Goal: Task Accomplishment & Management: Manage account settings

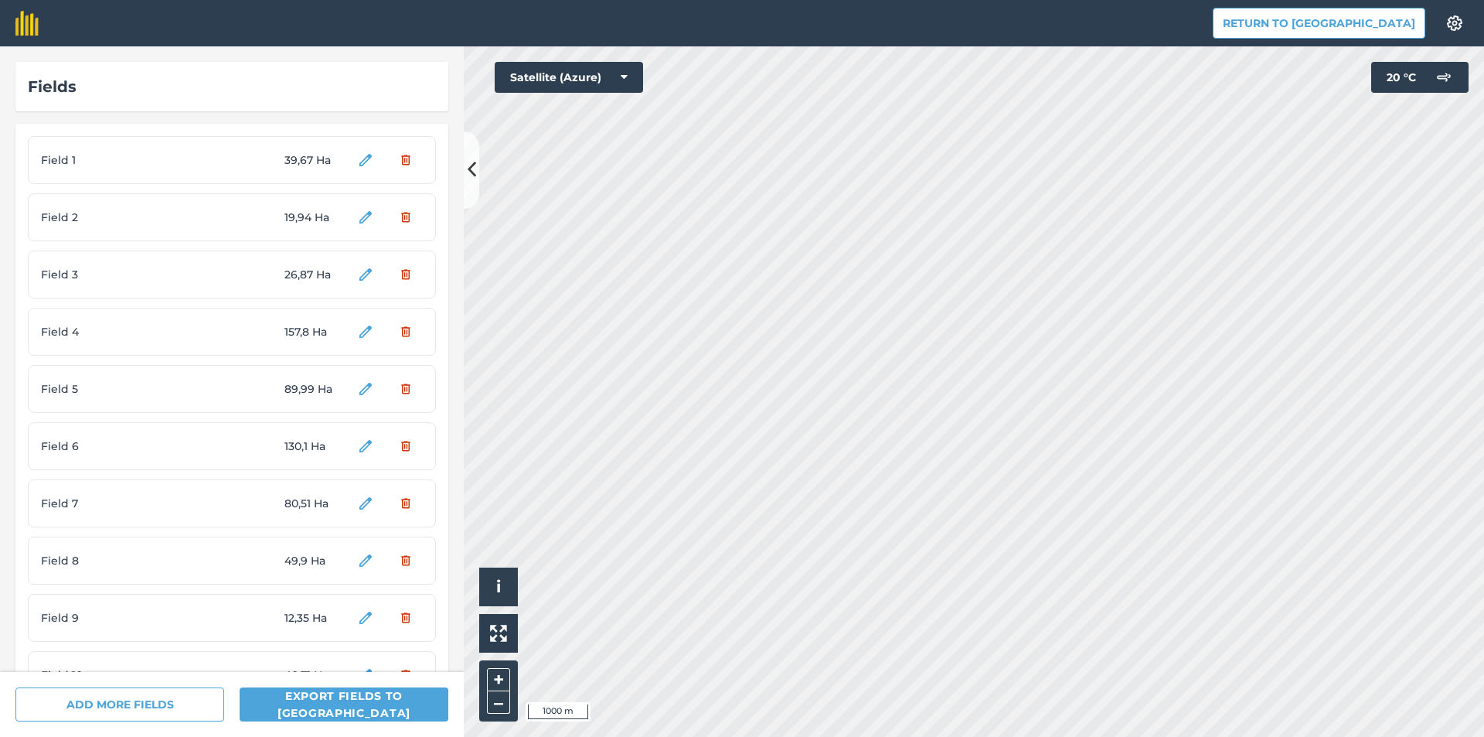
scroll to position [55, 0]
click at [185, 116] on div "Field 1 39,67 Ha" at bounding box center [232, 105] width 408 height 48
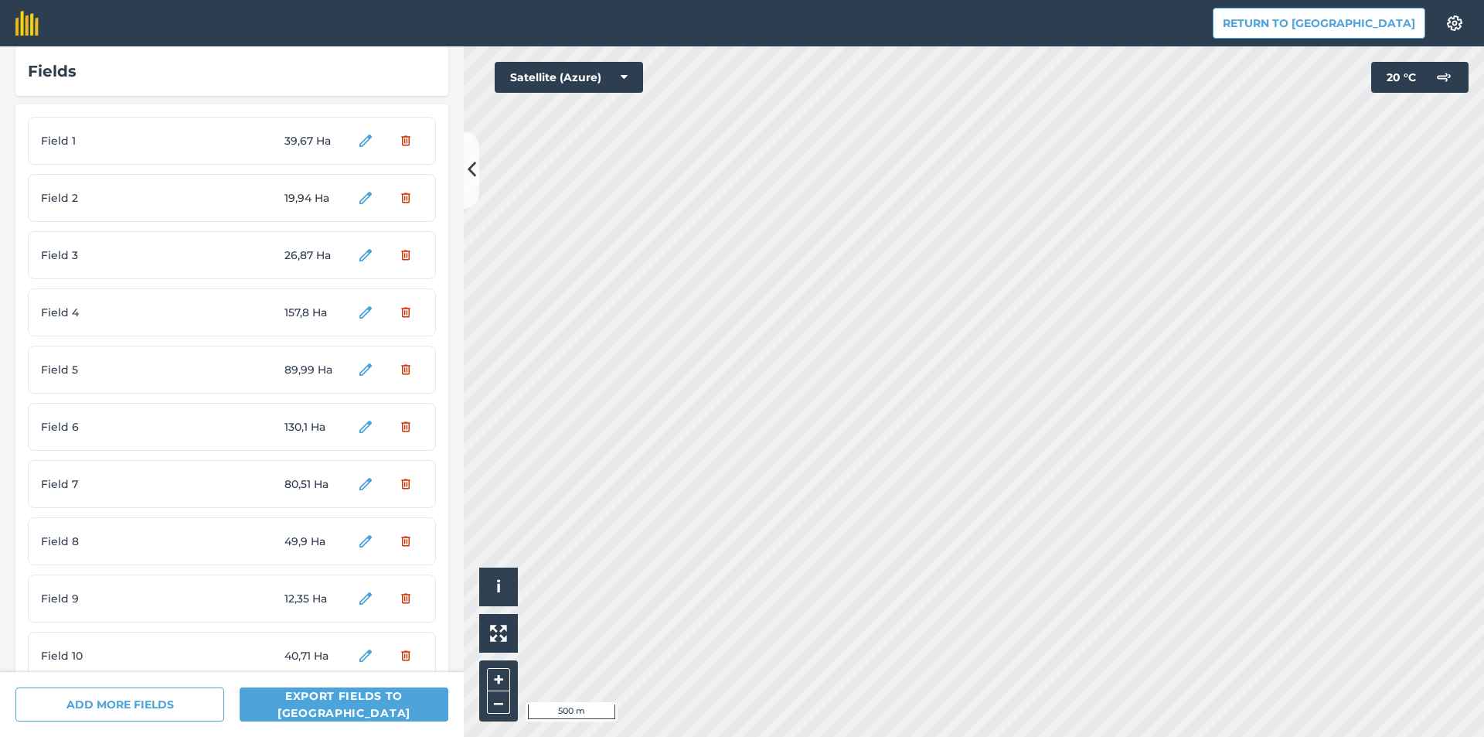
scroll to position [0, 0]
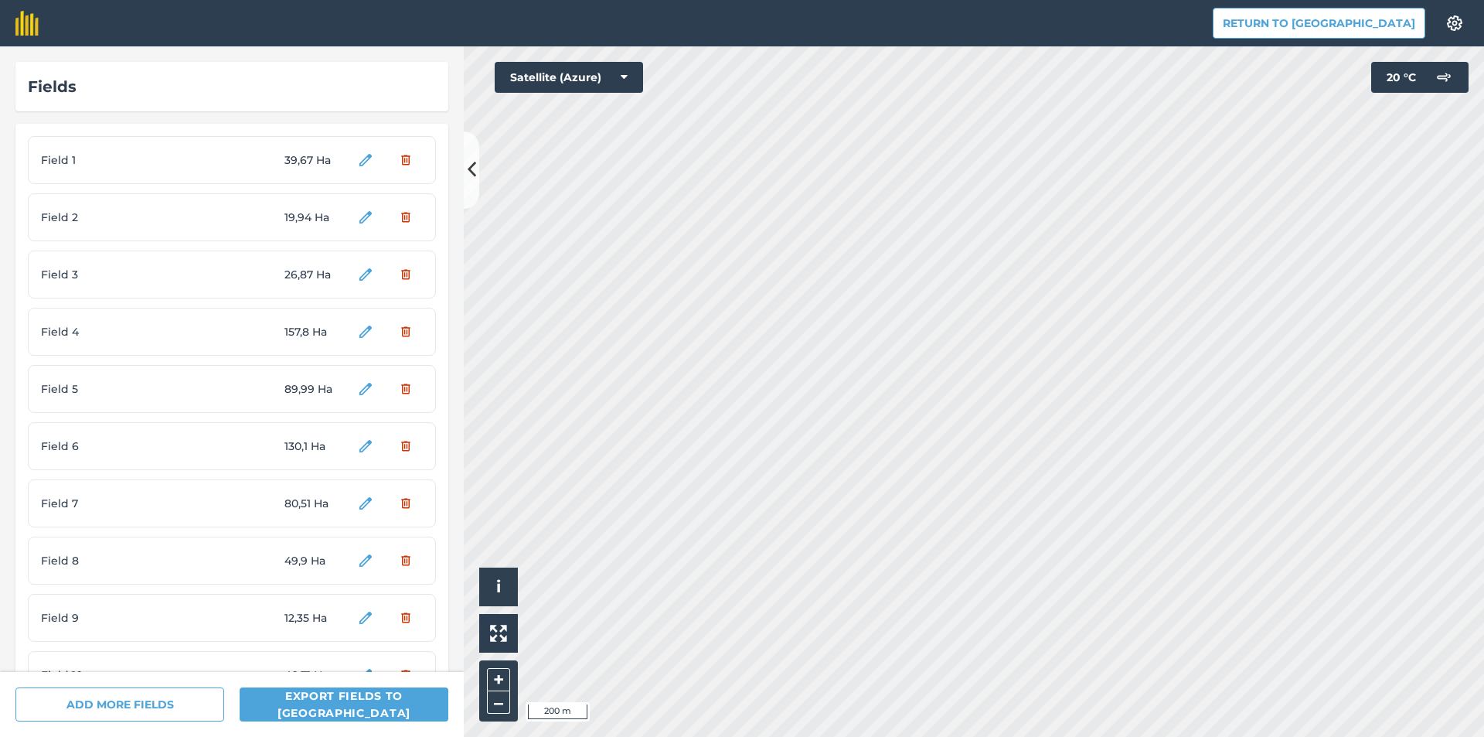
click at [820, 736] on html "Return to Agreena Settings Map printing is not available on our free plan Pleas…" at bounding box center [742, 368] width 1484 height 737
click at [390, 165] on button "Yes" at bounding box center [401, 160] width 43 height 31
click at [399, 219] on button "Yes" at bounding box center [401, 217] width 43 height 31
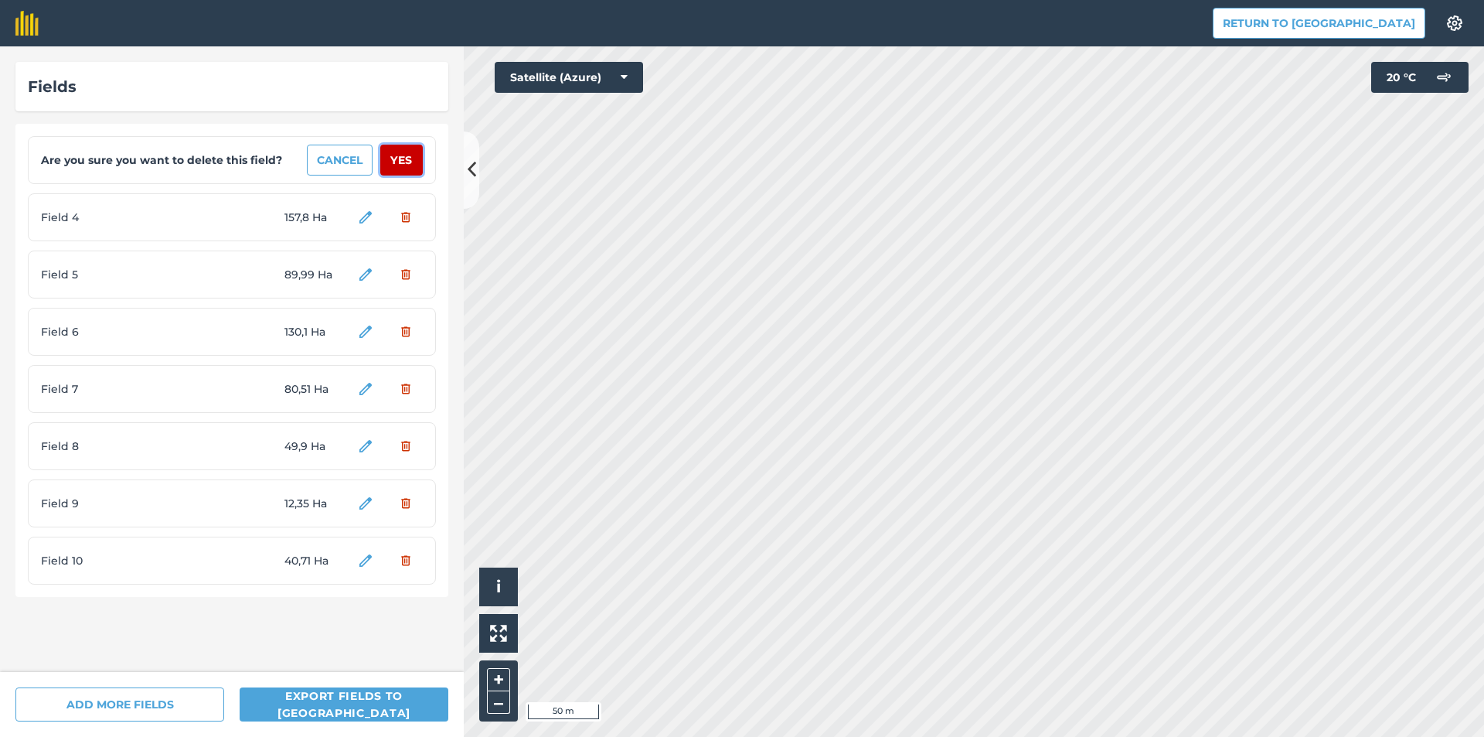
click at [408, 161] on button "Yes" at bounding box center [401, 160] width 43 height 31
click at [405, 164] on button "Yes" at bounding box center [401, 160] width 43 height 31
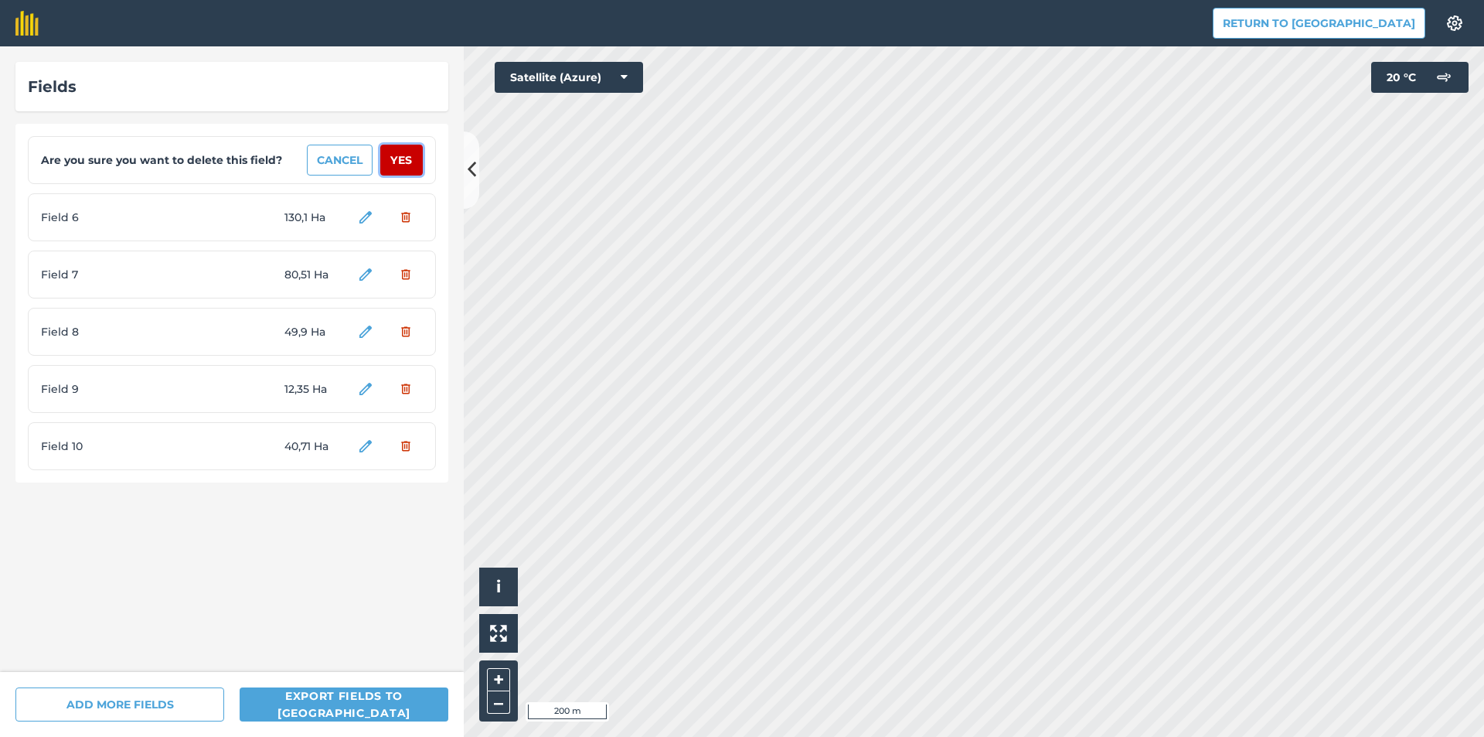
click at [405, 162] on button "Yes" at bounding box center [401, 160] width 43 height 31
click at [405, 164] on button "Yes" at bounding box center [401, 160] width 43 height 31
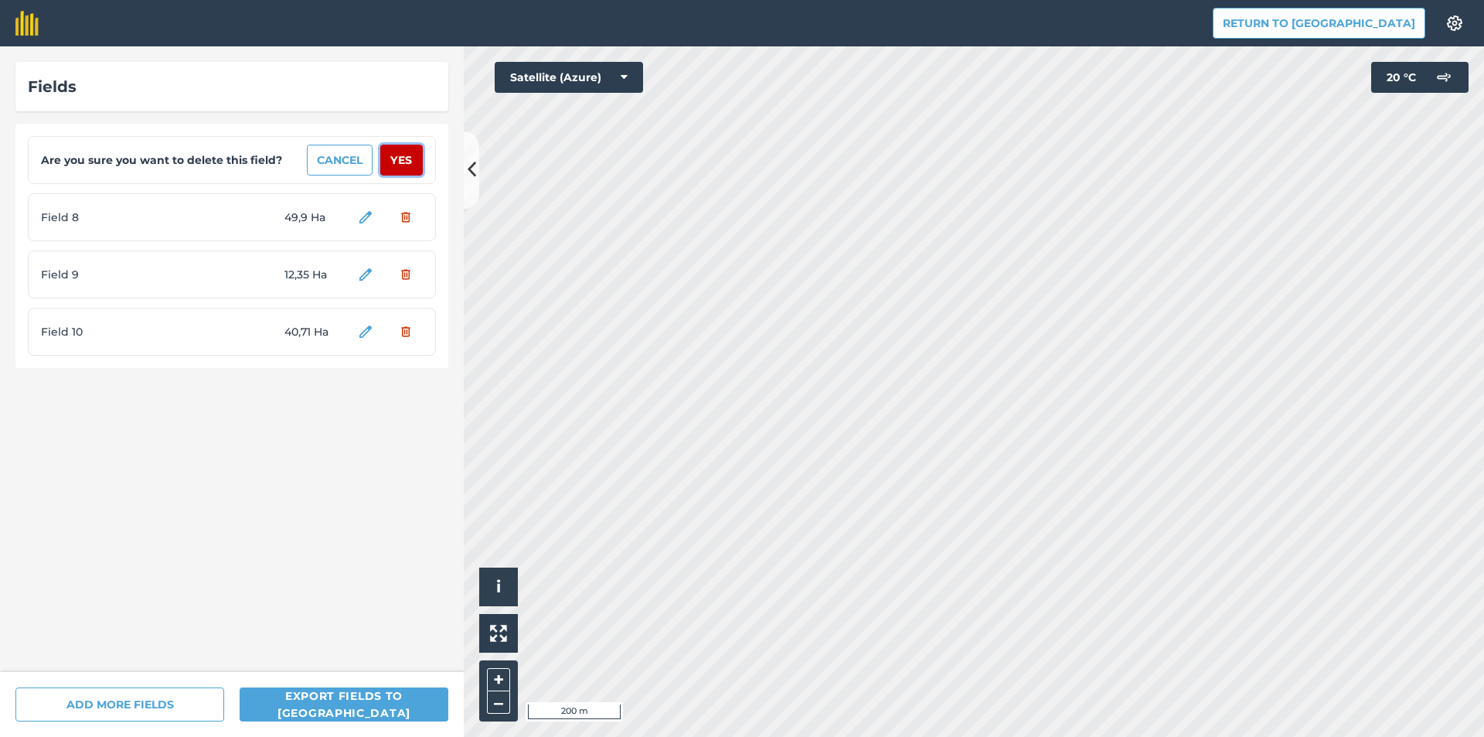
click at [405, 163] on button "Yes" at bounding box center [401, 160] width 43 height 31
click at [403, 162] on button "Yes" at bounding box center [401, 160] width 43 height 31
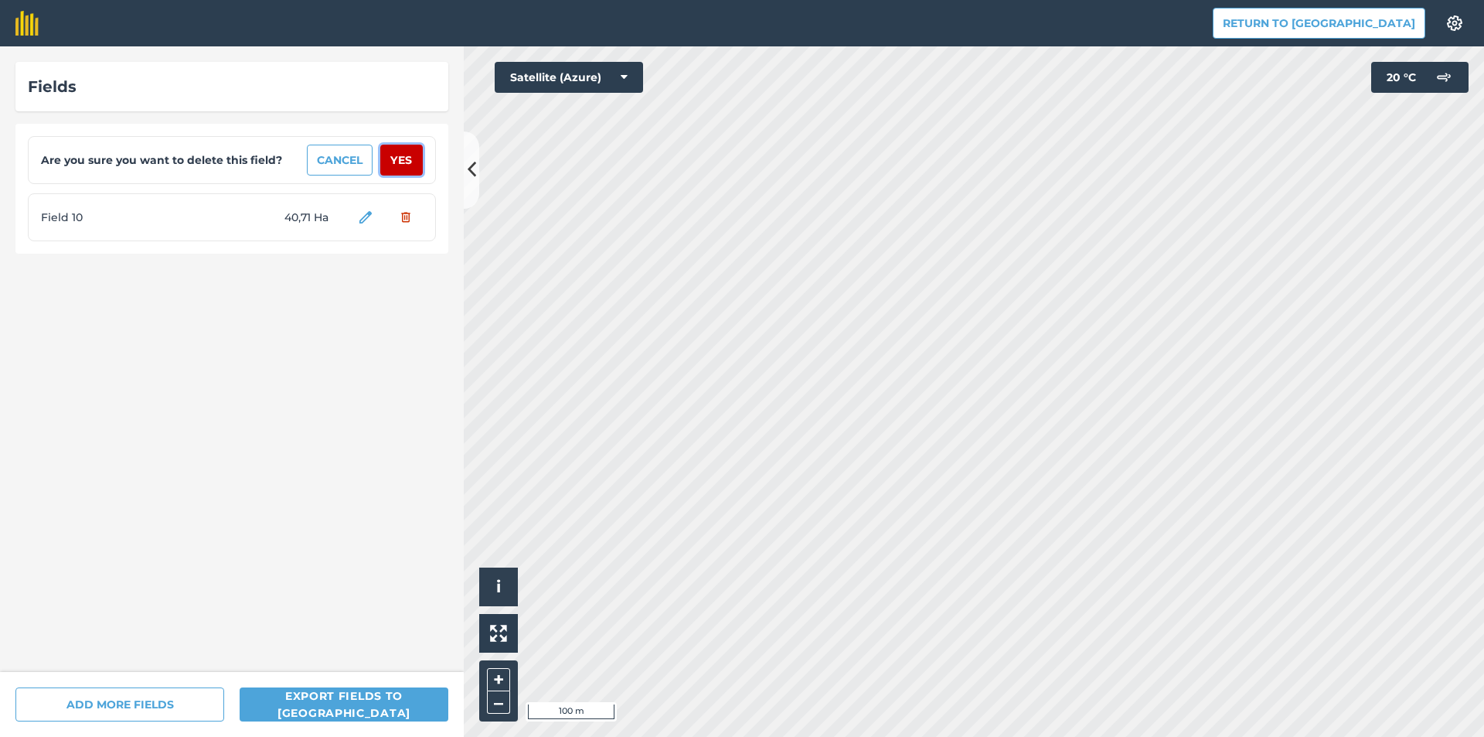
click at [406, 159] on button "Yes" at bounding box center [401, 160] width 43 height 31
click at [407, 161] on button "Yes" at bounding box center [401, 160] width 43 height 31
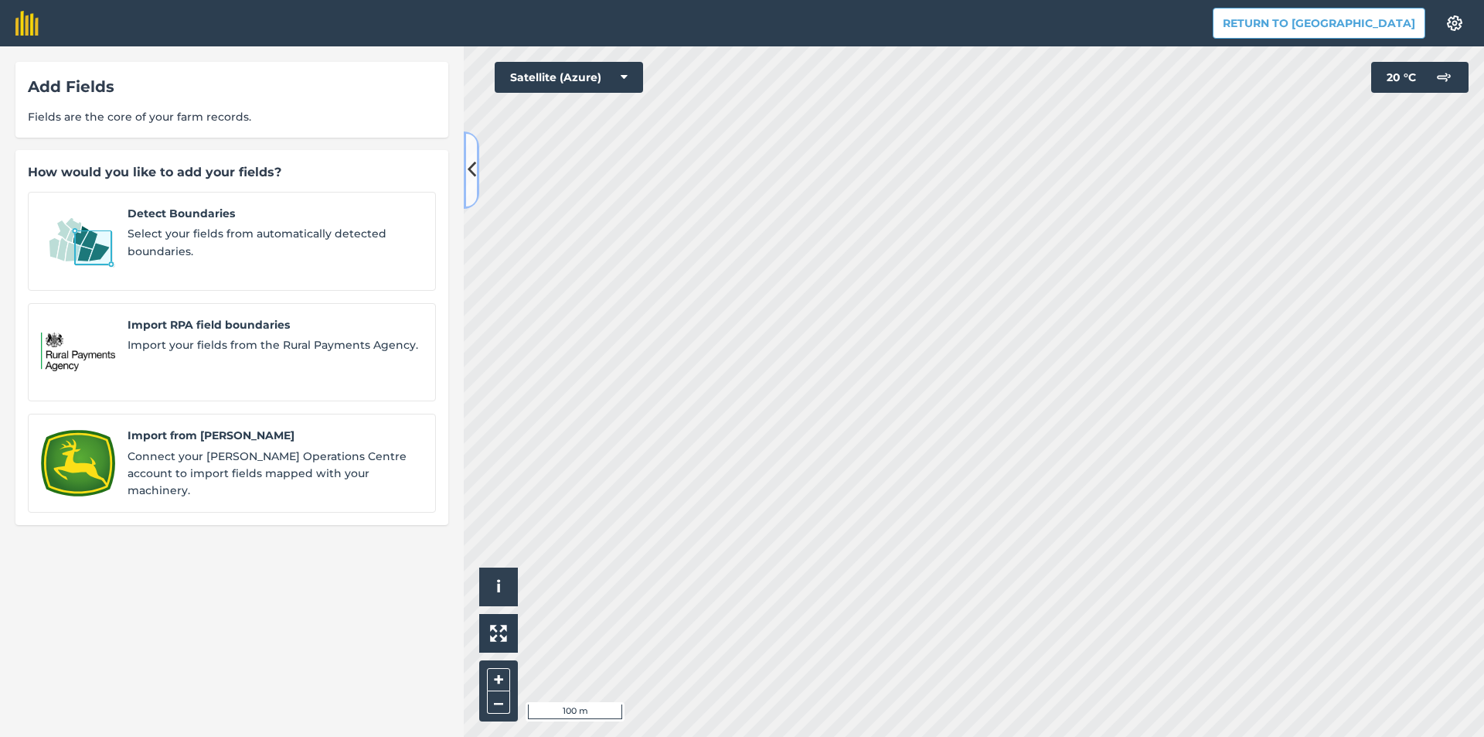
click at [475, 173] on icon at bounding box center [472, 169] width 9 height 27
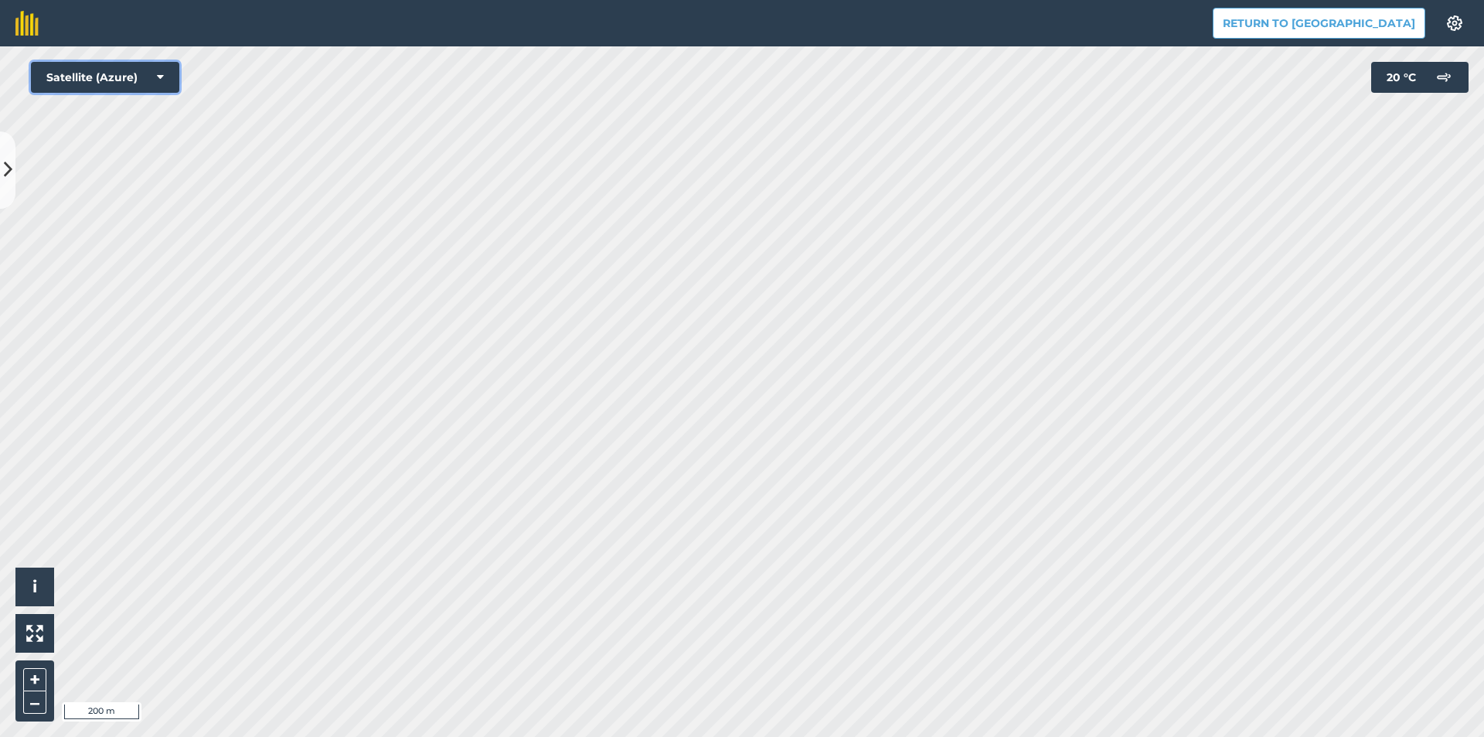
click at [144, 71] on button "Satellite (Azure)" at bounding box center [105, 77] width 148 height 31
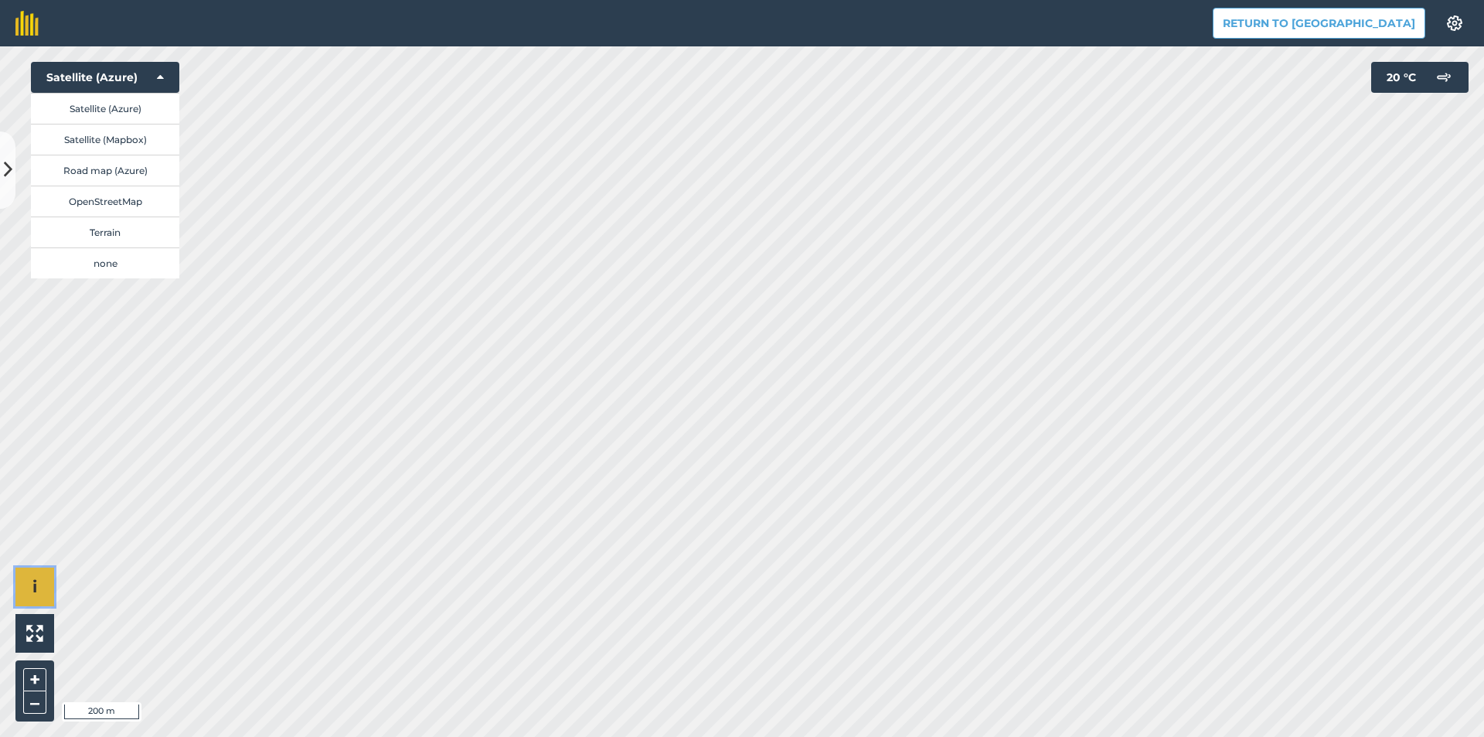
click at [32, 596] on button "i" at bounding box center [34, 586] width 39 height 39
click at [32, 596] on span "›" at bounding box center [34, 586] width 5 height 19
click at [32, 634] on img at bounding box center [34, 632] width 17 height 17
click at [34, 628] on img at bounding box center [34, 632] width 17 height 17
click at [34, 638] on img at bounding box center [34, 632] width 17 height 17
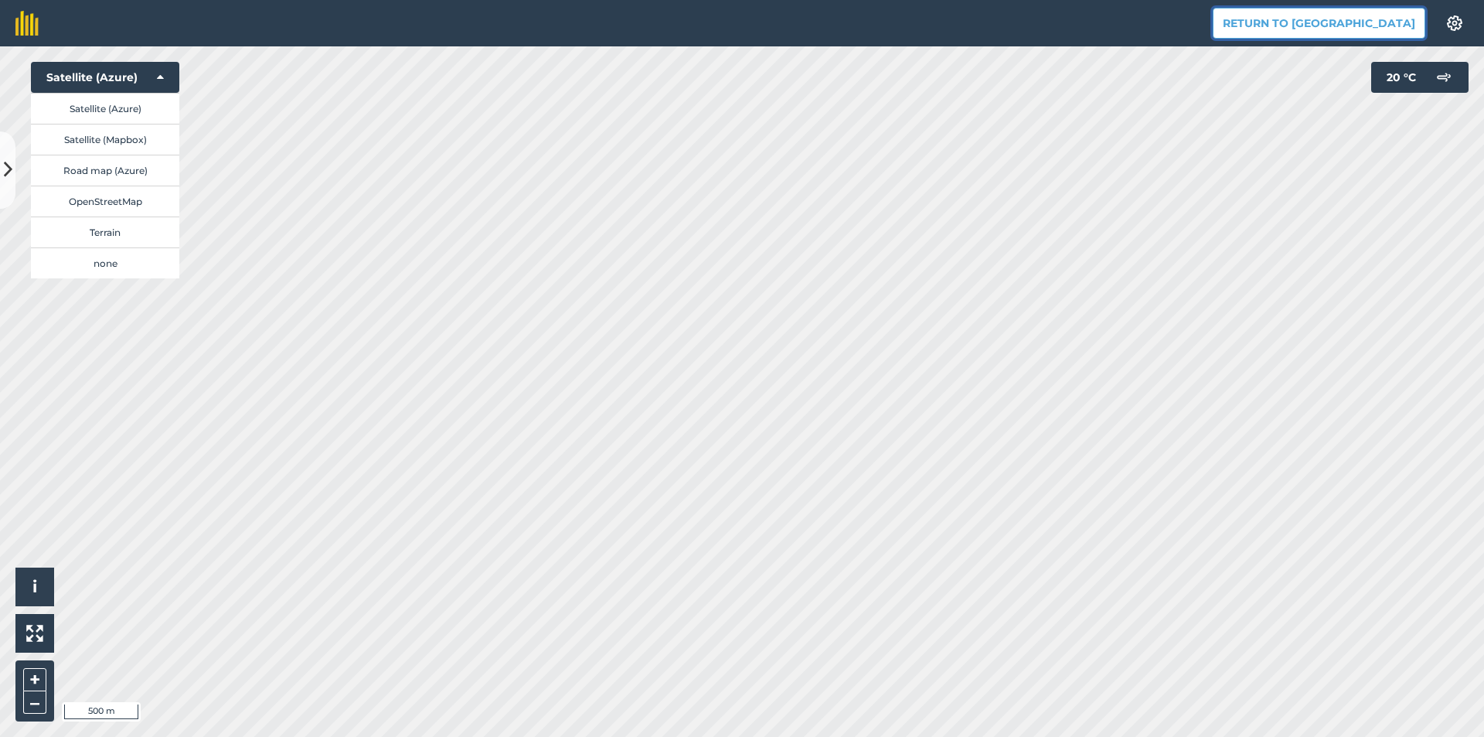
click at [1384, 17] on button "Return to [GEOGRAPHIC_DATA]" at bounding box center [1319, 23] width 213 height 31
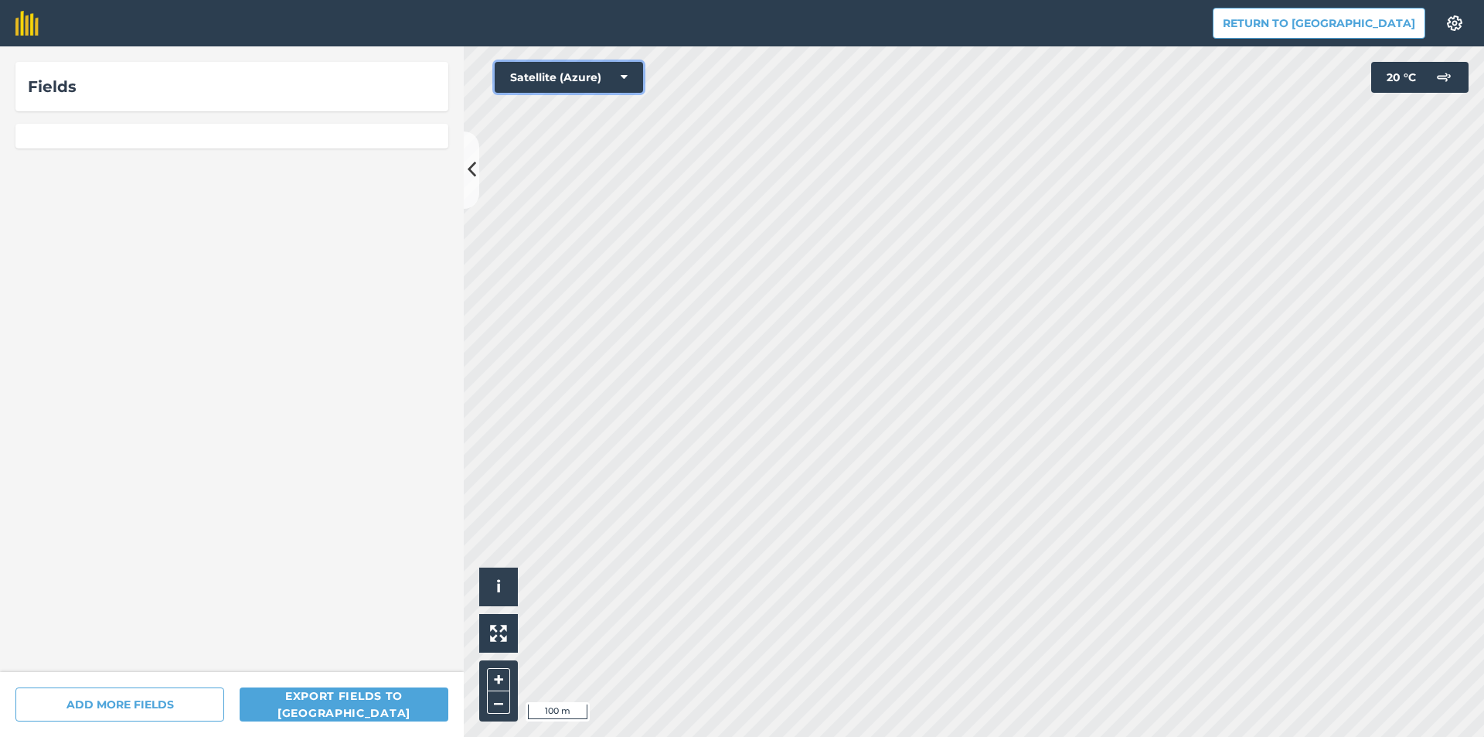
click at [614, 77] on button "Satellite (Azure)" at bounding box center [569, 77] width 148 height 31
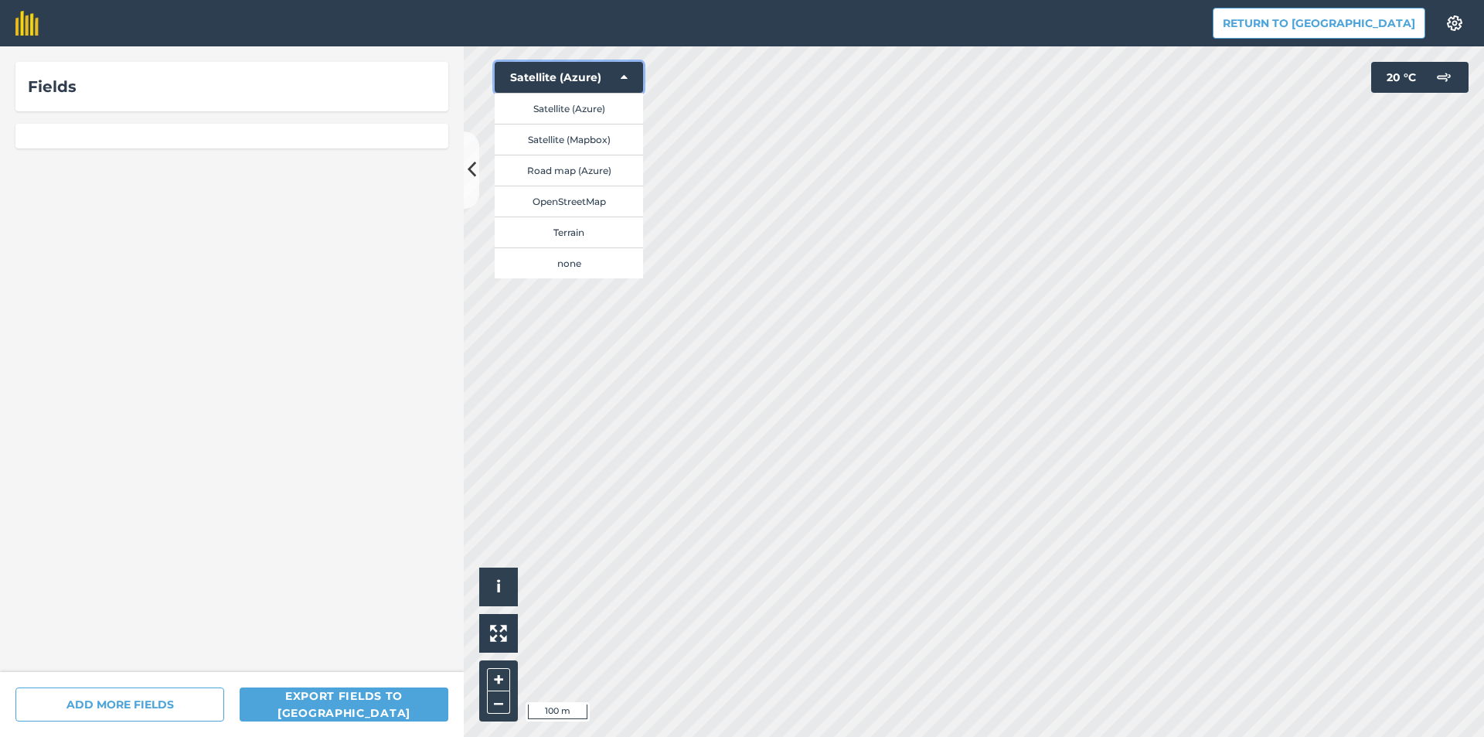
click at [621, 80] on icon at bounding box center [624, 77] width 7 height 15
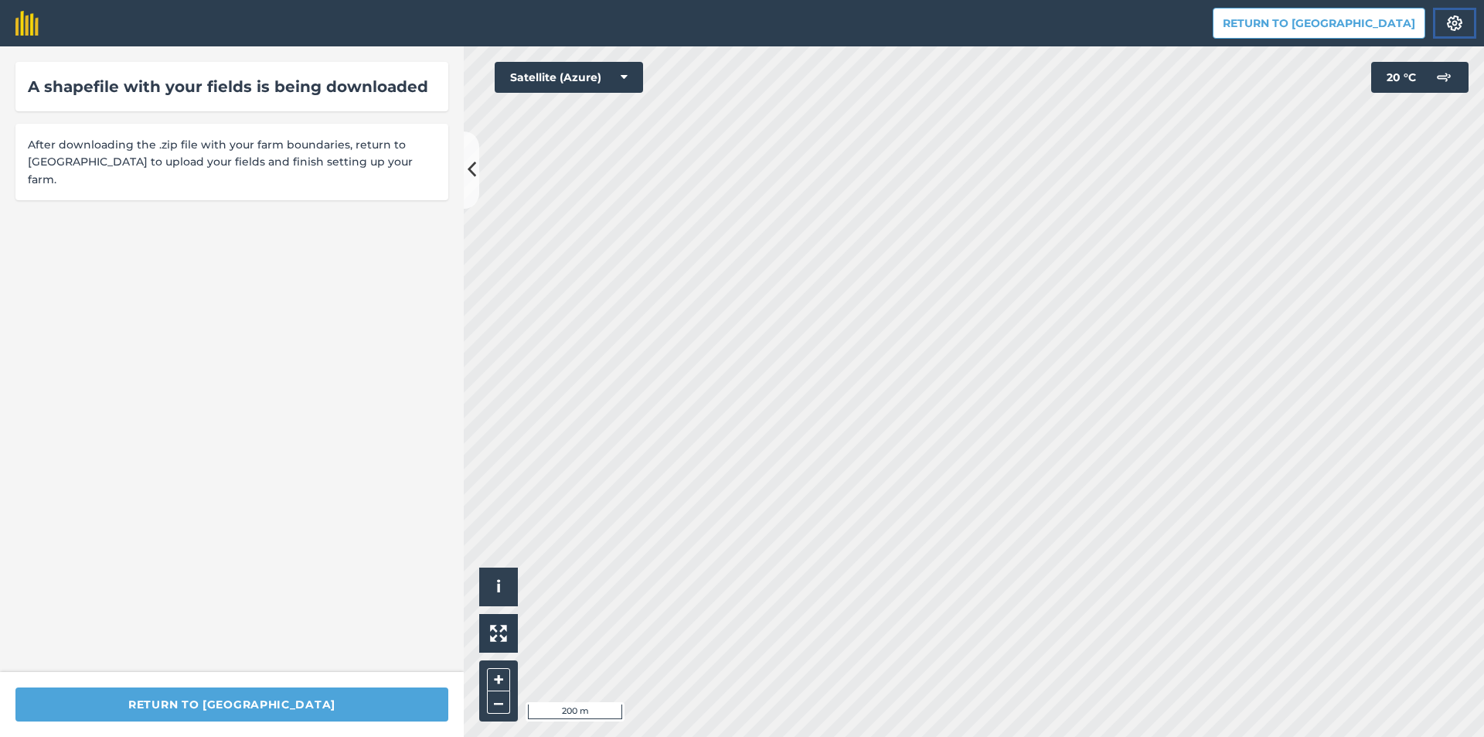
click at [1458, 26] on img at bounding box center [1454, 22] width 19 height 15
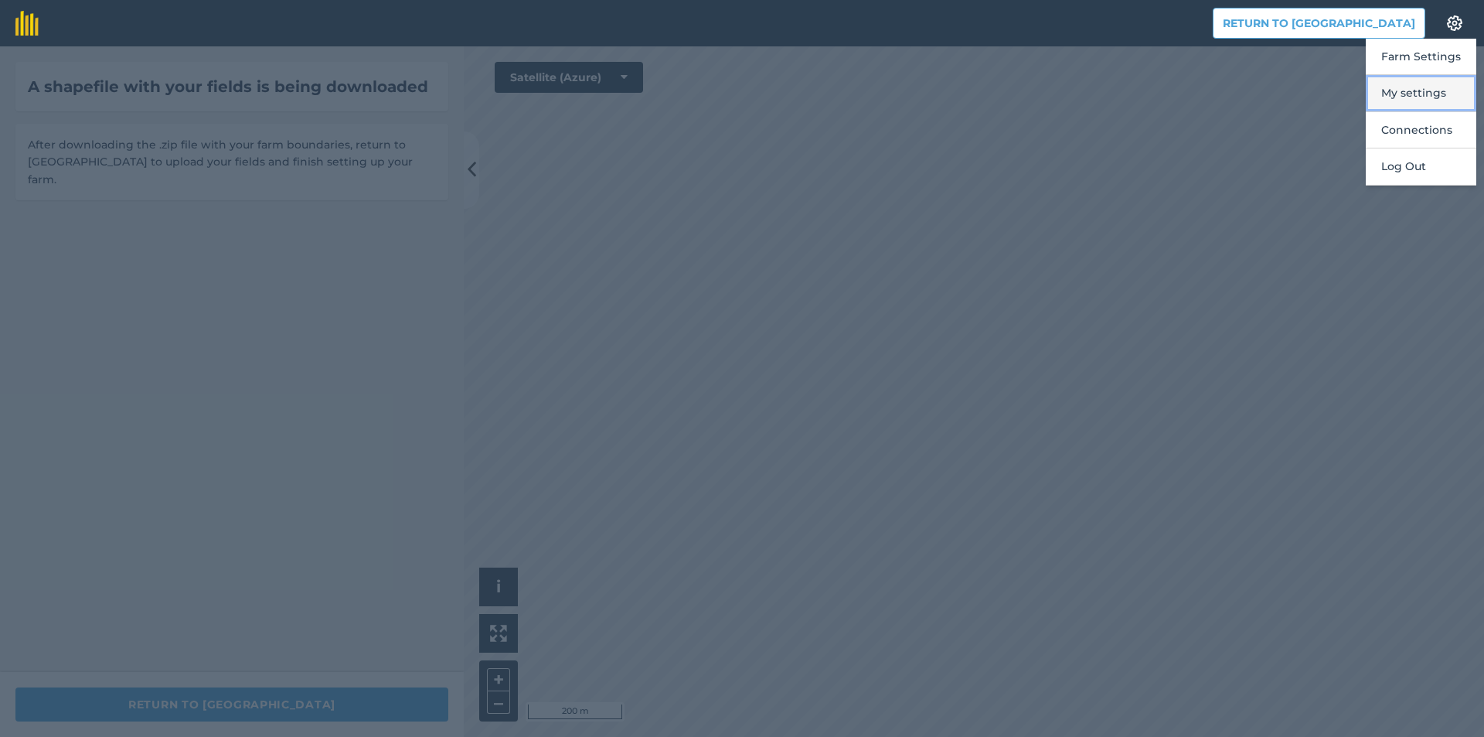
click at [1431, 97] on button "My settings" at bounding box center [1421, 93] width 111 height 36
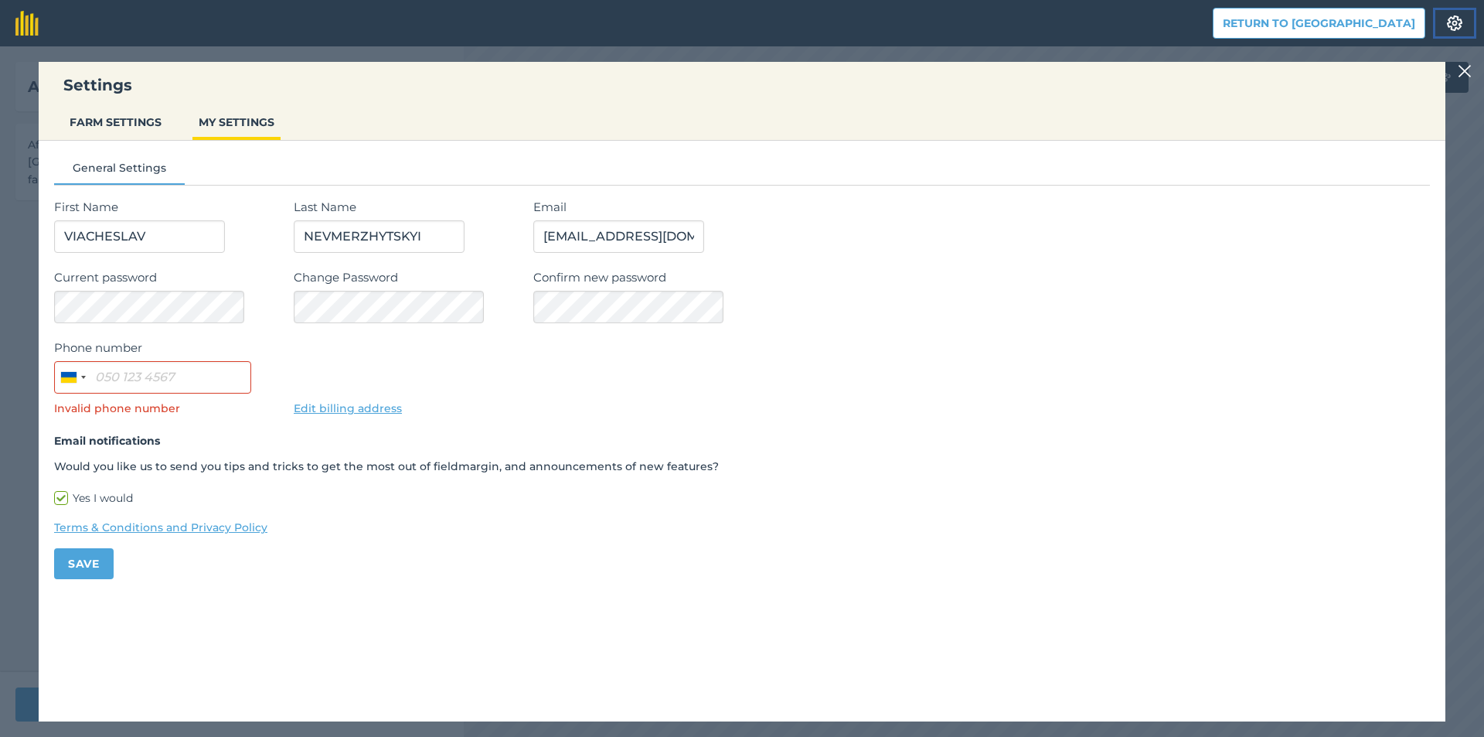
click at [1452, 16] on img at bounding box center [1454, 22] width 19 height 15
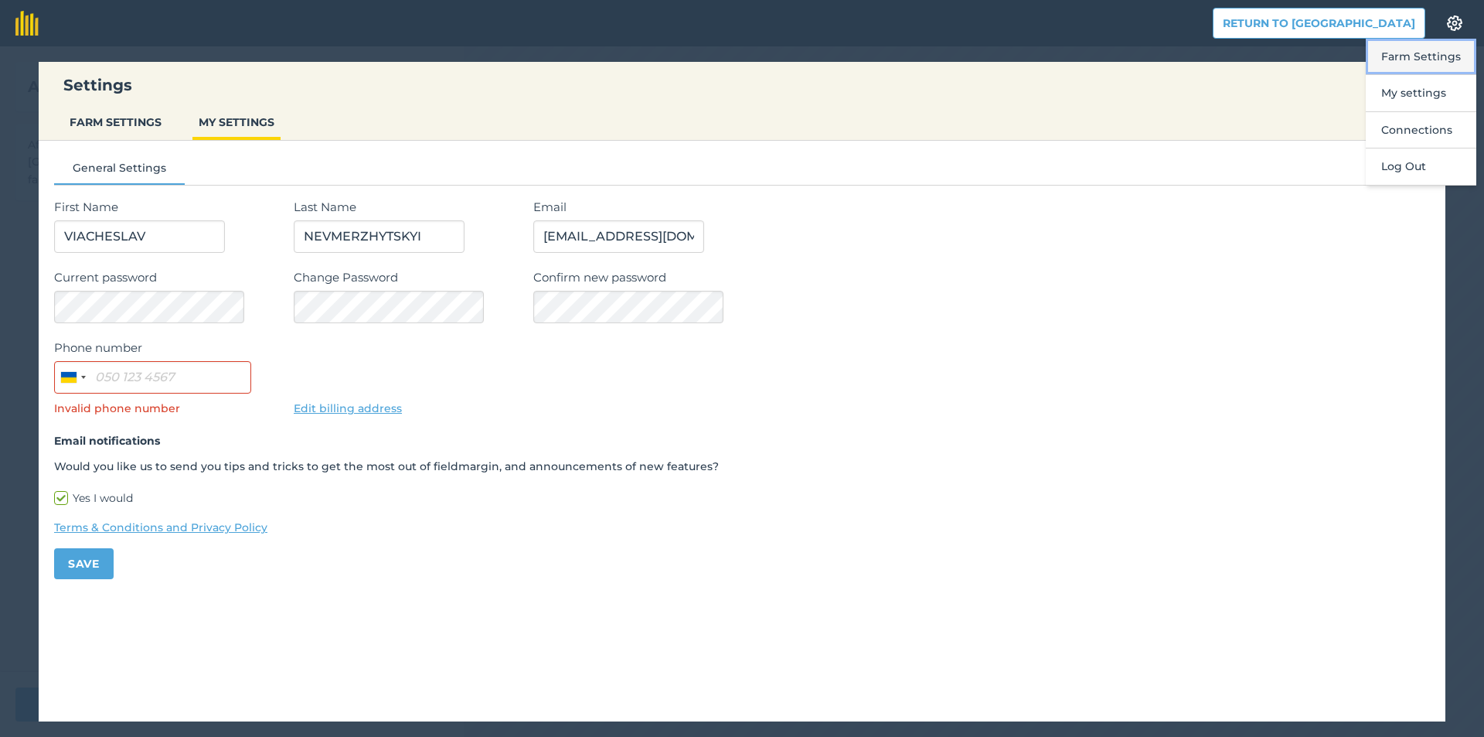
click at [1441, 56] on button "Farm Settings" at bounding box center [1421, 57] width 111 height 36
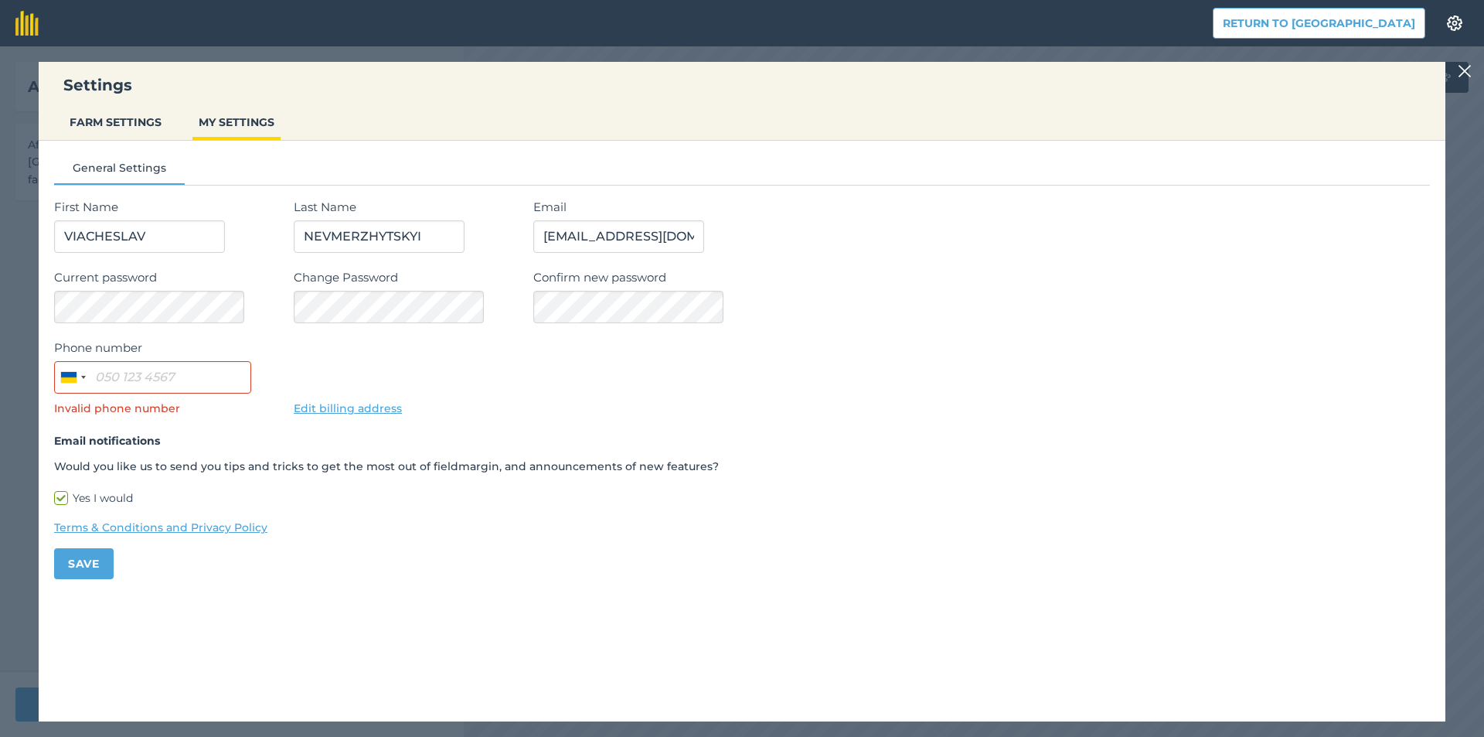
click at [1463, 70] on img at bounding box center [1465, 71] width 14 height 19
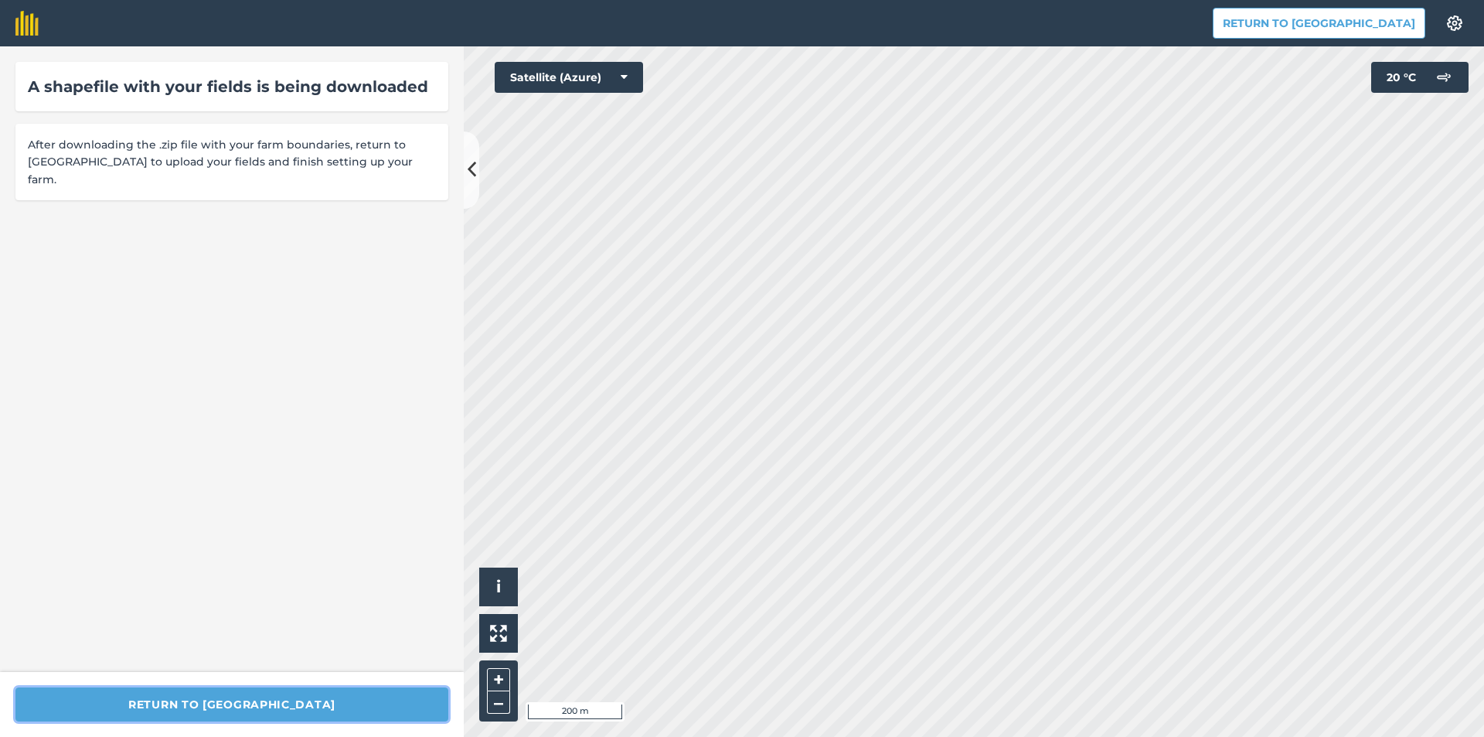
click at [270, 712] on button "Return to [GEOGRAPHIC_DATA]" at bounding box center [231, 704] width 433 height 34
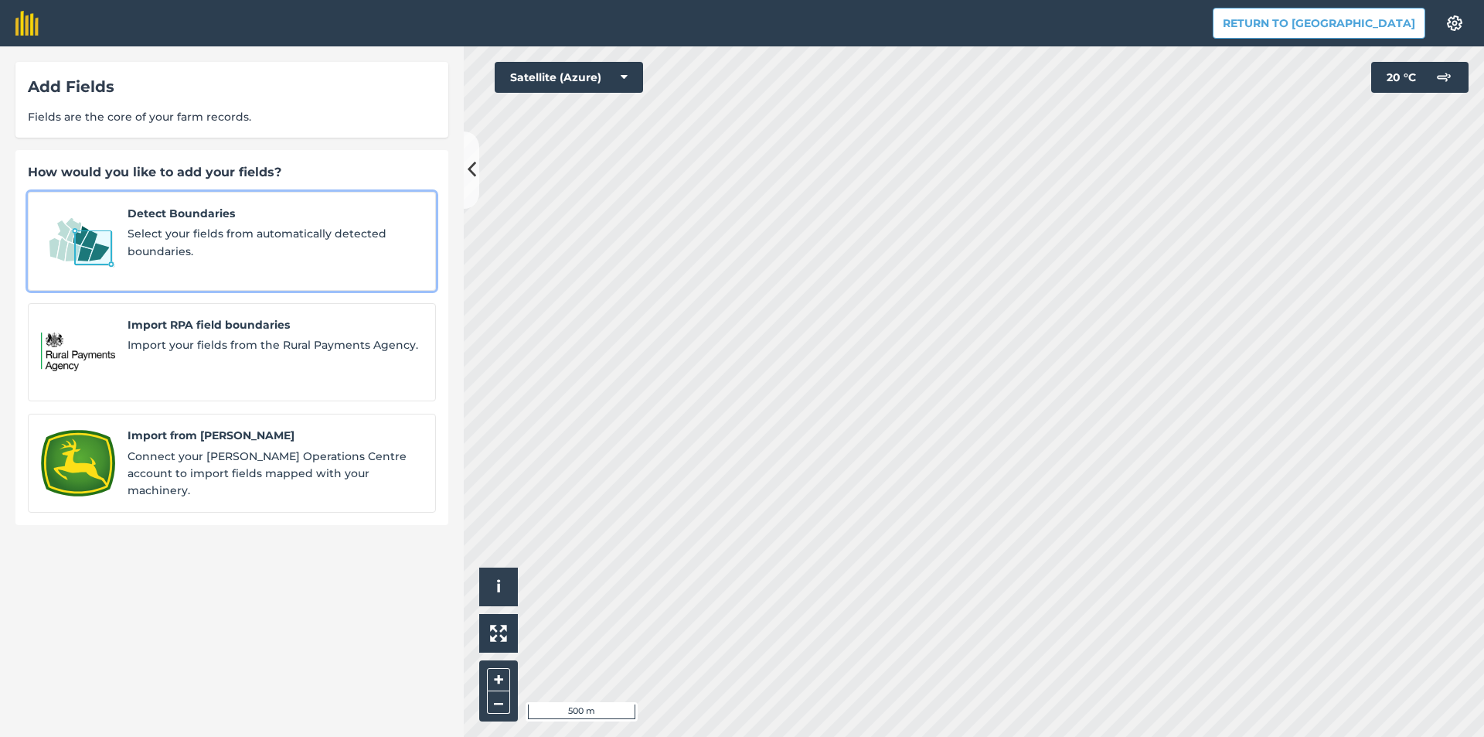
click at [207, 217] on span "Detect Boundaries" at bounding box center [275, 213] width 295 height 17
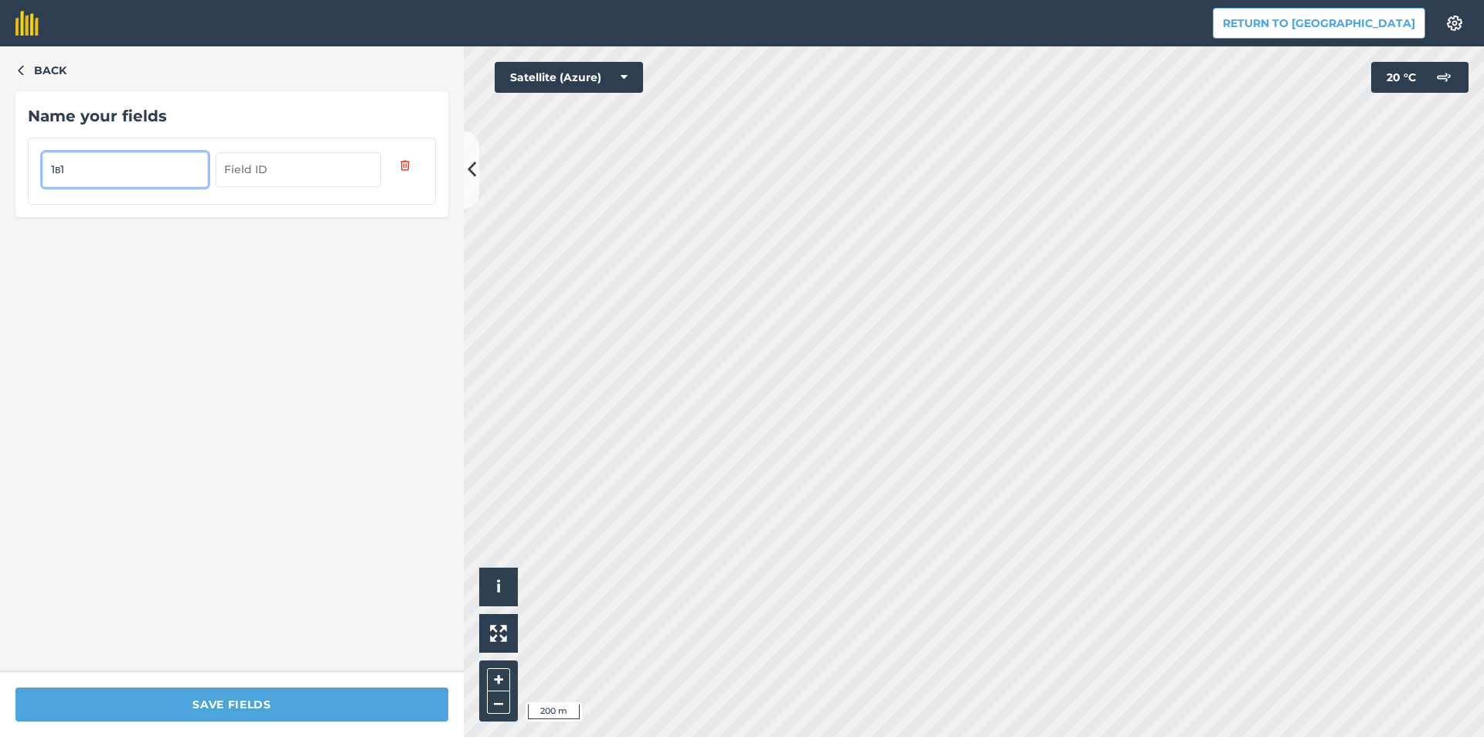
type input "1в1"
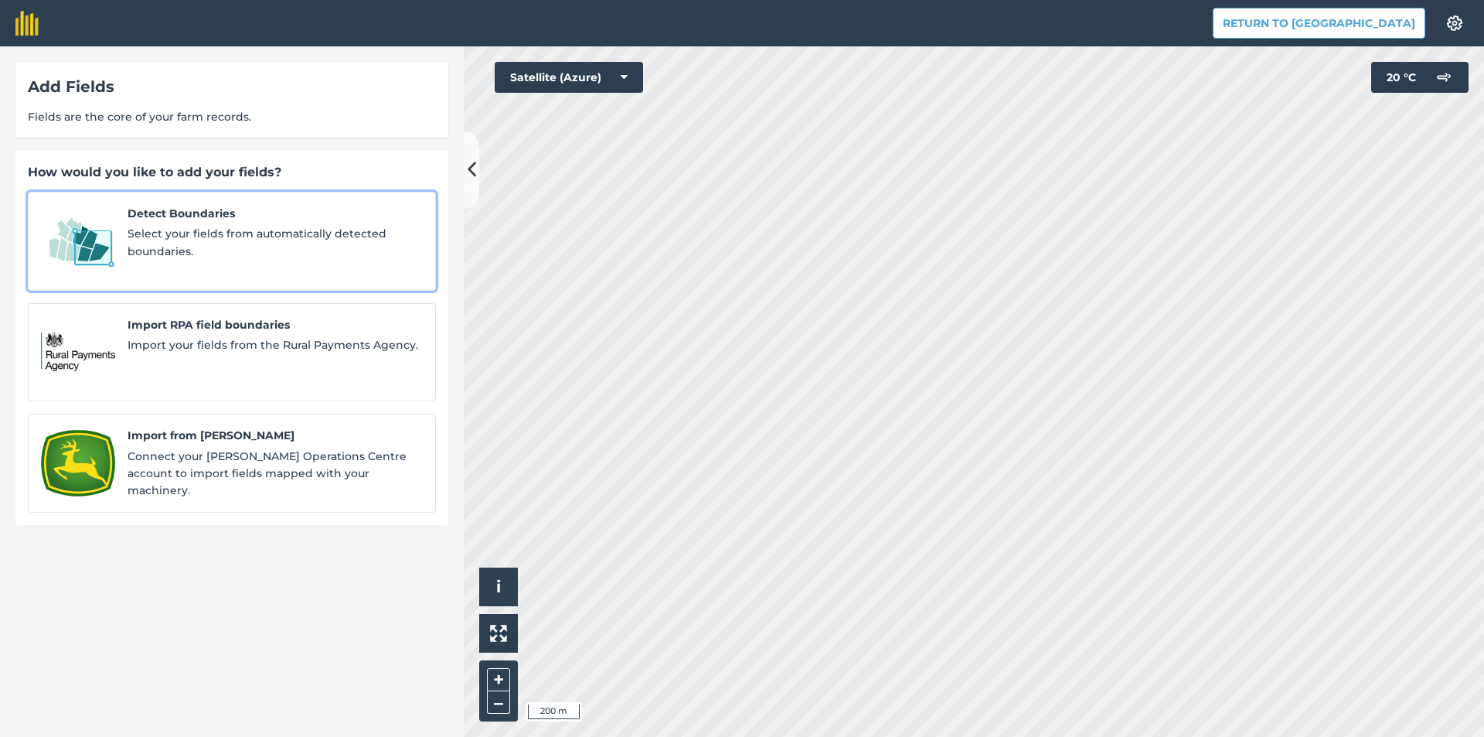
click at [260, 234] on span "Select your fields from automatically detected boundaries." at bounding box center [275, 242] width 295 height 35
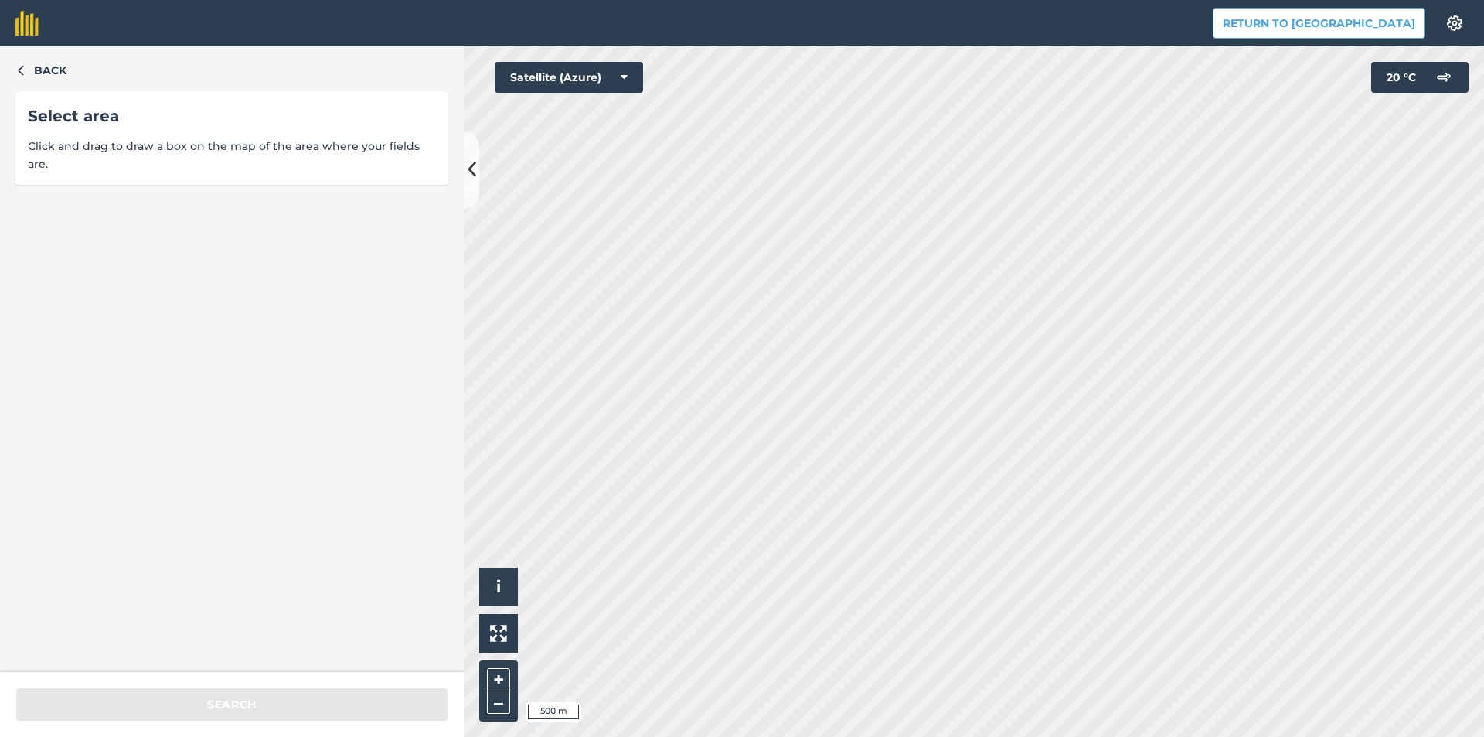
click at [315, 492] on div "Back Select area Click and drag to draw a box on the map of the area where your…" at bounding box center [232, 358] width 464 height 625
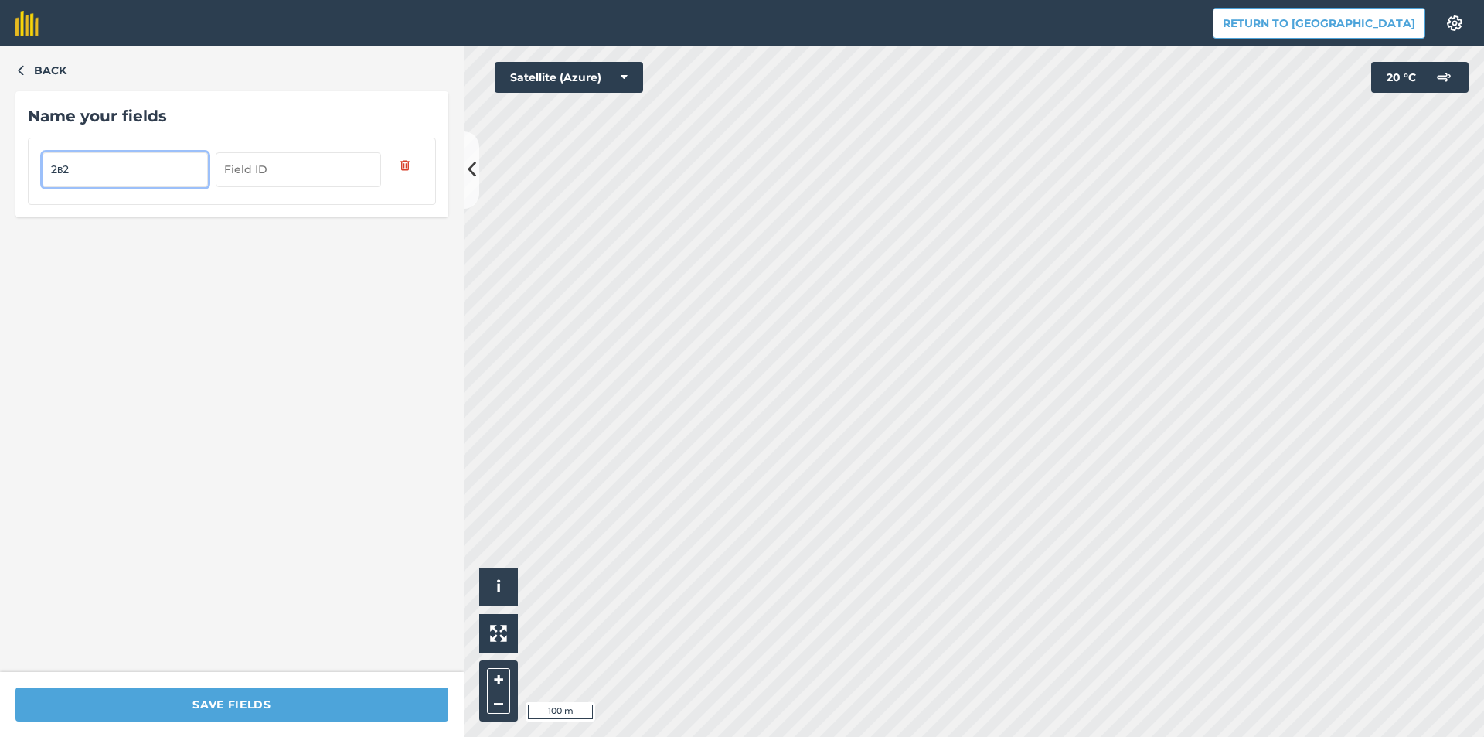
type input "2в2"
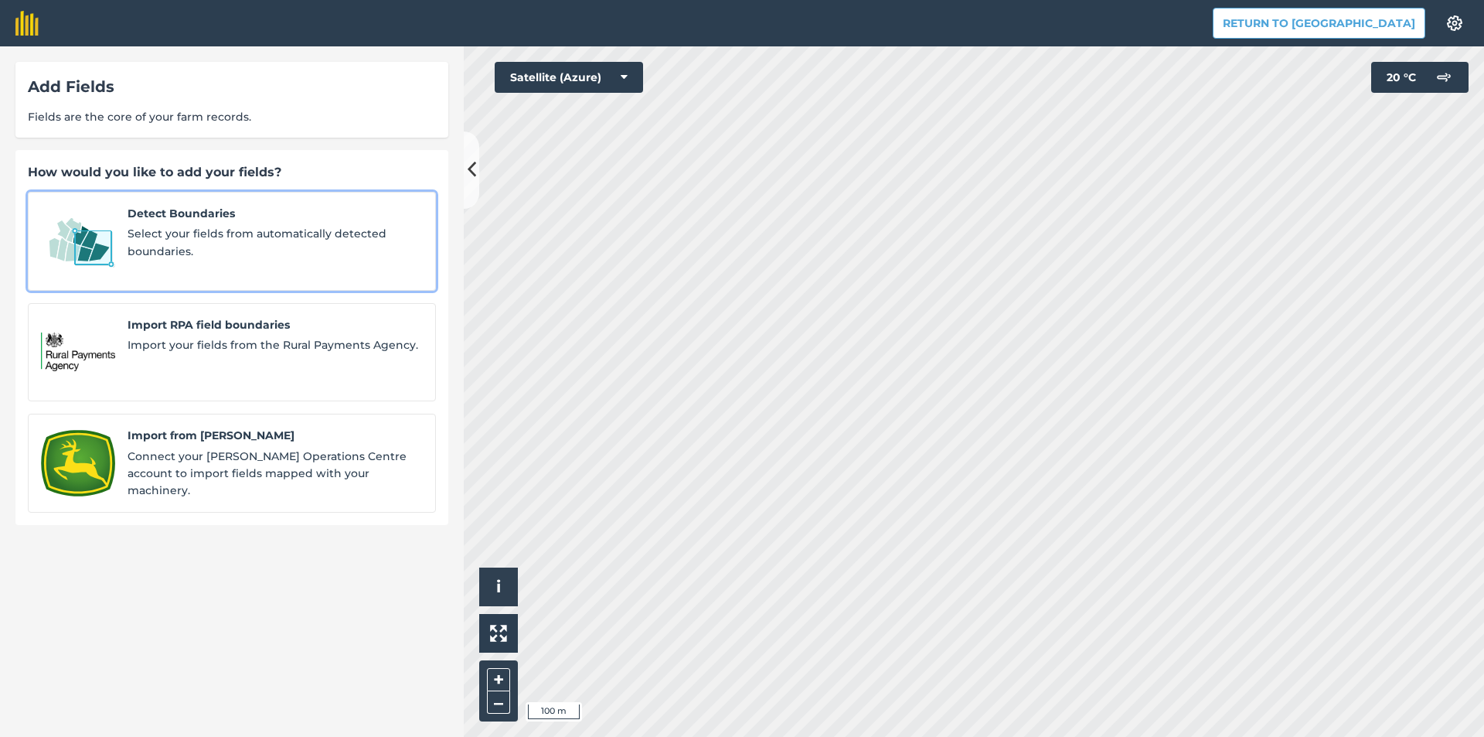
click at [217, 220] on span "Detect Boundaries" at bounding box center [275, 213] width 295 height 17
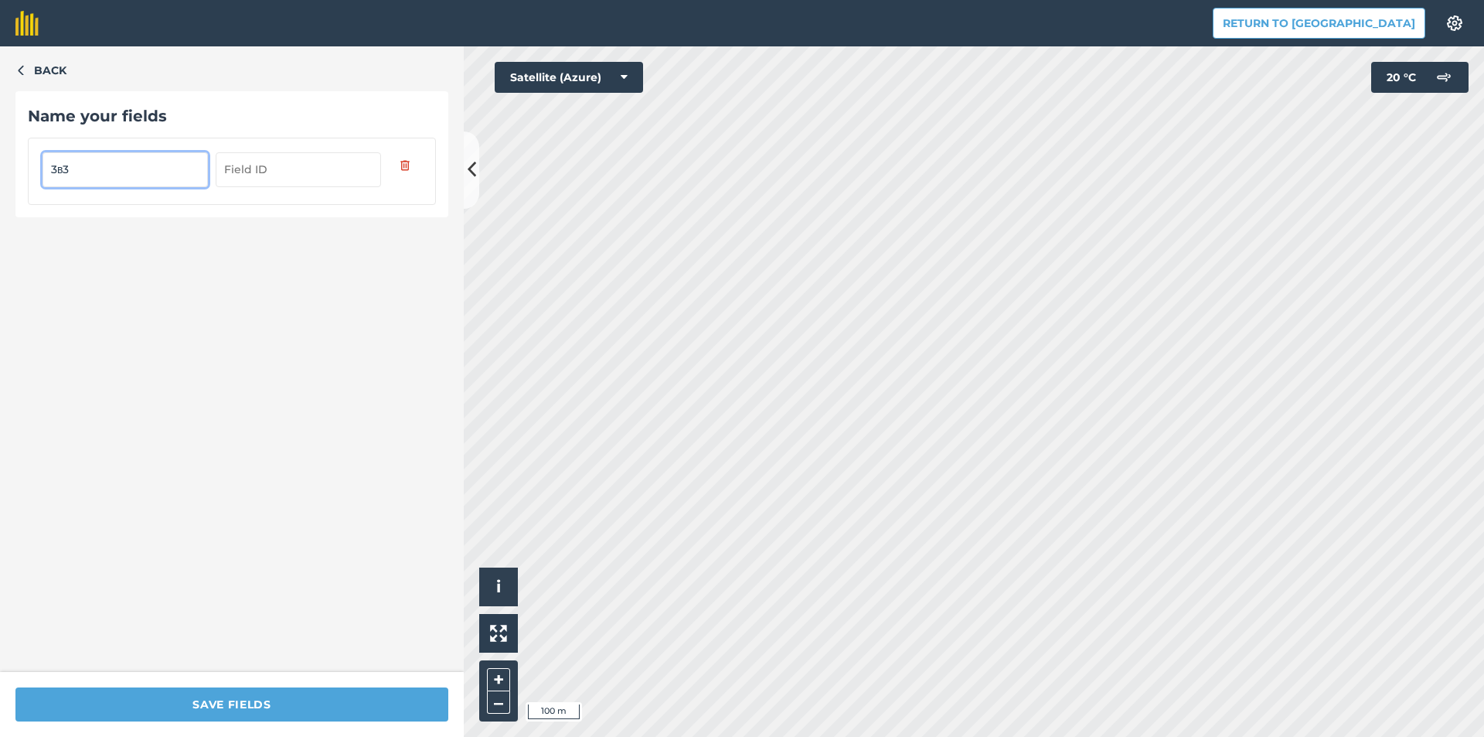
type input "3в3"
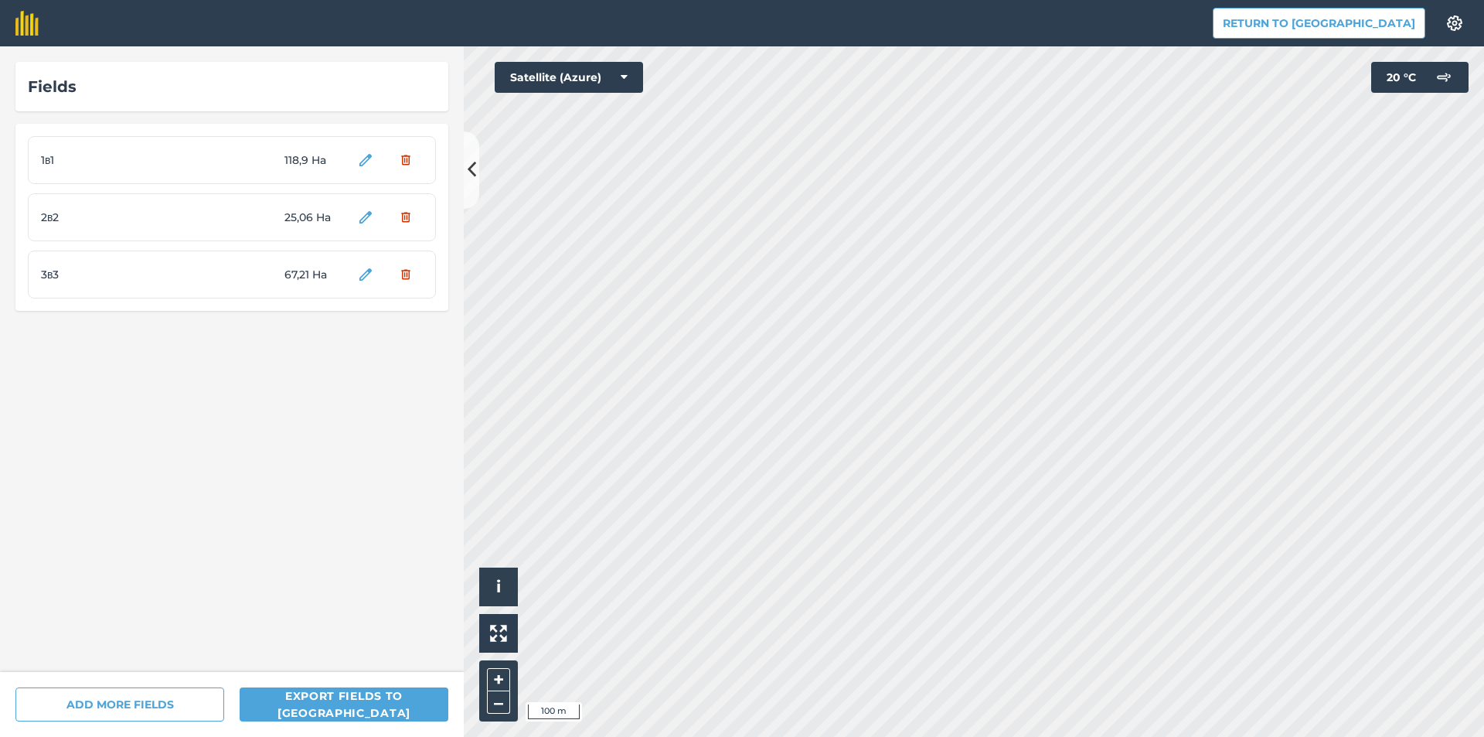
click at [1055, 736] on html "Return to Agreena Settings Map printing is not available on our free plan Pleas…" at bounding box center [742, 368] width 1484 height 737
click at [825, 0] on html "Return to Agreena Settings Map printing is not available on our free plan Pleas…" at bounding box center [742, 368] width 1484 height 737
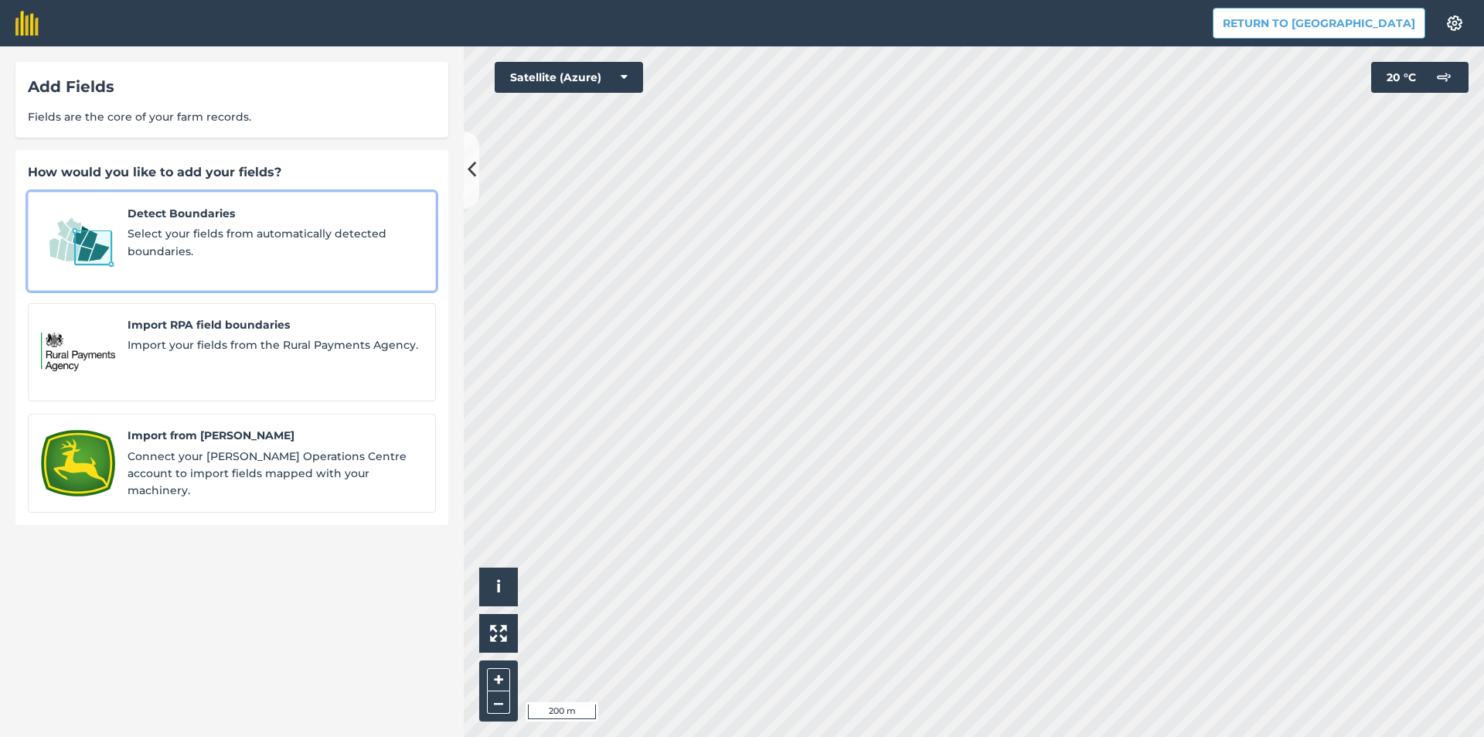
click at [248, 248] on span "Select your fields from automatically detected boundaries." at bounding box center [275, 242] width 295 height 35
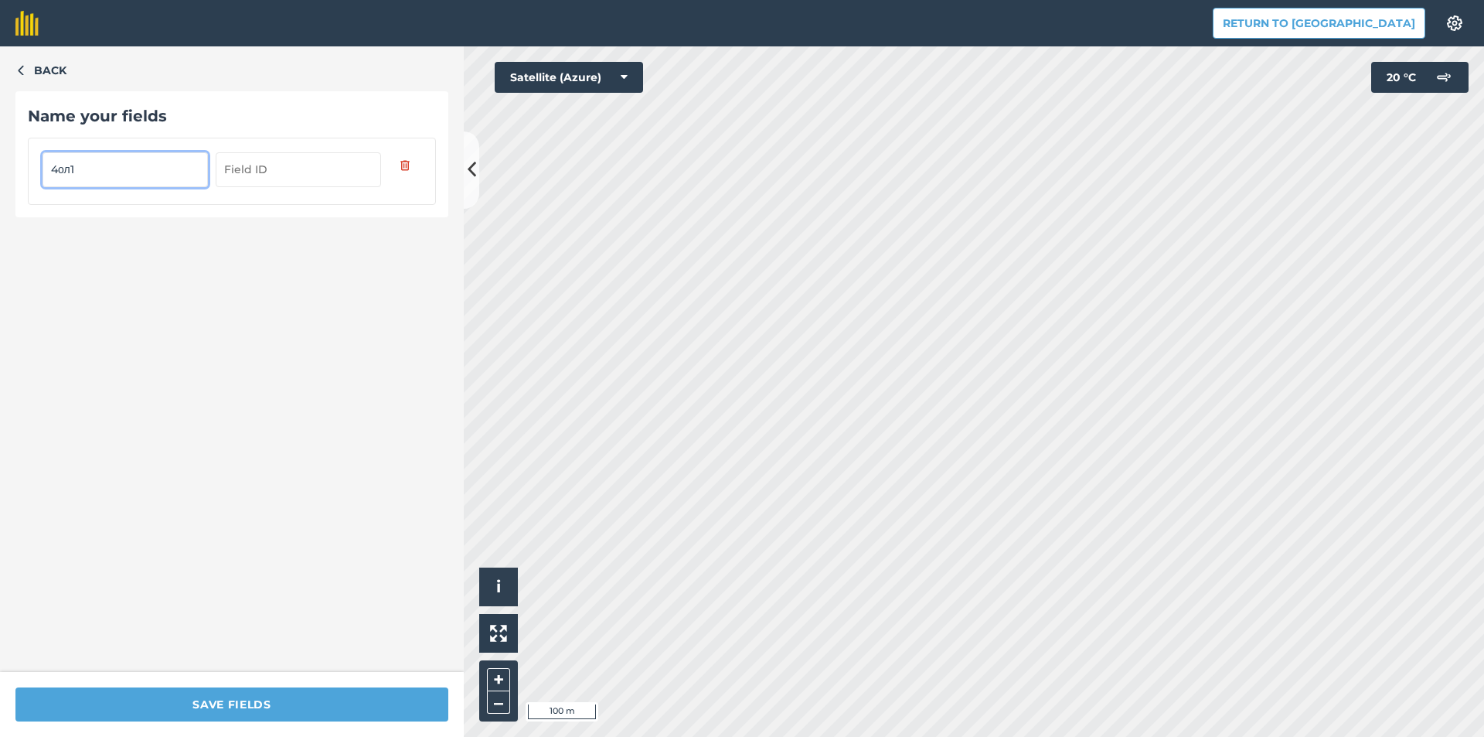
type input "4ол1"
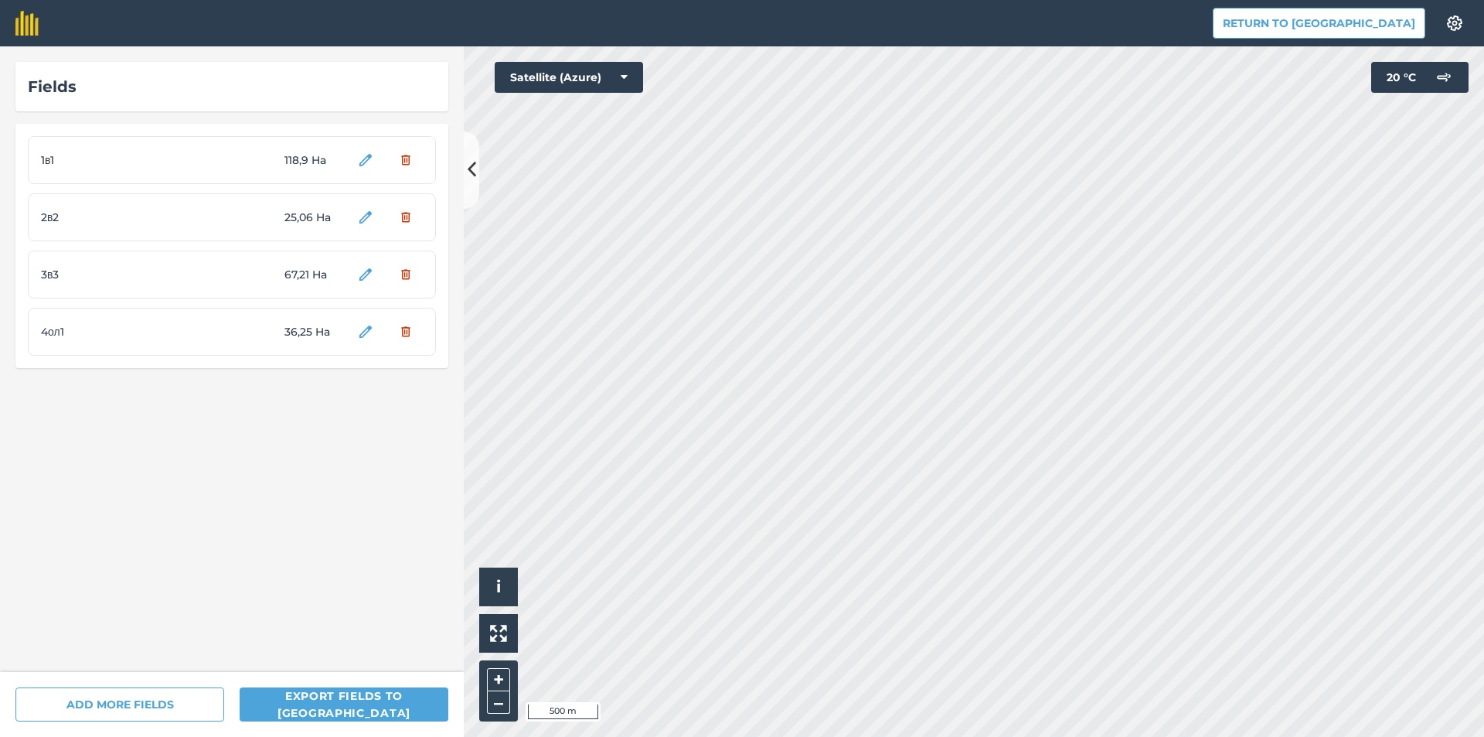
click at [938, 736] on html "Return to Agreena Settings Map printing is not available on our free plan Pleas…" at bounding box center [742, 368] width 1484 height 737
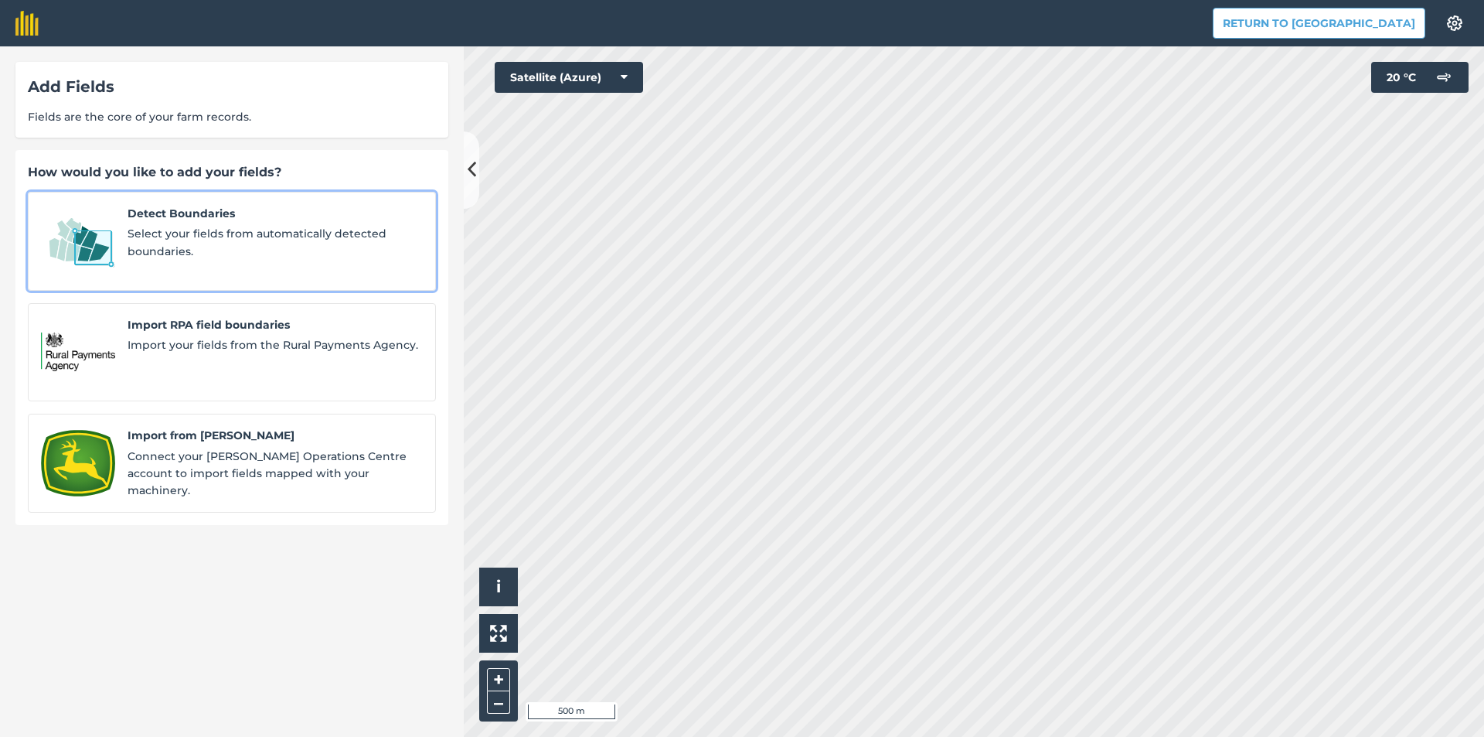
click at [235, 222] on span "Detect Boundaries" at bounding box center [275, 213] width 295 height 17
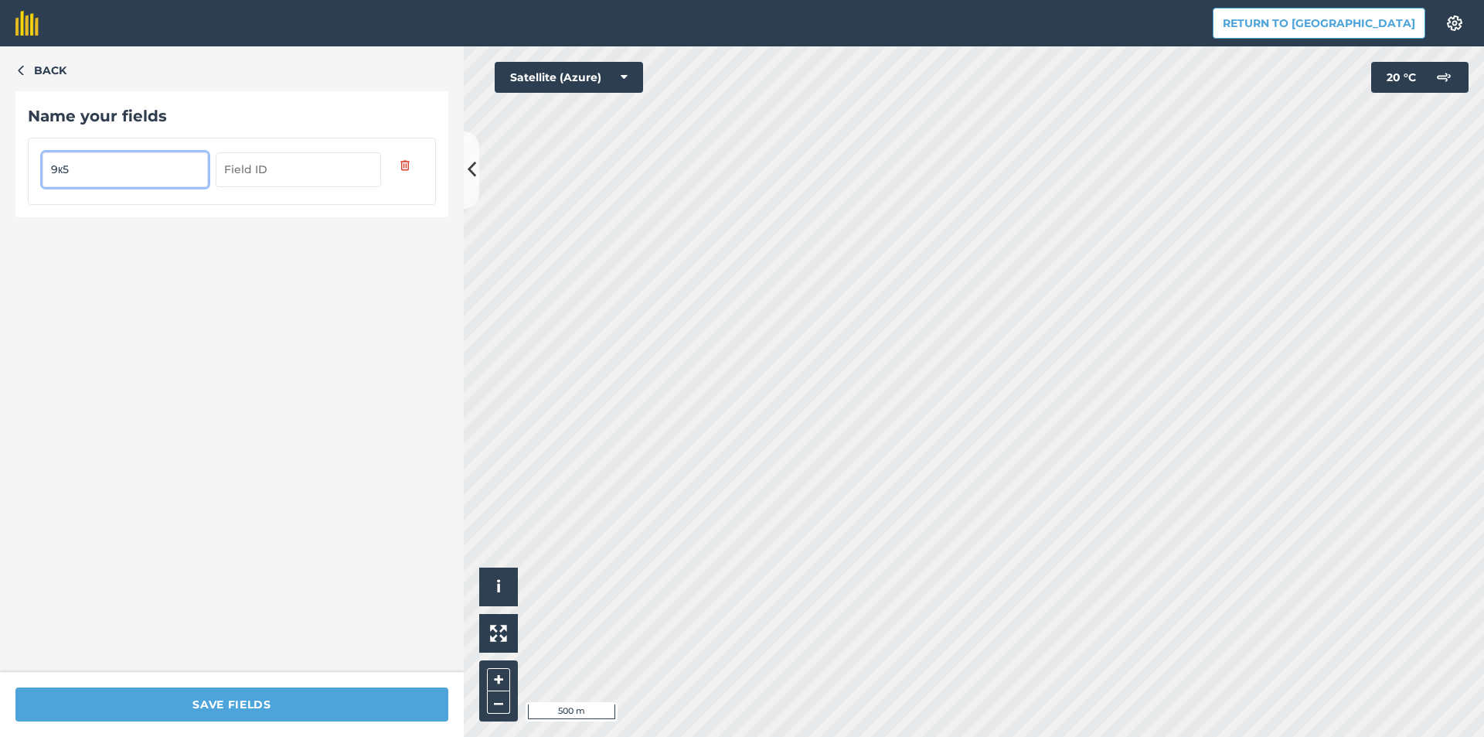
type input "9к5"
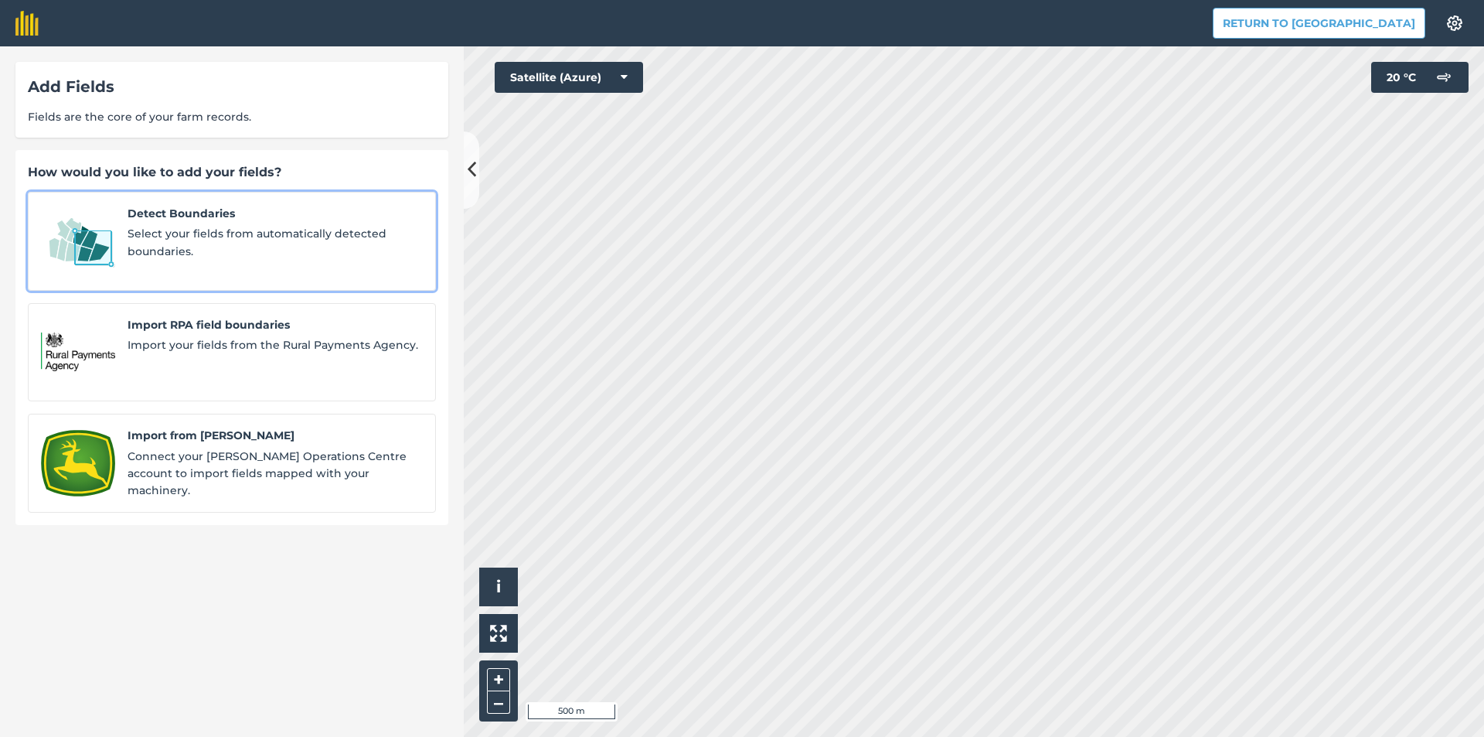
click at [286, 227] on span "Select your fields from automatically detected boundaries." at bounding box center [275, 242] width 295 height 35
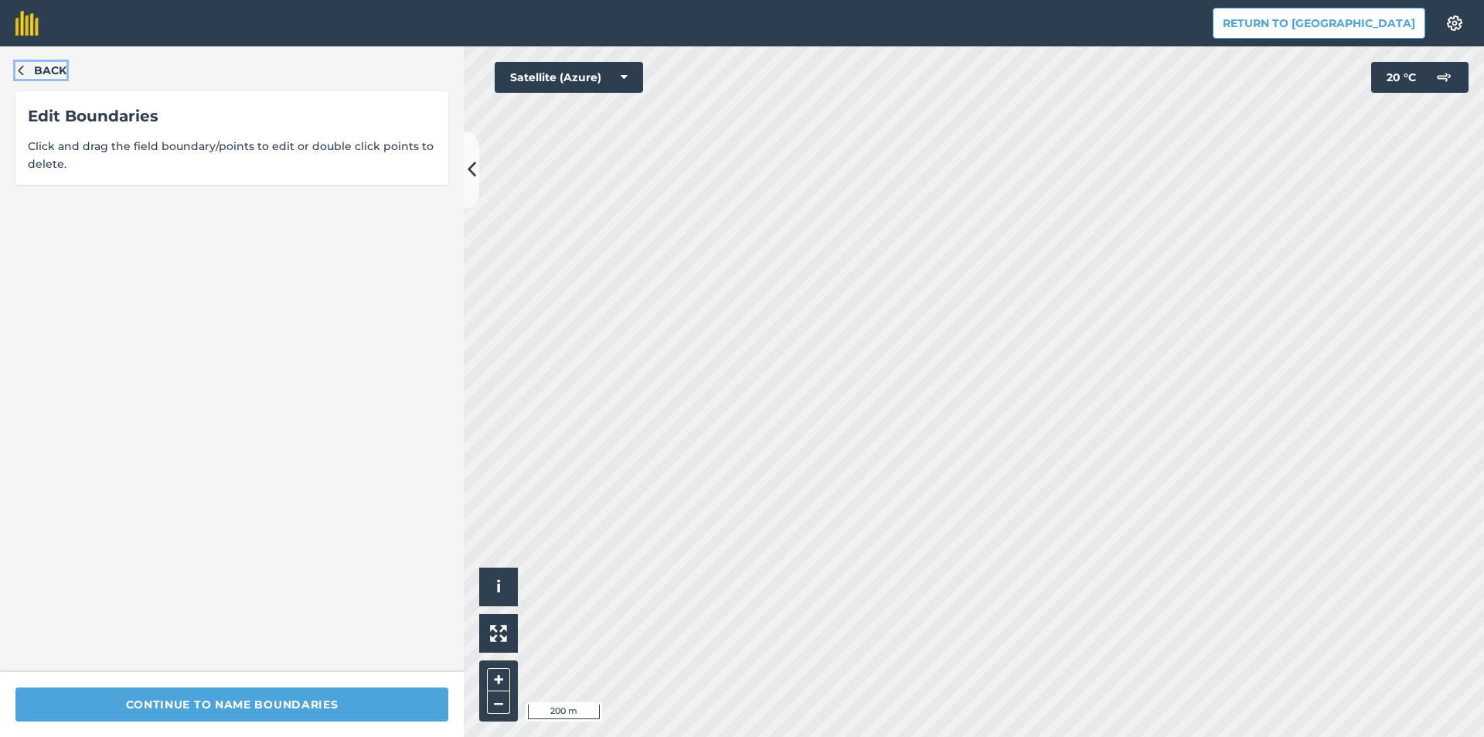
click at [20, 67] on icon "button" at bounding box center [20, 69] width 11 height 11
type input "7к3"
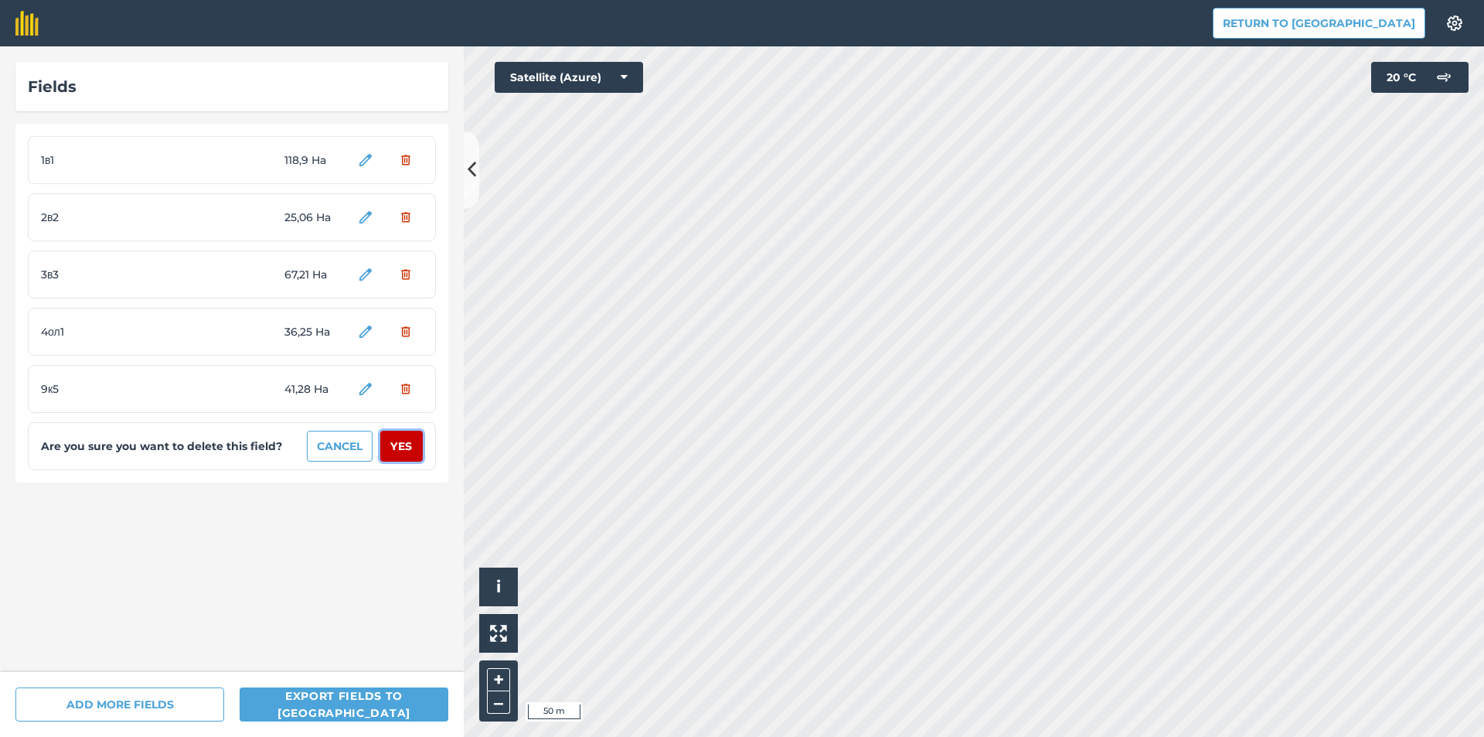
click at [407, 451] on button "Yes" at bounding box center [401, 446] width 43 height 31
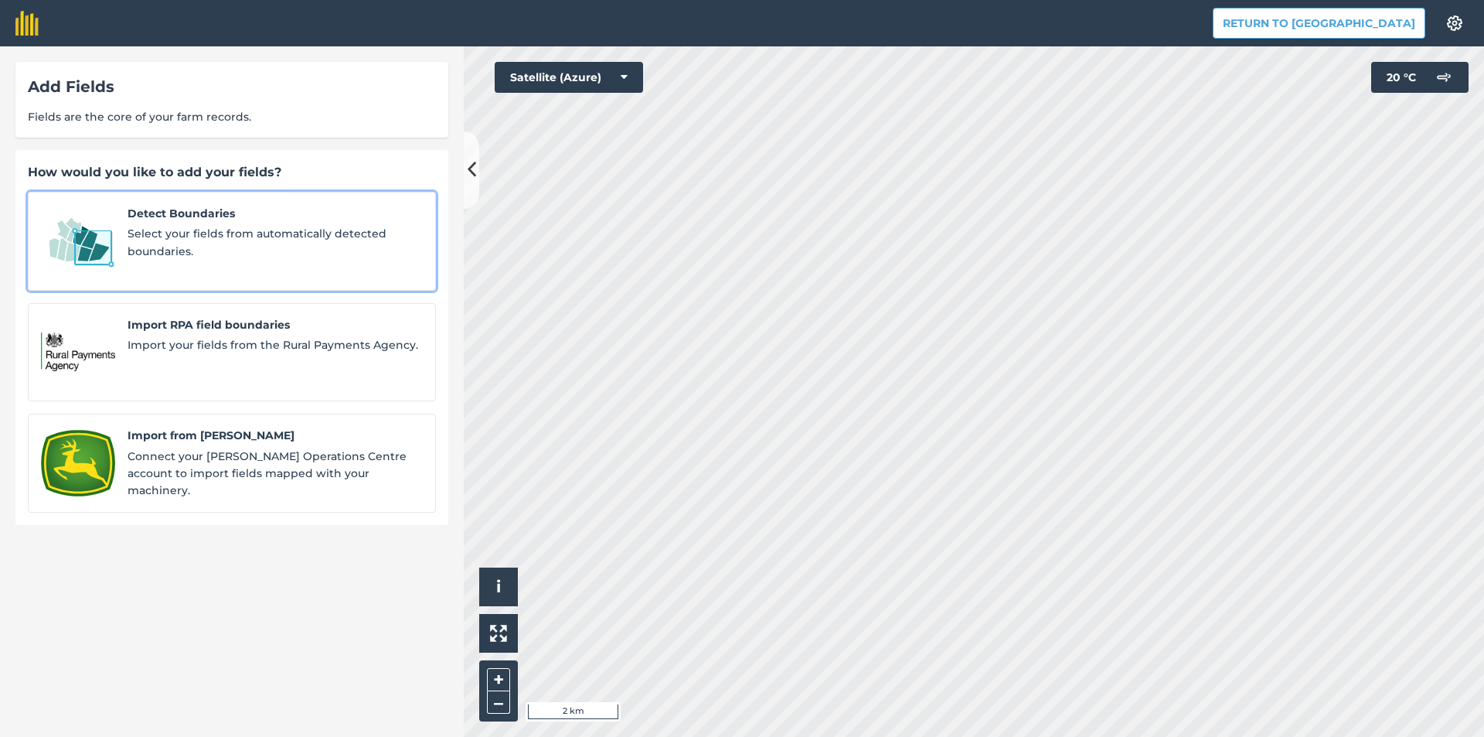
click at [192, 220] on span "Detect Boundaries" at bounding box center [275, 213] width 295 height 17
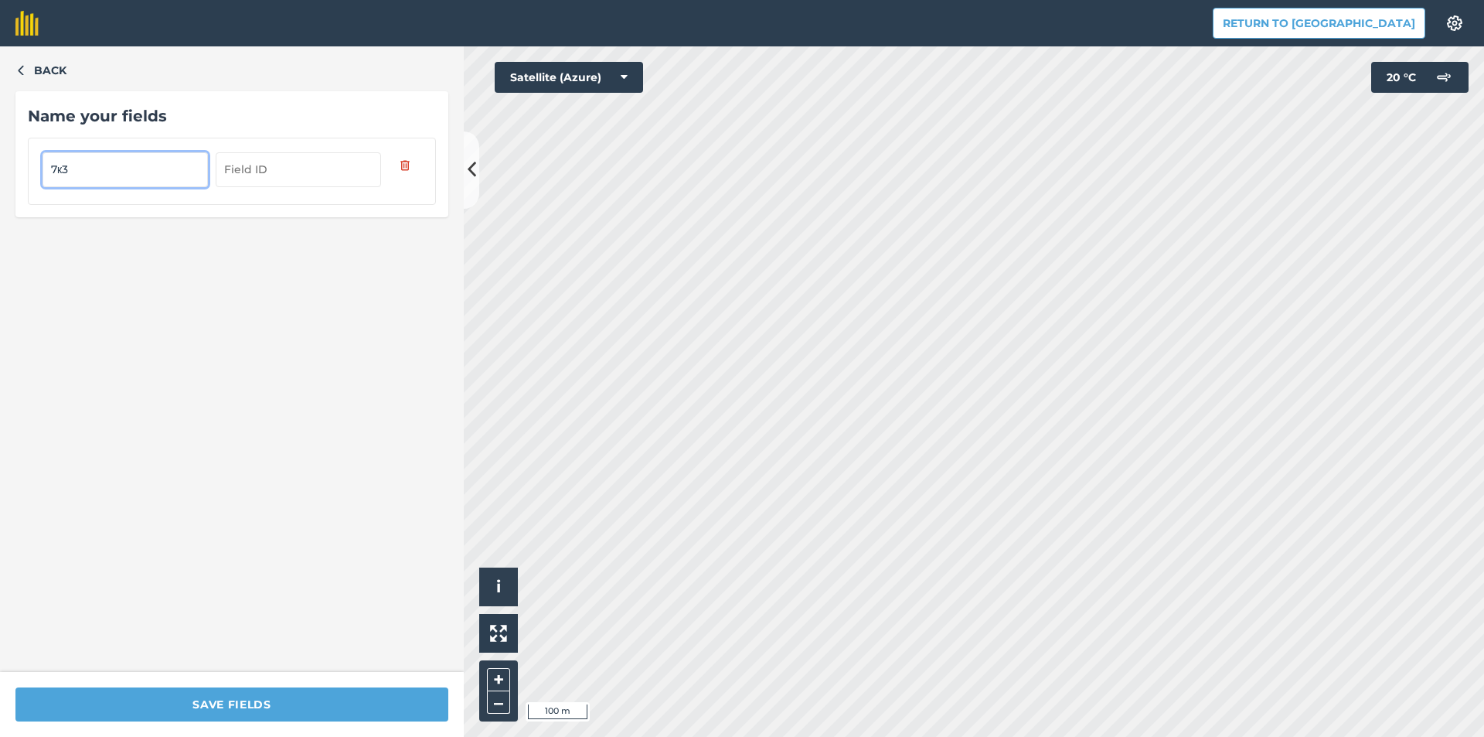
type input "7к3"
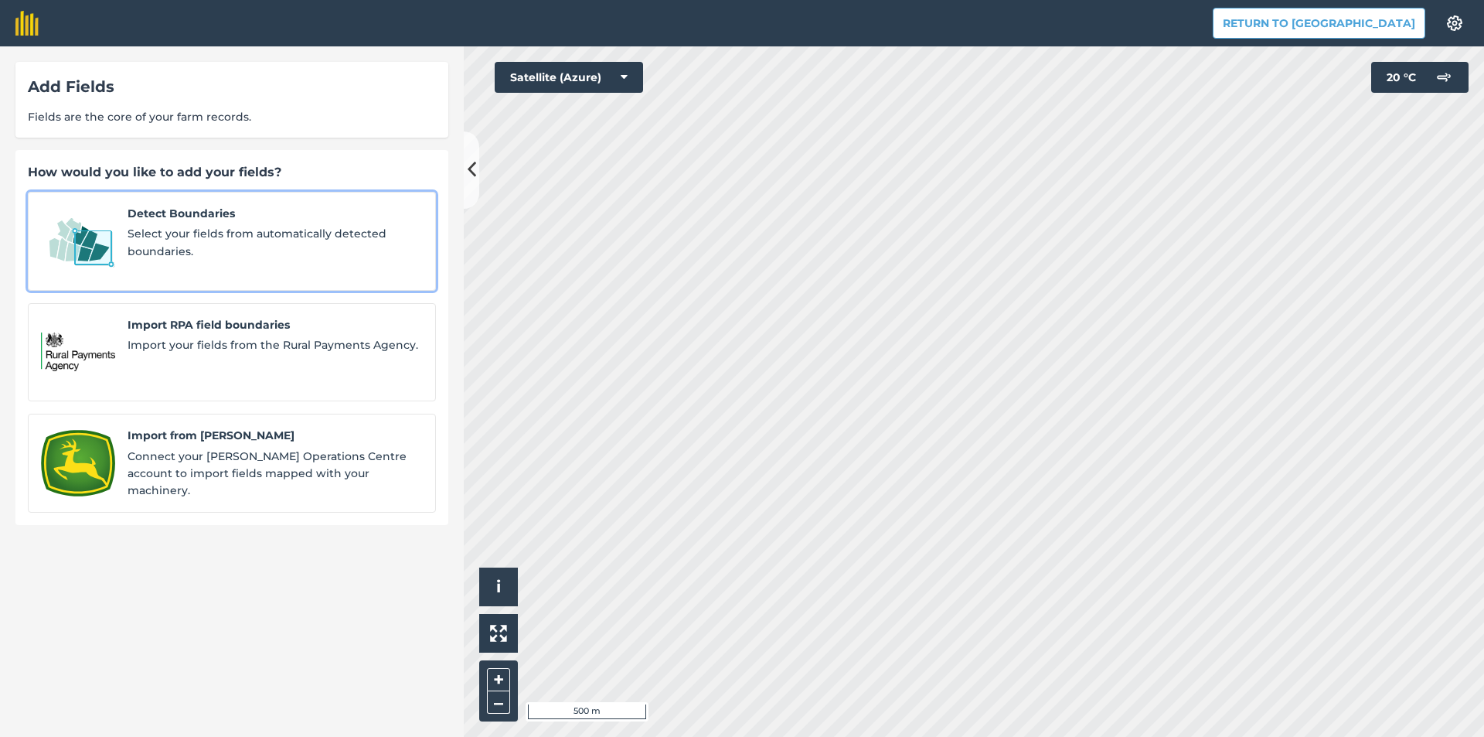
click at [289, 239] on span "Select your fields from automatically detected boundaries." at bounding box center [275, 242] width 295 height 35
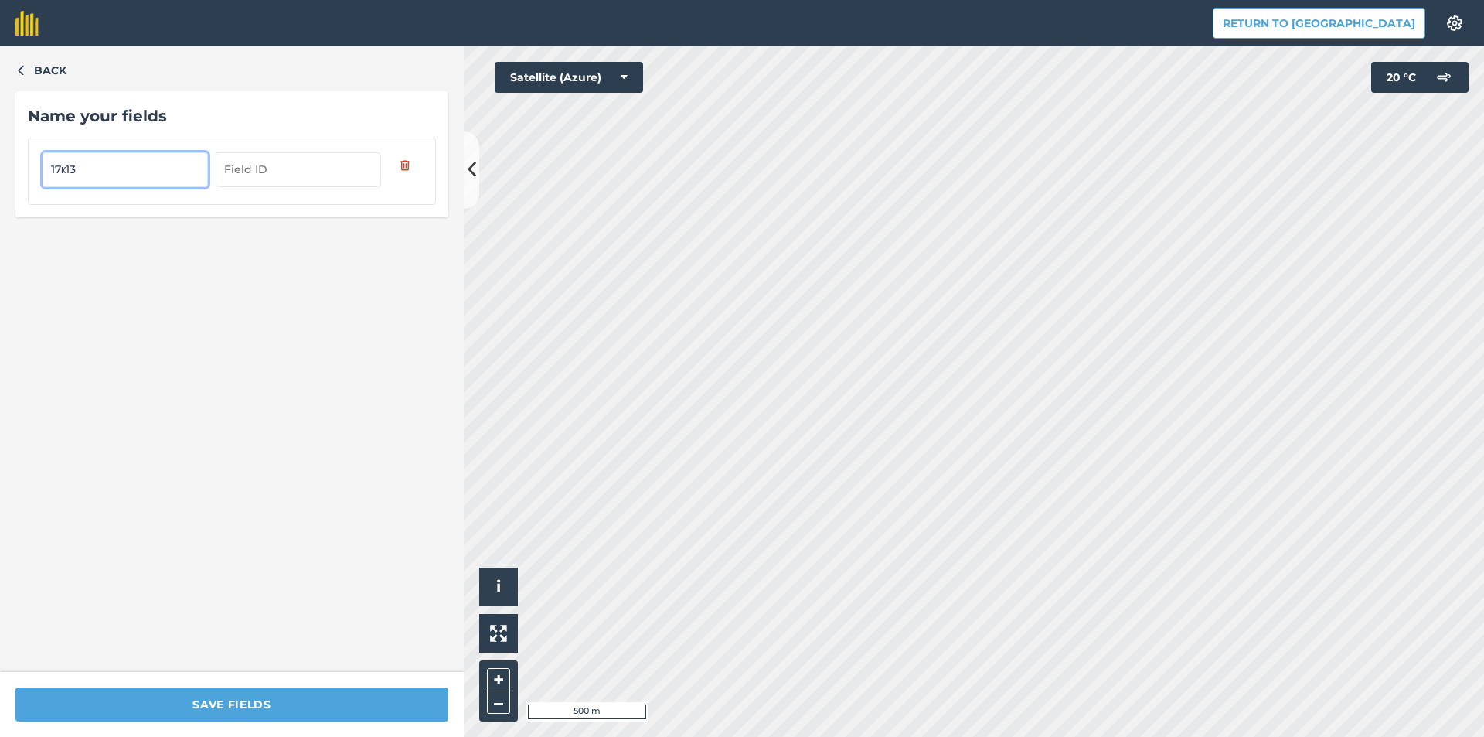
type input "17к13"
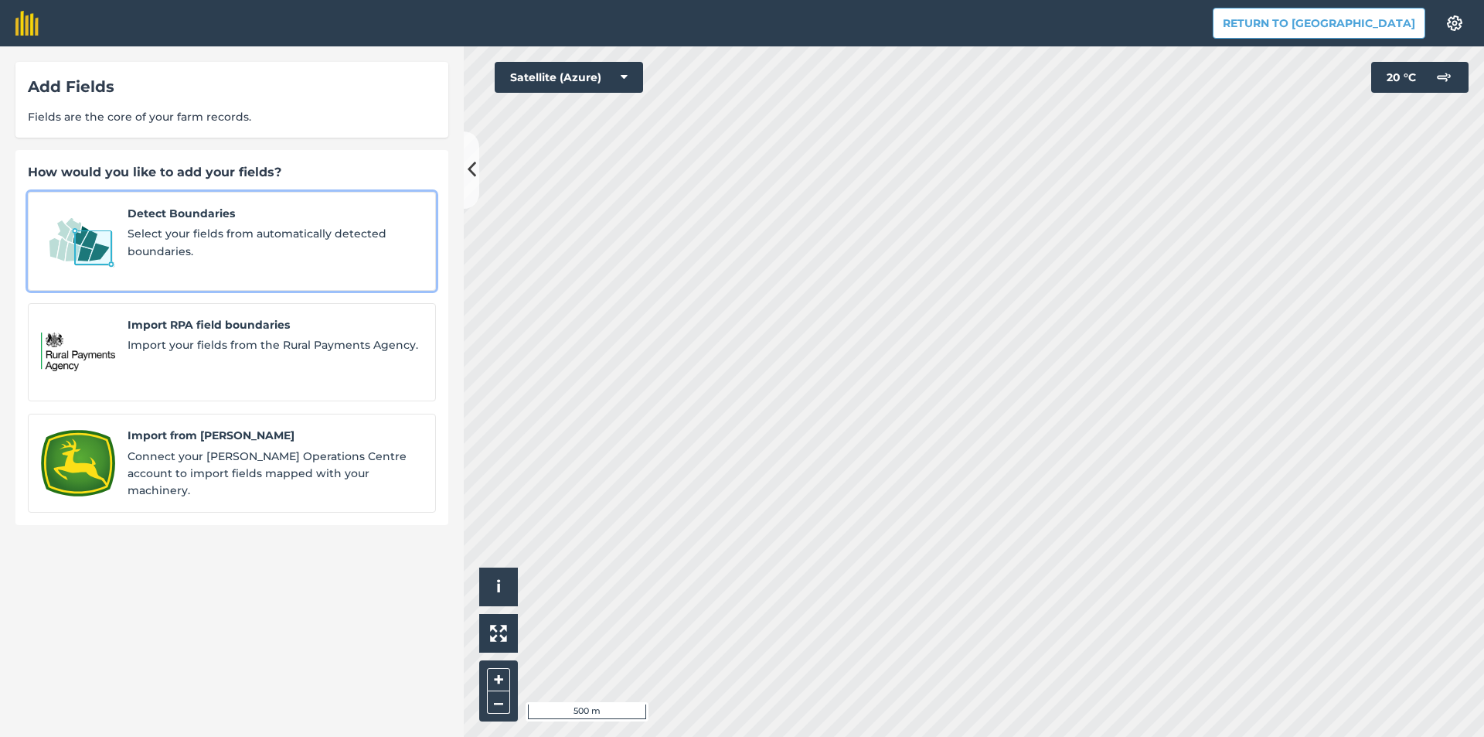
click at [234, 225] on span "Select your fields from automatically detected boundaries." at bounding box center [275, 242] width 295 height 35
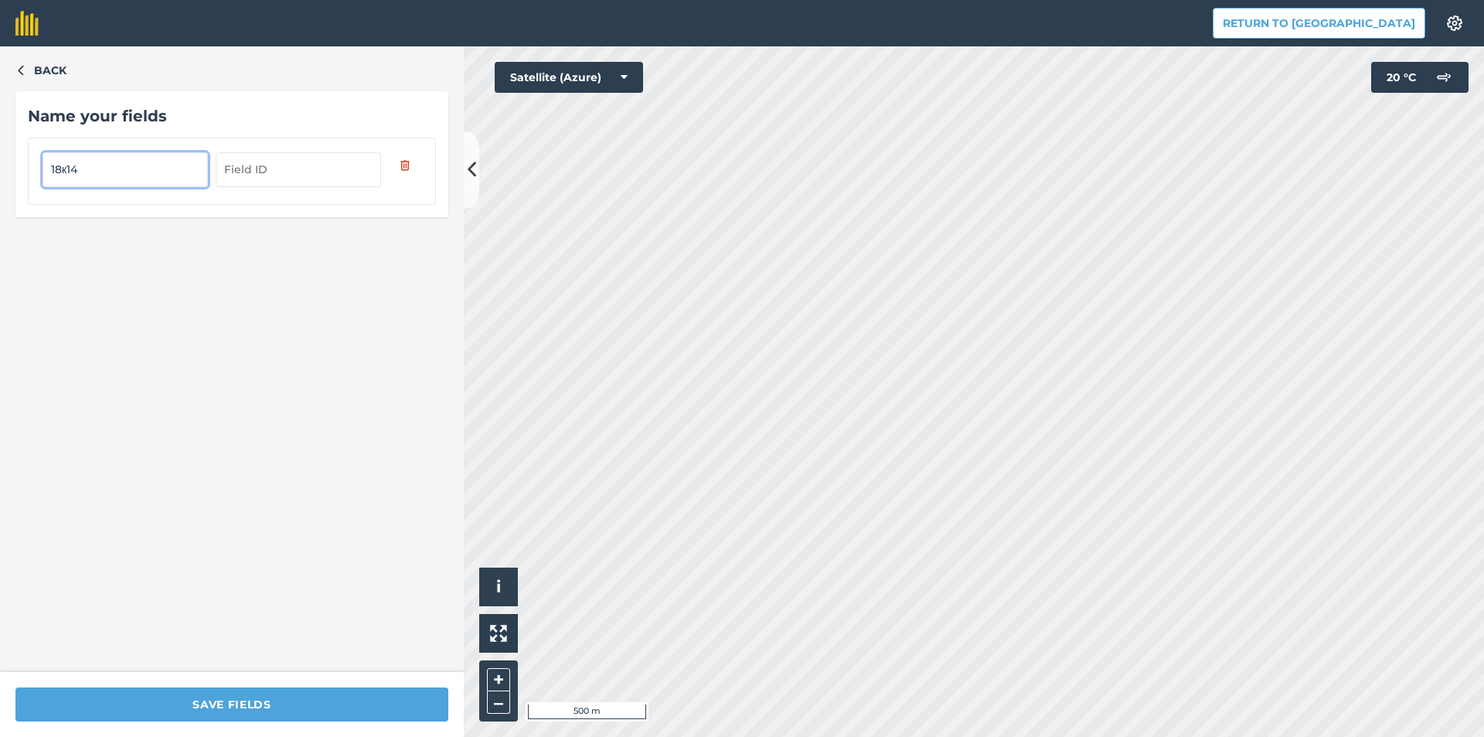
type input "18к14"
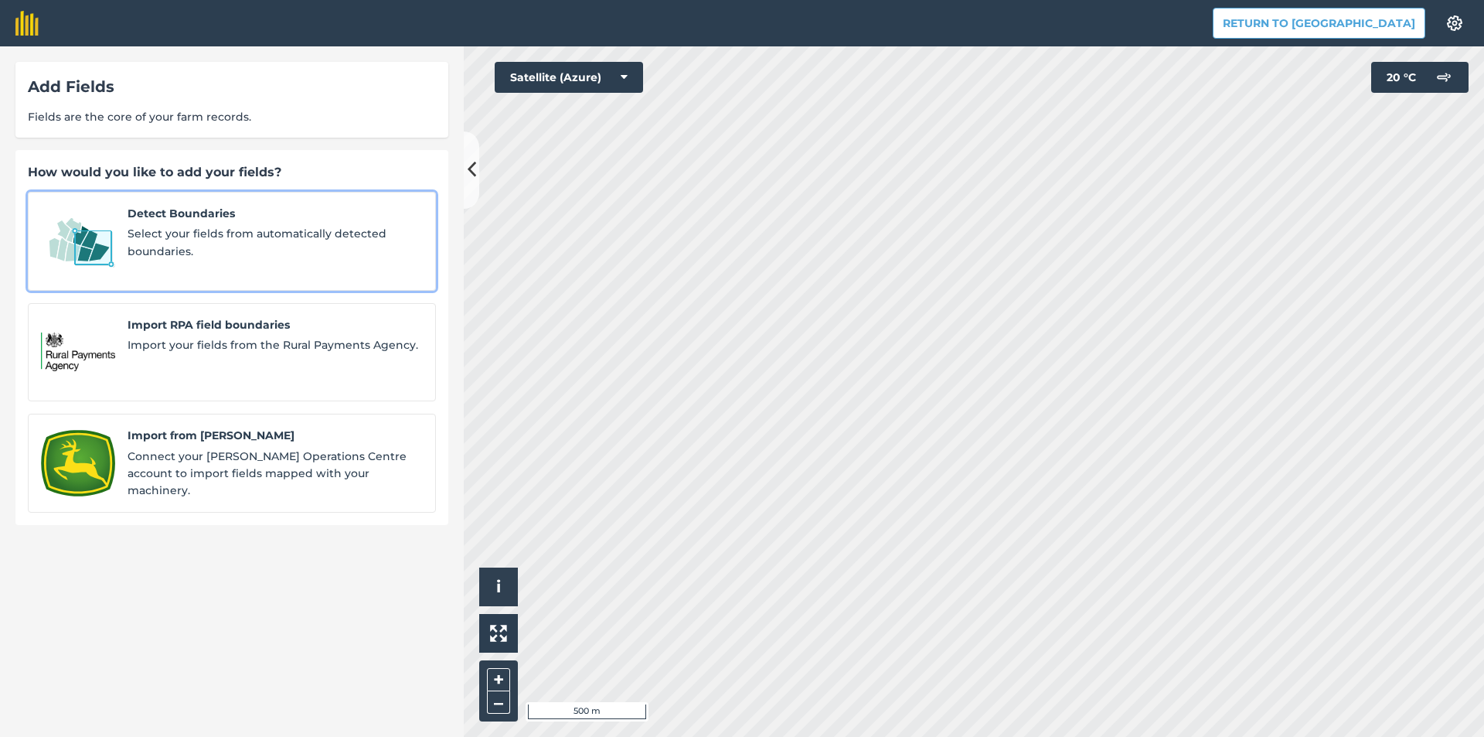
click at [212, 243] on span "Select your fields from automatically detected boundaries." at bounding box center [275, 242] width 295 height 35
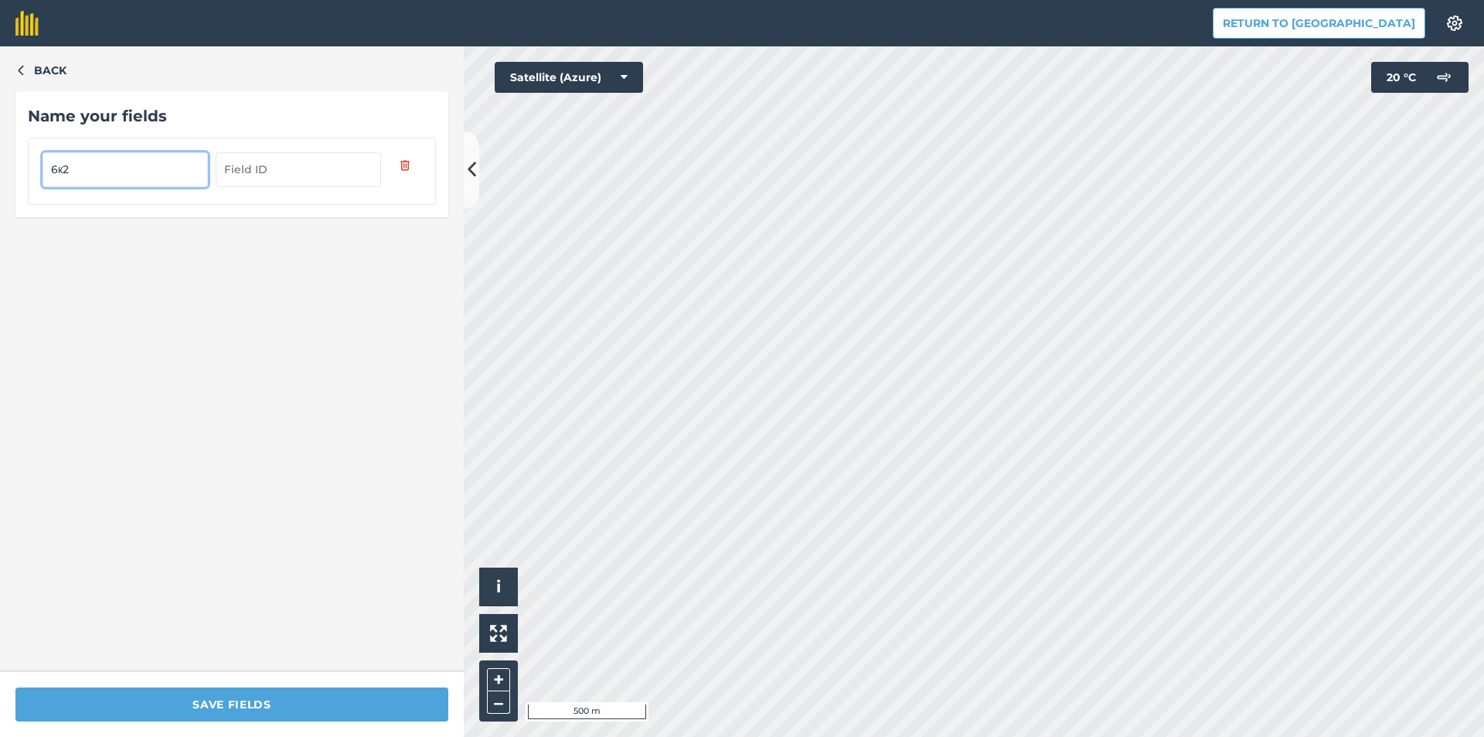
type input "6к2"
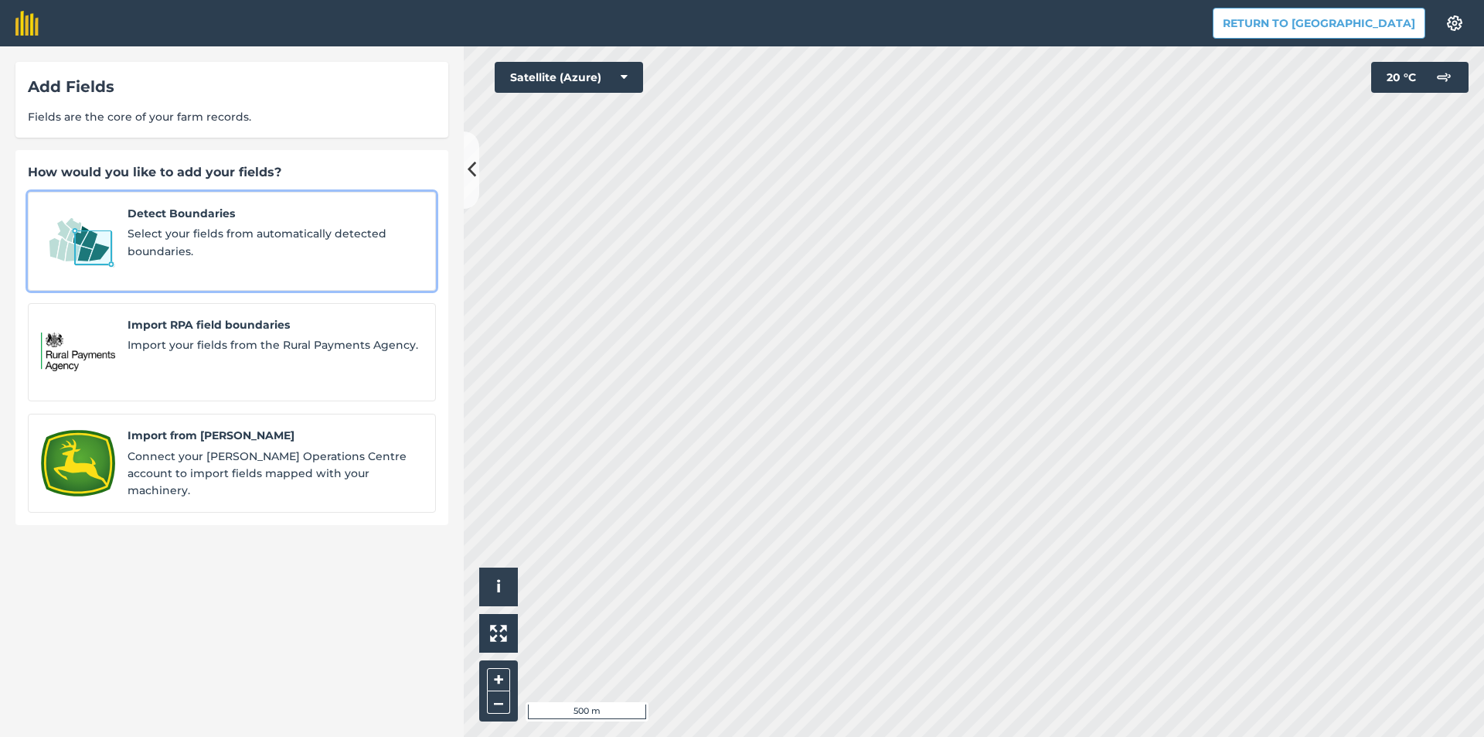
click at [227, 245] on span "Select your fields from automatically detected boundaries." at bounding box center [275, 242] width 295 height 35
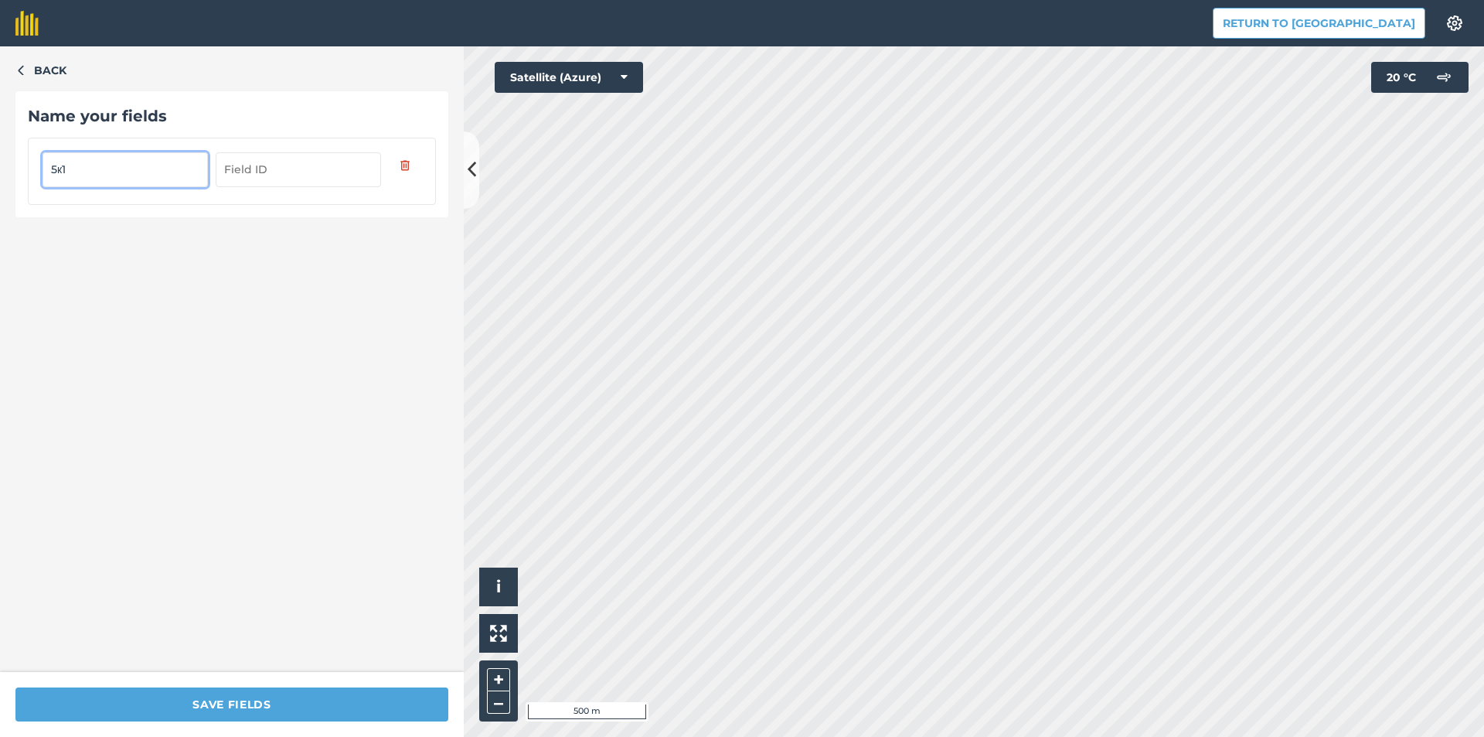
type input "5к1"
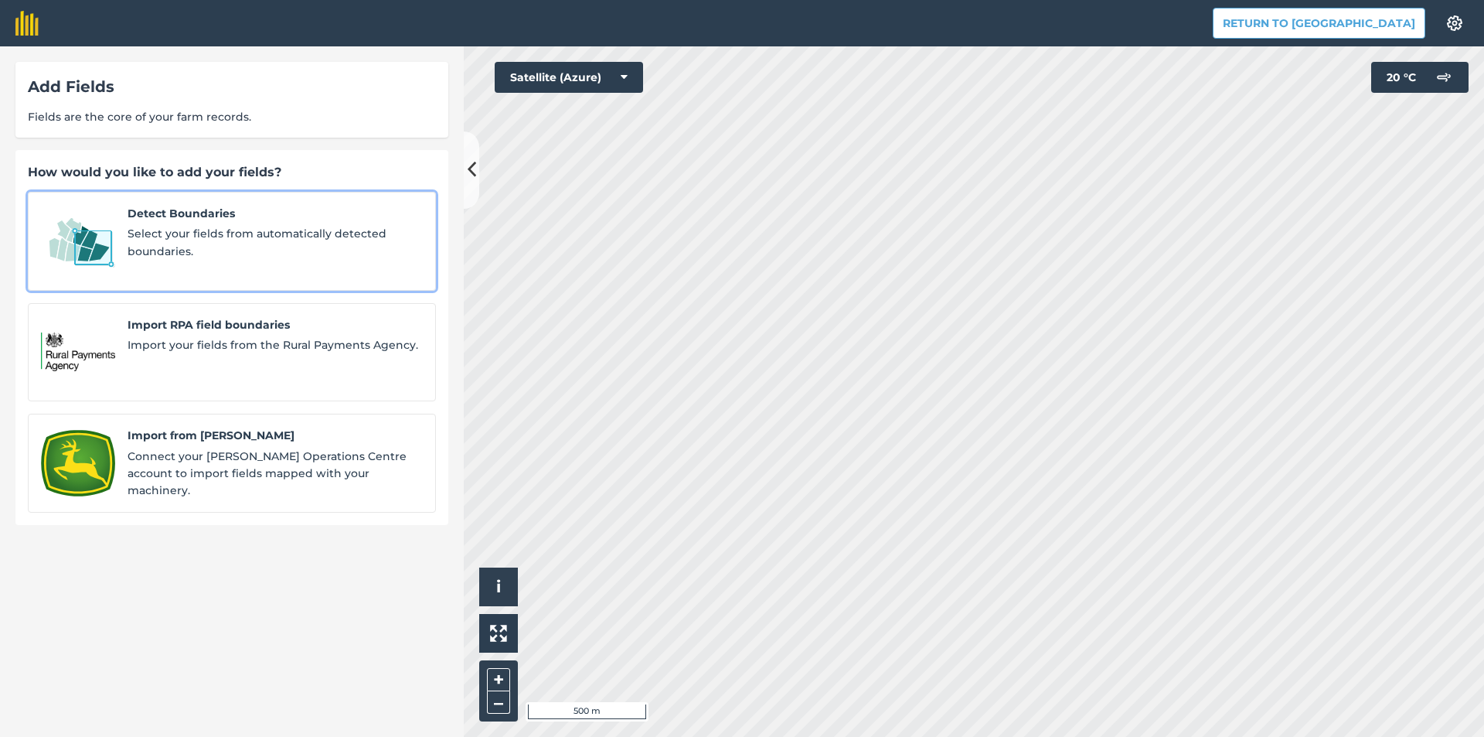
click at [285, 241] on span "Select your fields from automatically detected boundaries." at bounding box center [275, 242] width 295 height 35
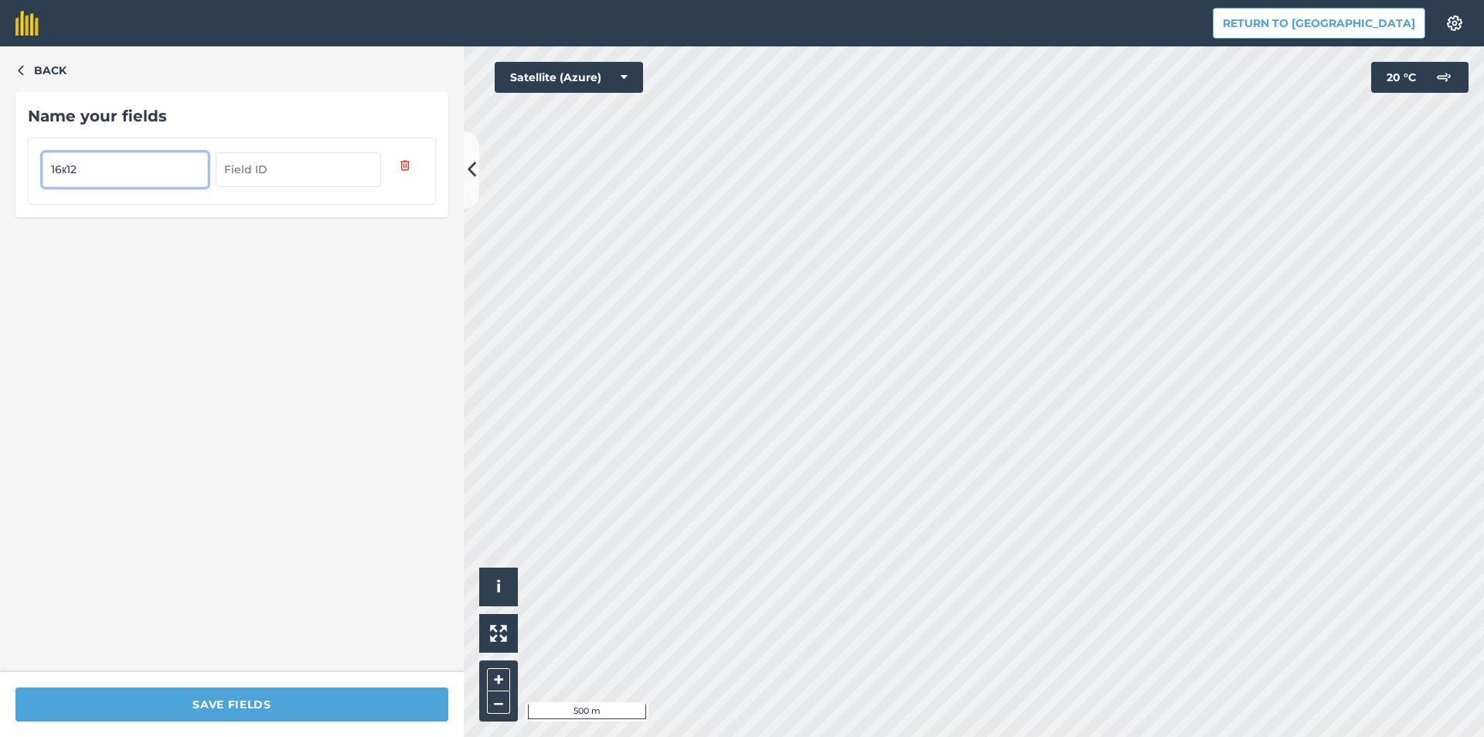
type input "16к12"
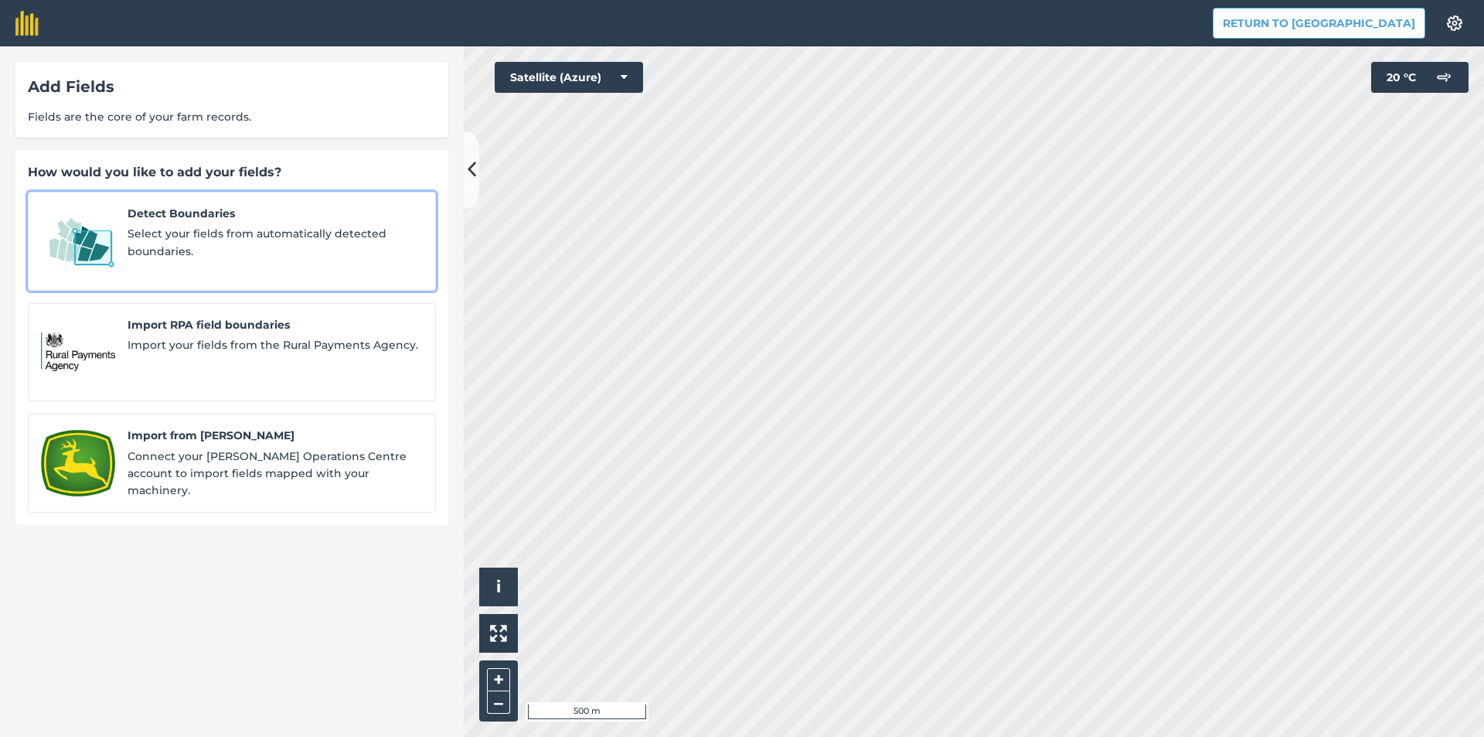
click at [320, 242] on span "Select your fields from automatically detected boundaries." at bounding box center [275, 242] width 295 height 35
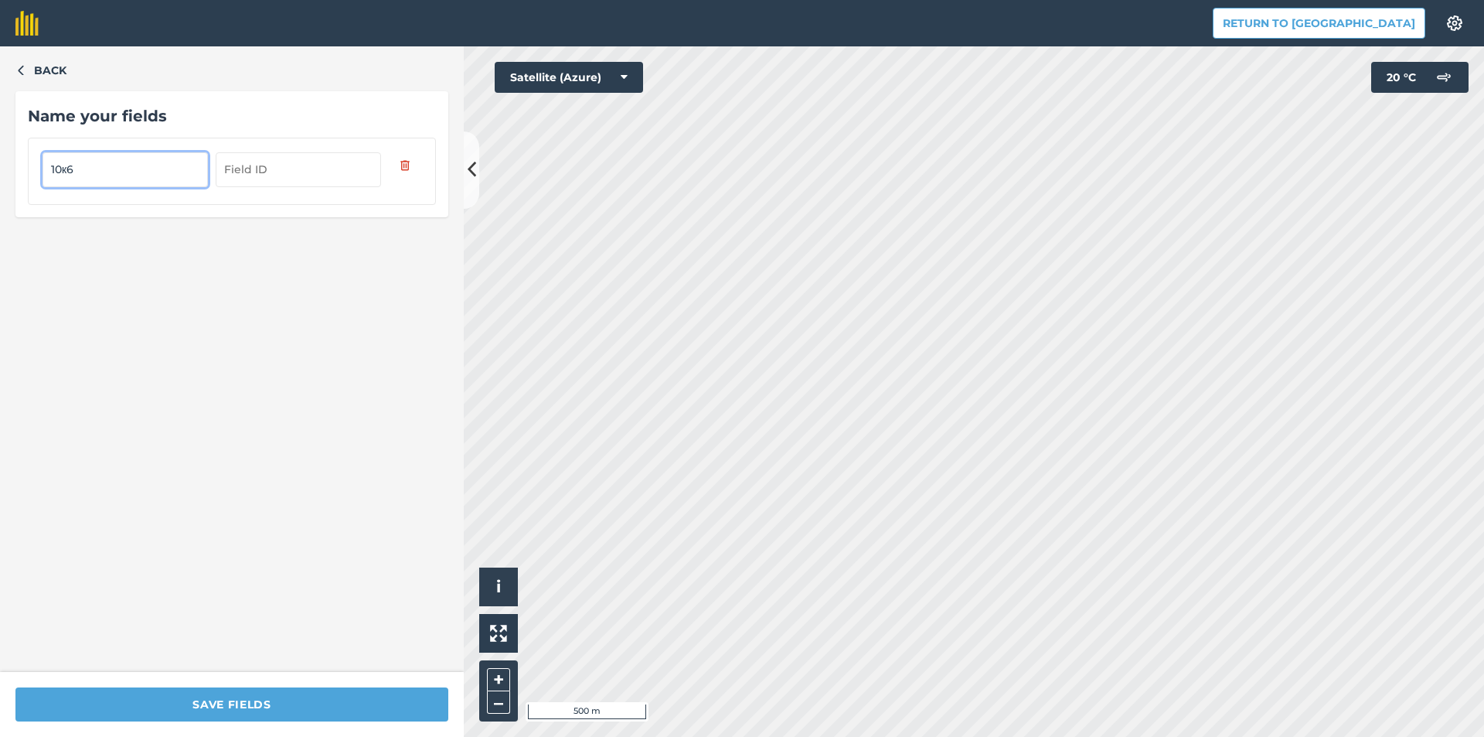
type input "10к6"
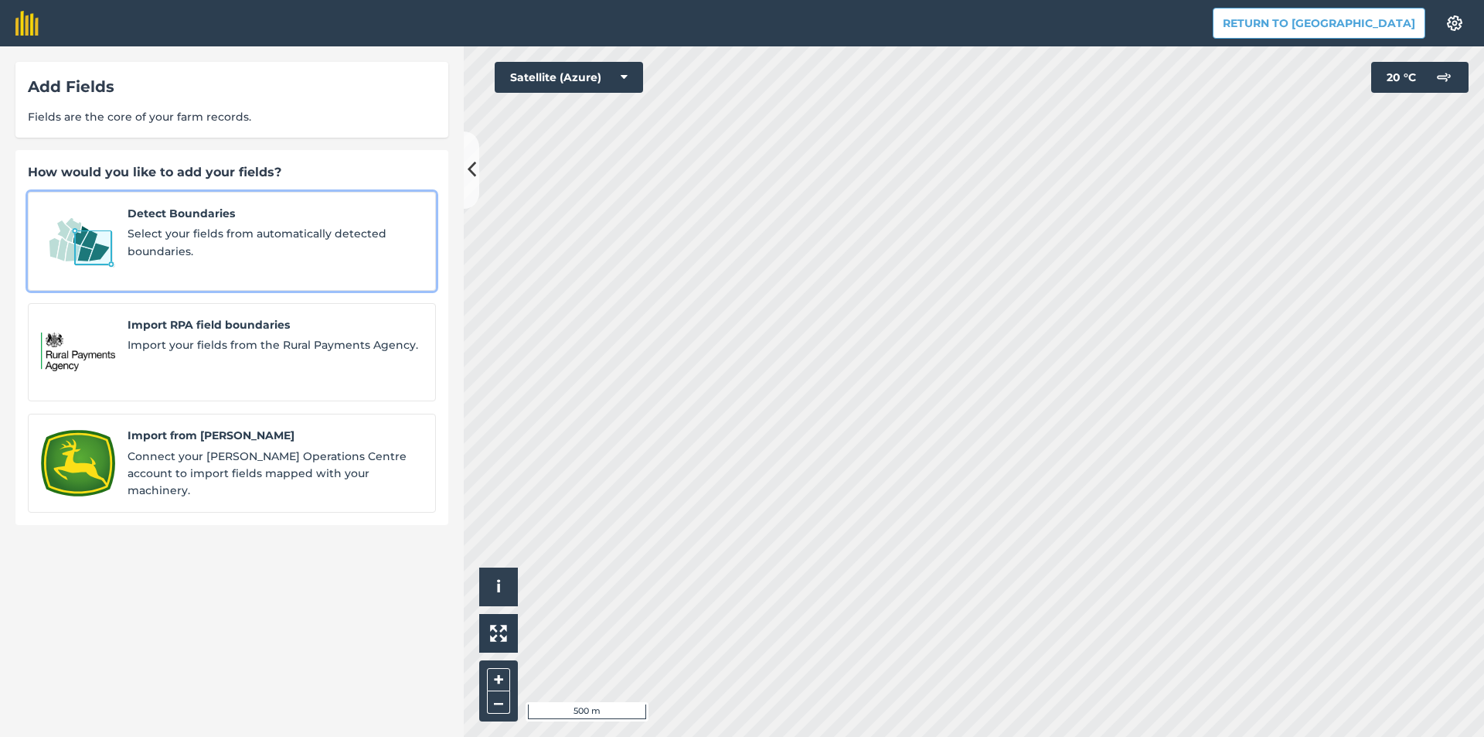
click at [277, 249] on span "Select your fields from automatically detected boundaries." at bounding box center [275, 242] width 295 height 35
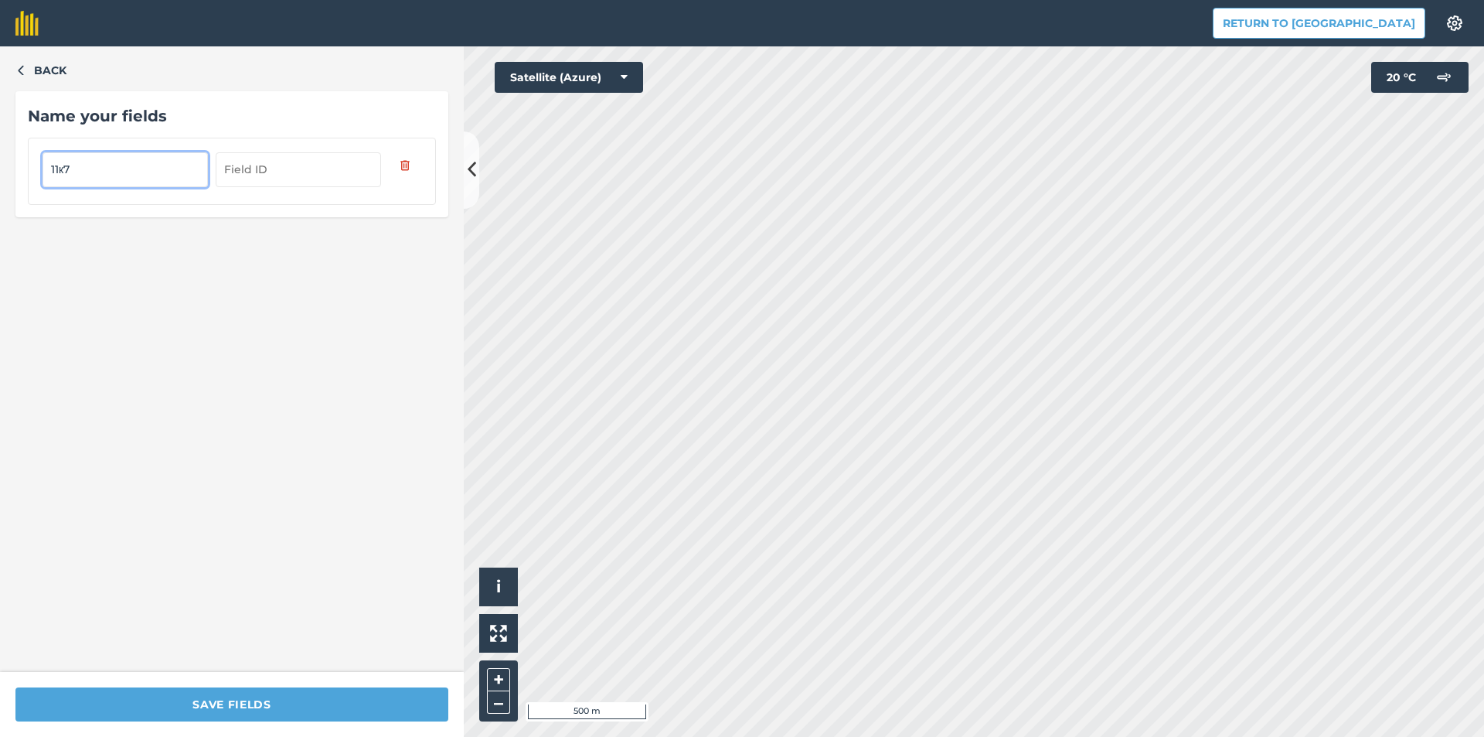
type input "11к7"
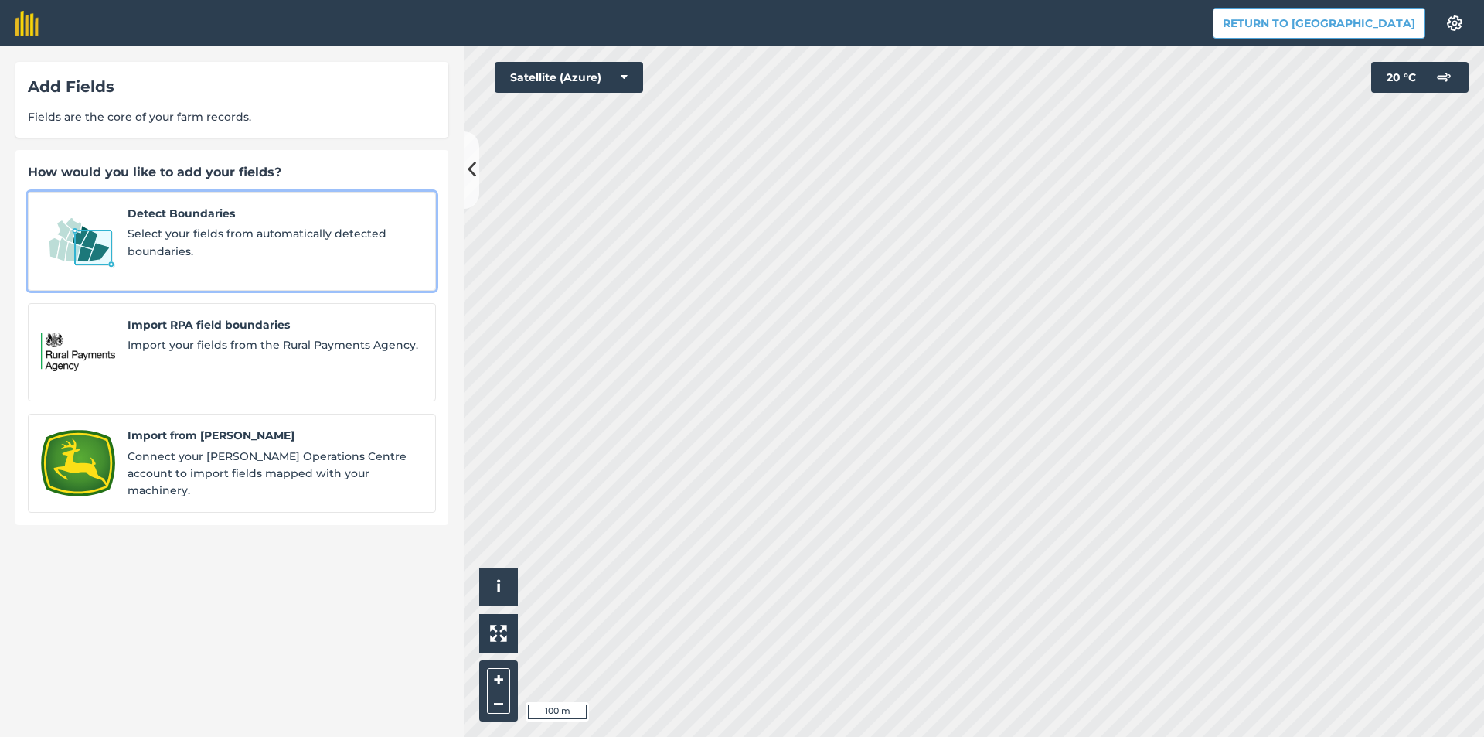
click at [250, 237] on span "Select your fields from automatically detected boundaries." at bounding box center [275, 242] width 295 height 35
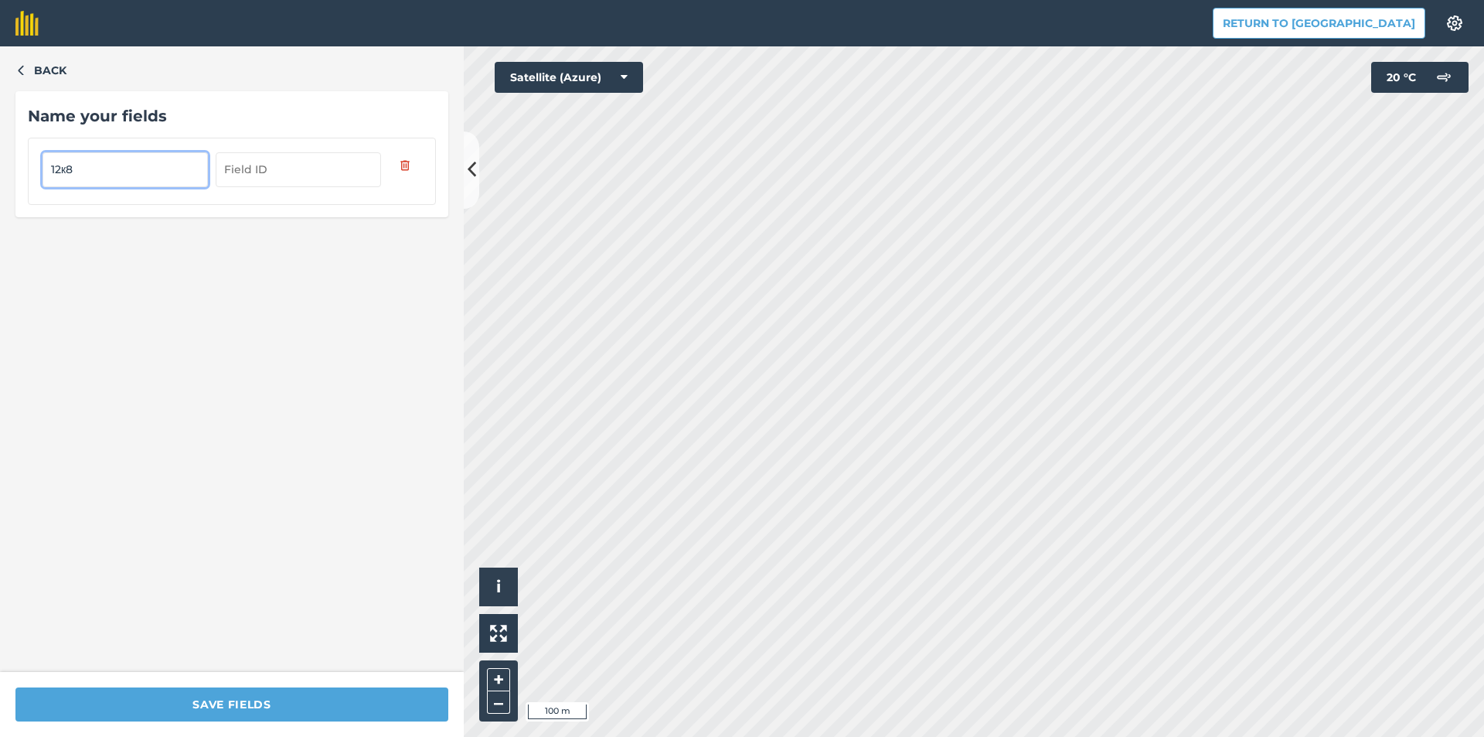
type input "12к8"
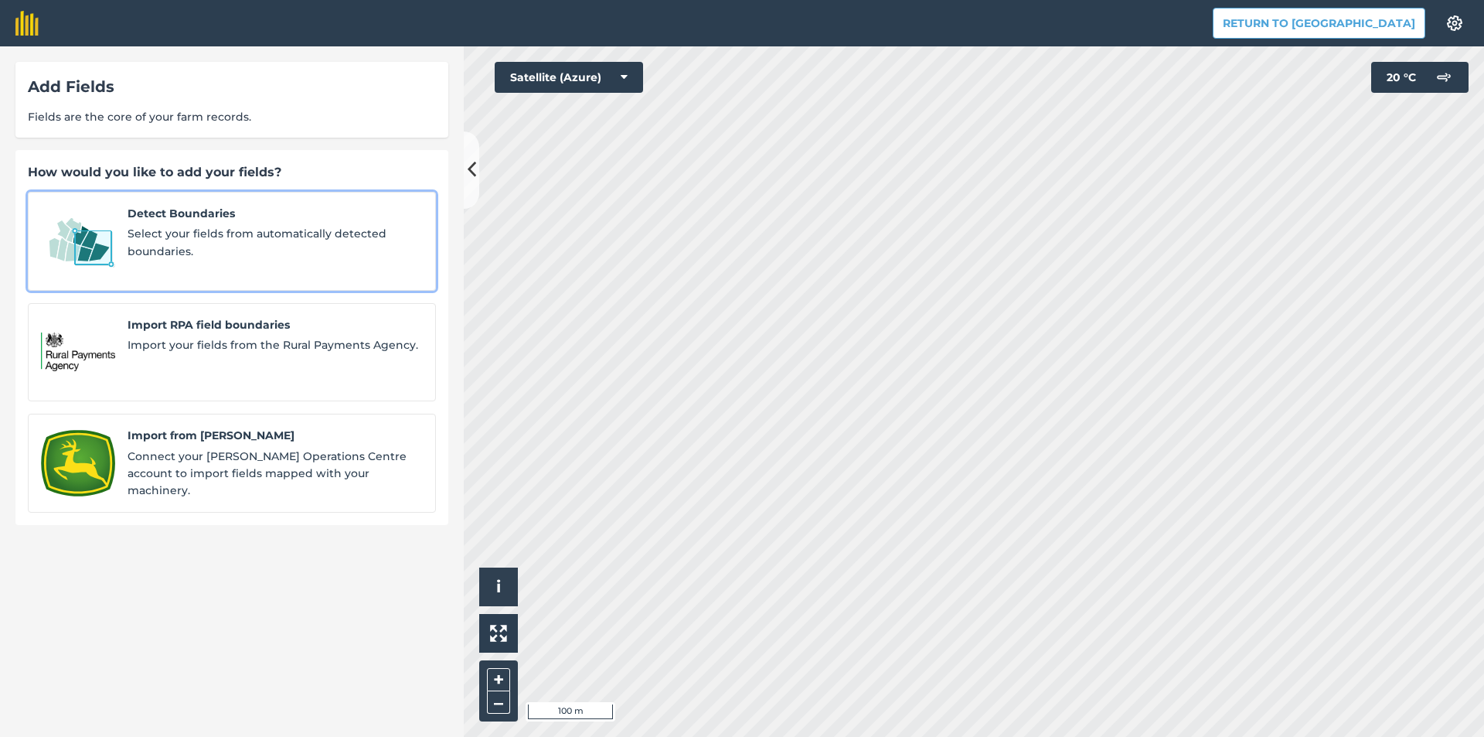
click at [224, 249] on span "Select your fields from automatically detected boundaries." at bounding box center [275, 242] width 295 height 35
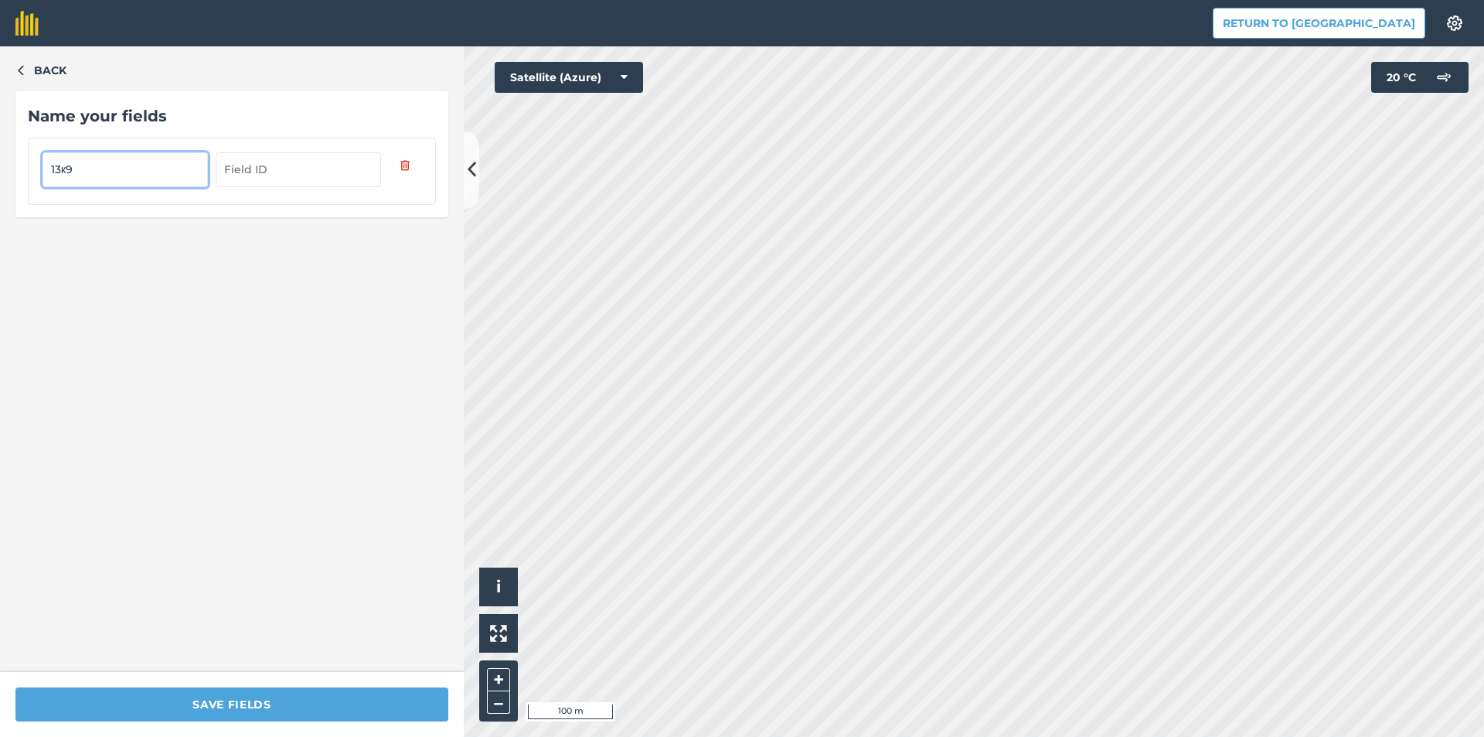
type input "13к9"
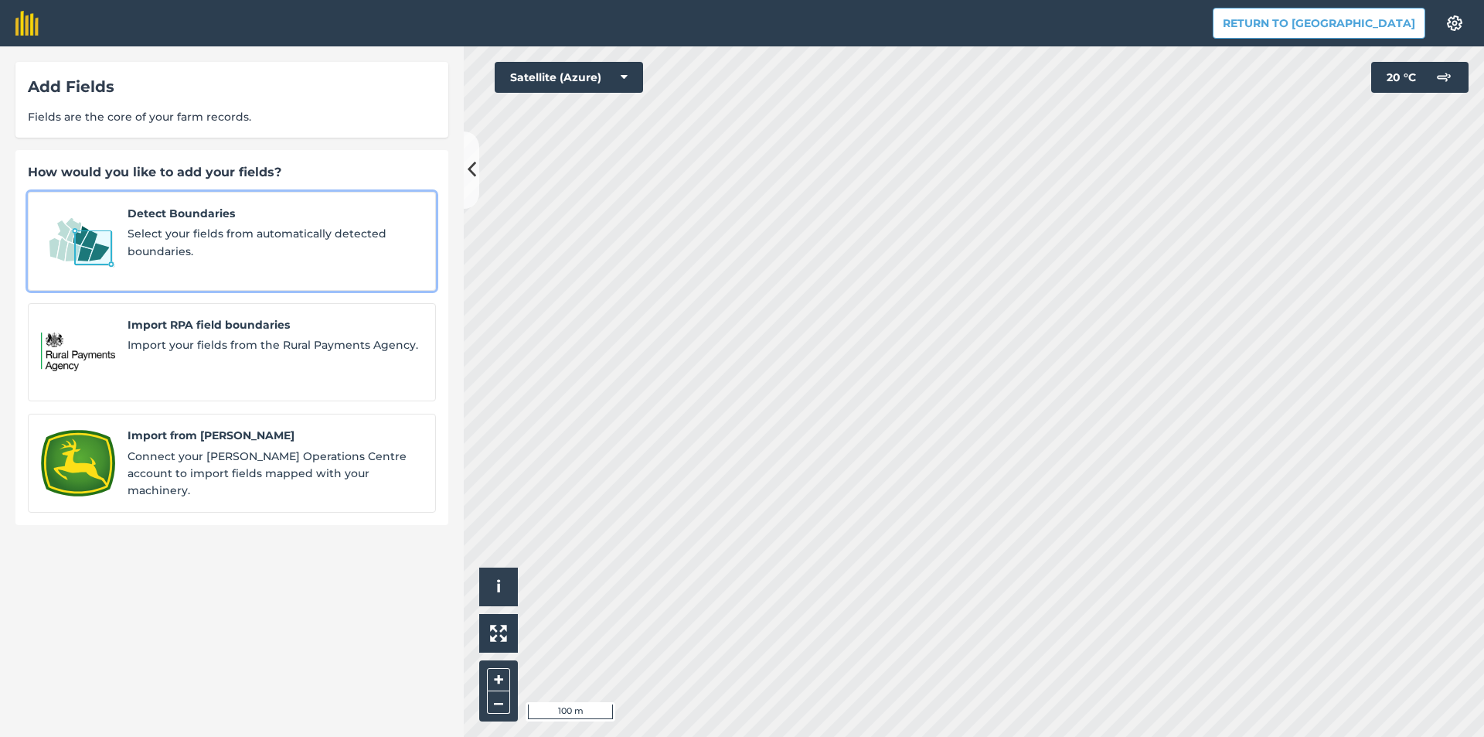
click at [225, 209] on span "Detect Boundaries" at bounding box center [275, 213] width 295 height 17
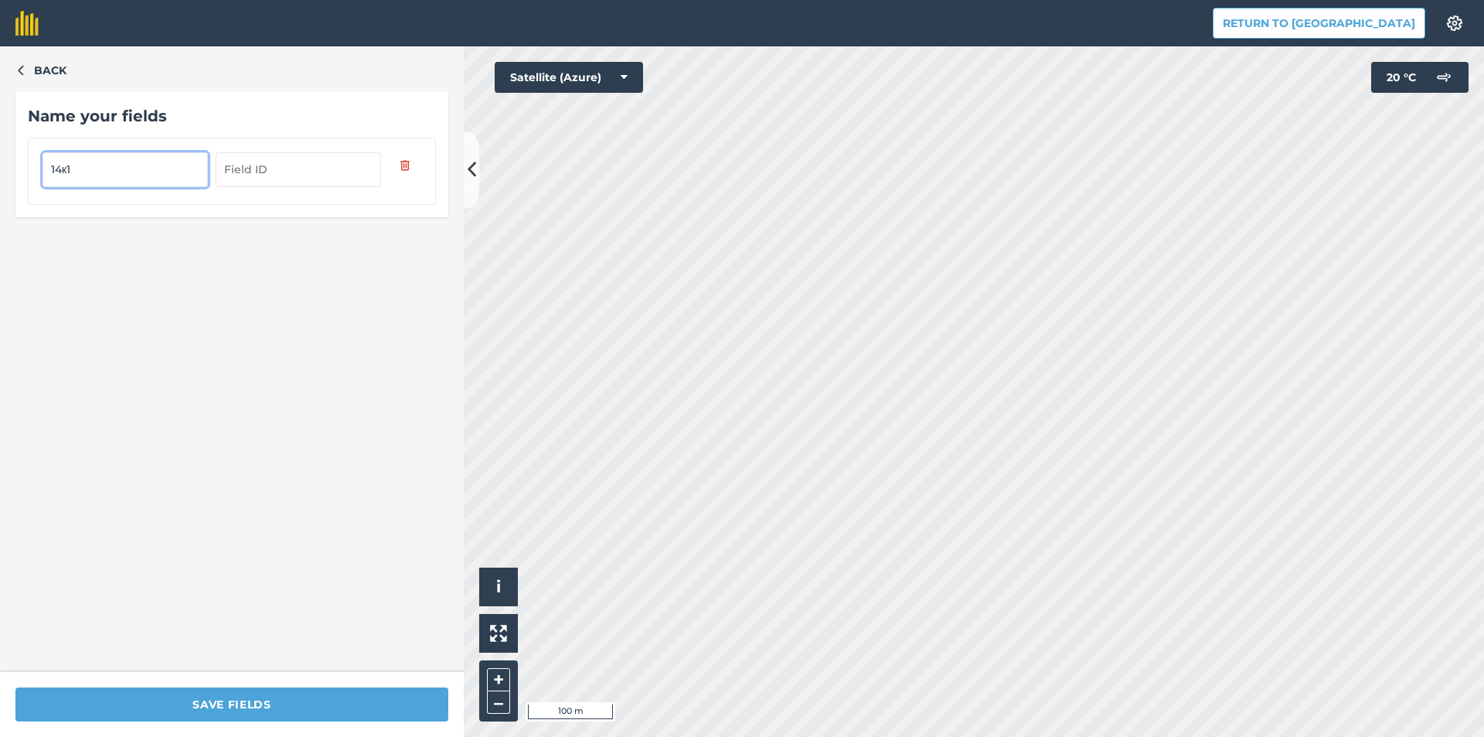
type input "14к10"
click at [25, 71] on icon "button" at bounding box center [20, 69] width 11 height 11
click at [23, 70] on icon "button" at bounding box center [20, 69] width 11 height 11
type input "14к10"
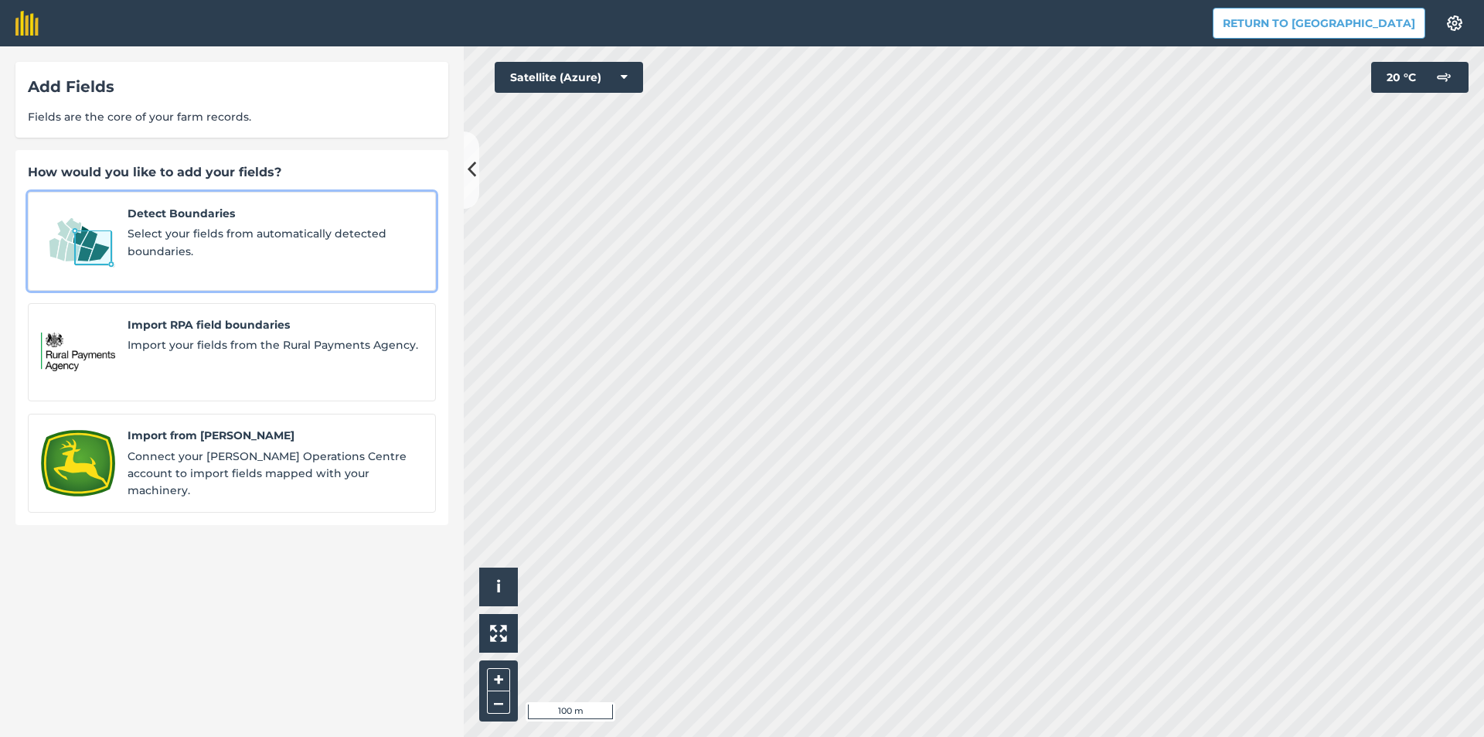
click at [244, 228] on span "Select your fields from automatically detected boundaries." at bounding box center [275, 242] width 295 height 35
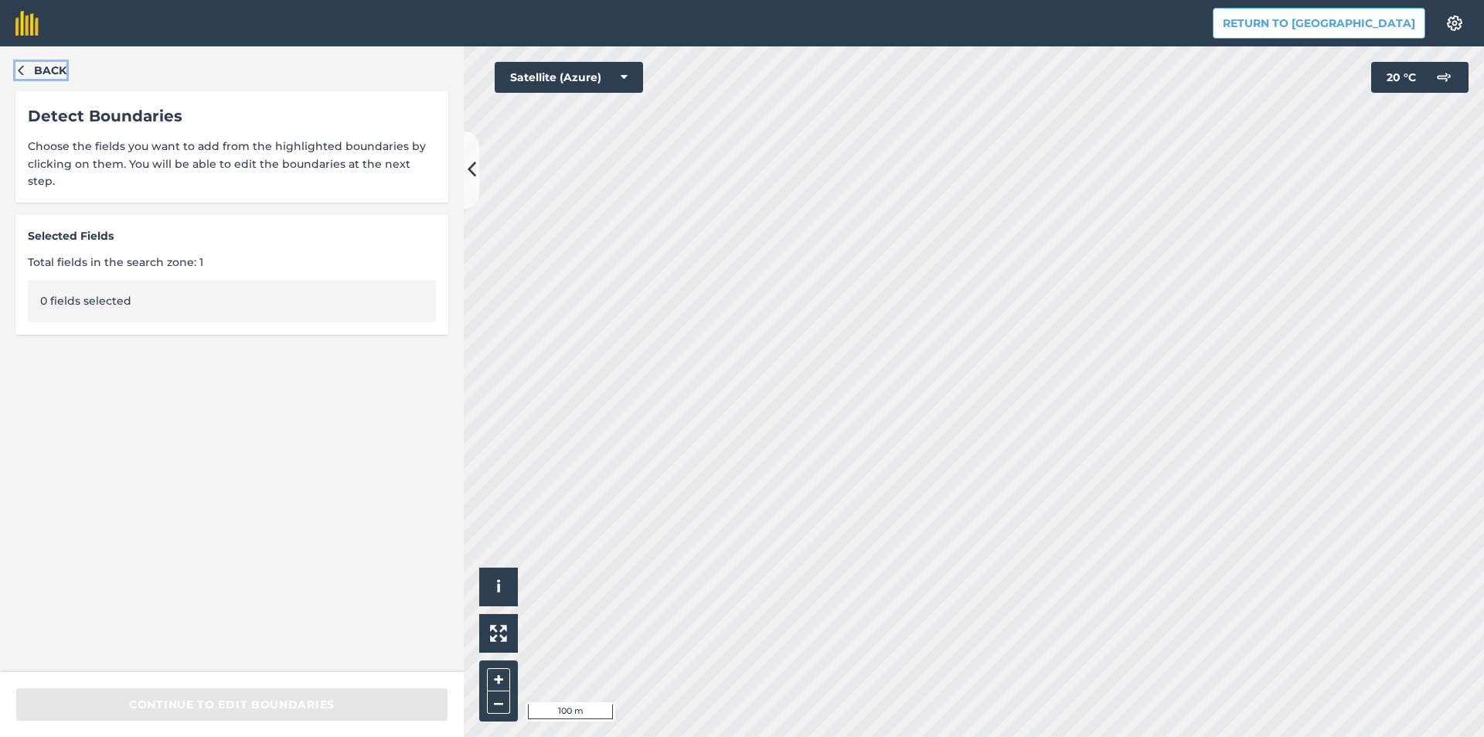
click at [19, 70] on icon "button" at bounding box center [20, 71] width 5 height 10
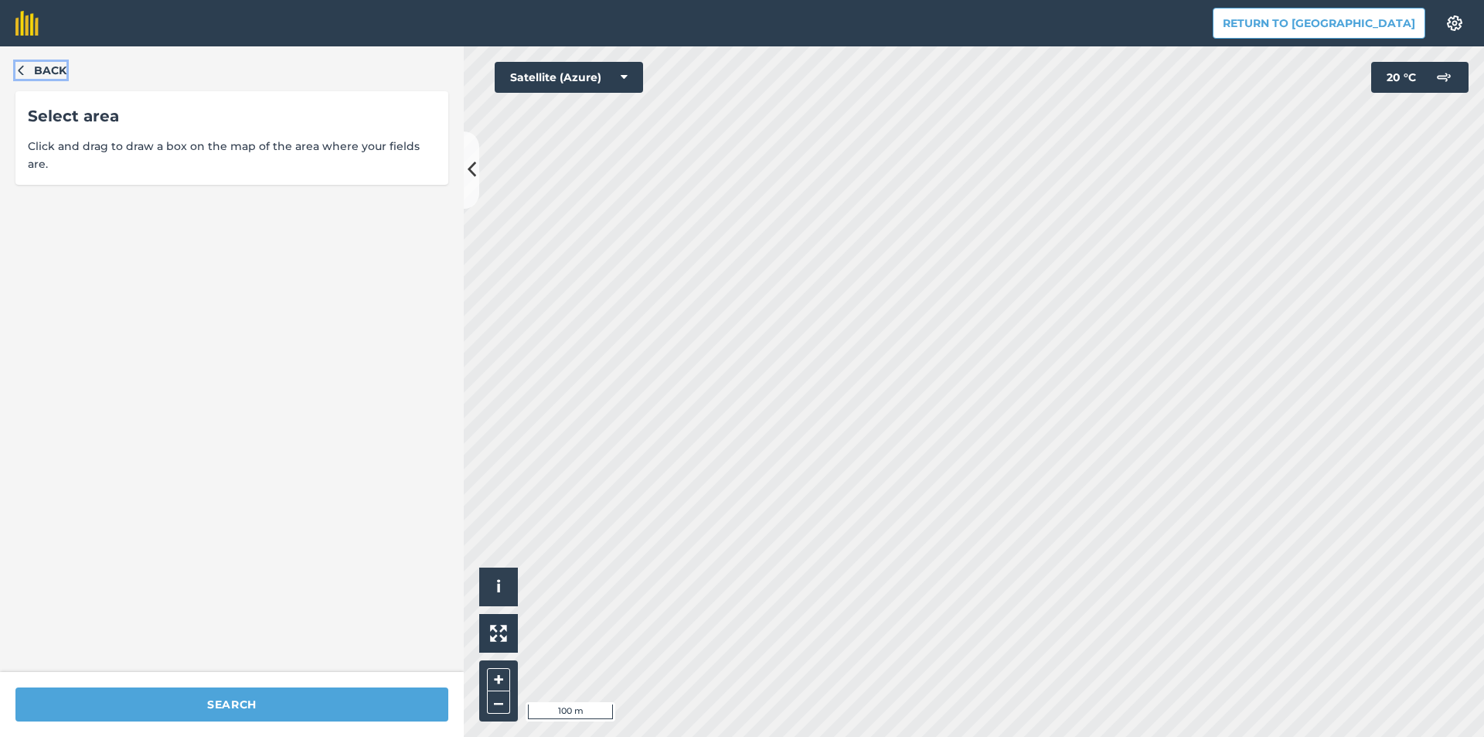
click at [18, 72] on icon "button" at bounding box center [20, 69] width 11 height 11
click at [747, 736] on html "Return to Agreena Settings Map printing is not available on our free plan Pleas…" at bounding box center [742, 368] width 1484 height 737
click at [923, 0] on html "Return to Agreena Settings Map printing is not available on our free plan Pleas…" at bounding box center [742, 368] width 1484 height 737
click at [835, 41] on div "Return to Agreena Settings Map printing is not available on our free plan Pleas…" at bounding box center [742, 368] width 1484 height 737
type input "15к11"
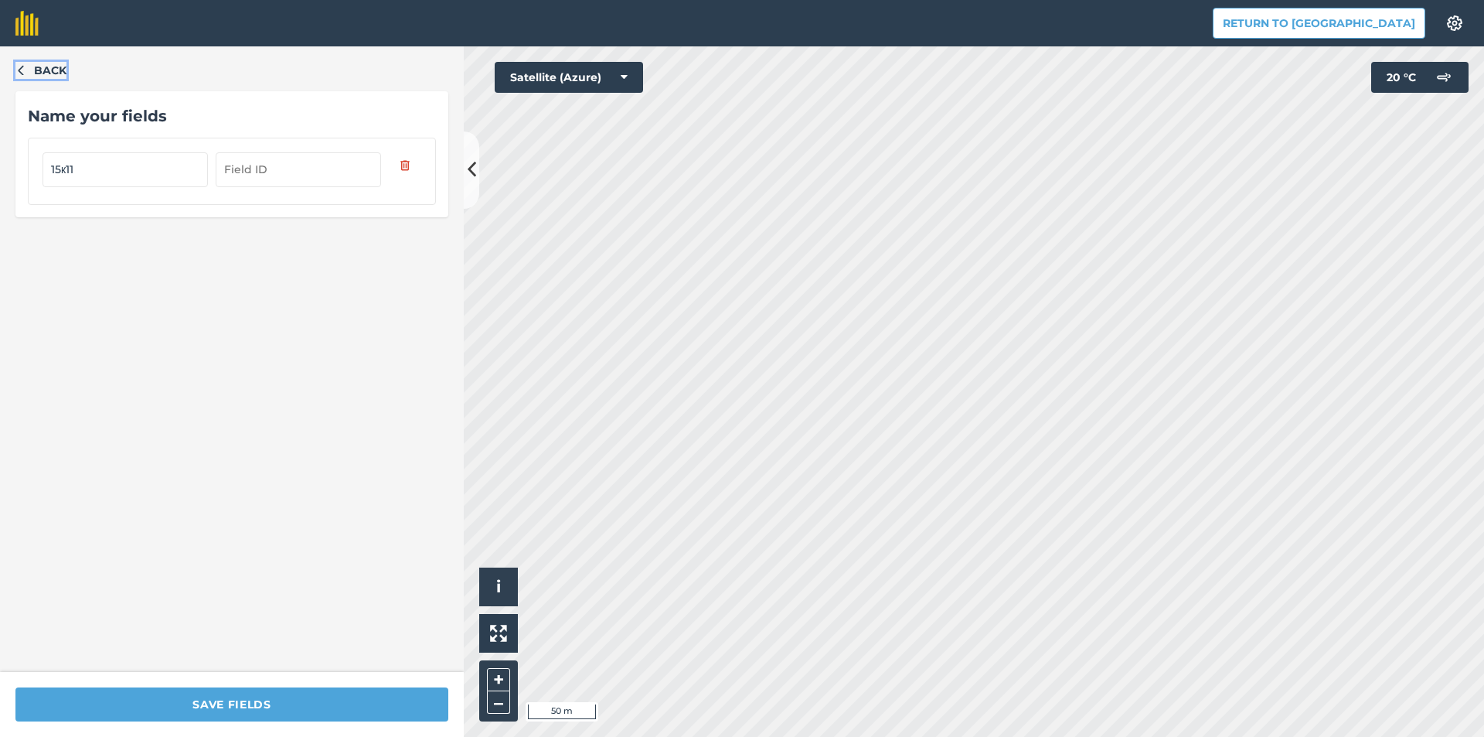
click at [22, 72] on icon "button" at bounding box center [20, 69] width 11 height 11
click at [22, 67] on icon "button" at bounding box center [20, 71] width 5 height 10
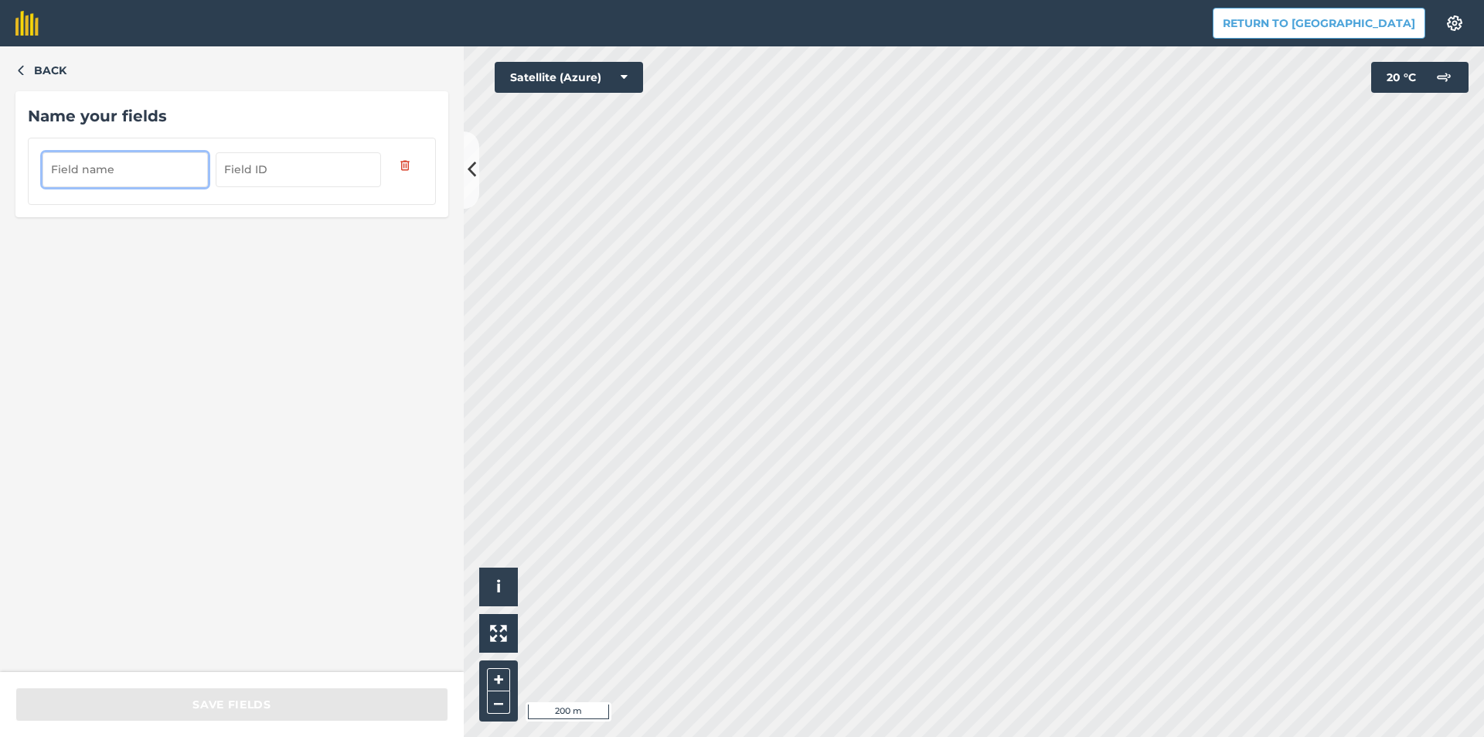
click at [151, 169] on input "text" at bounding box center [125, 169] width 165 height 34
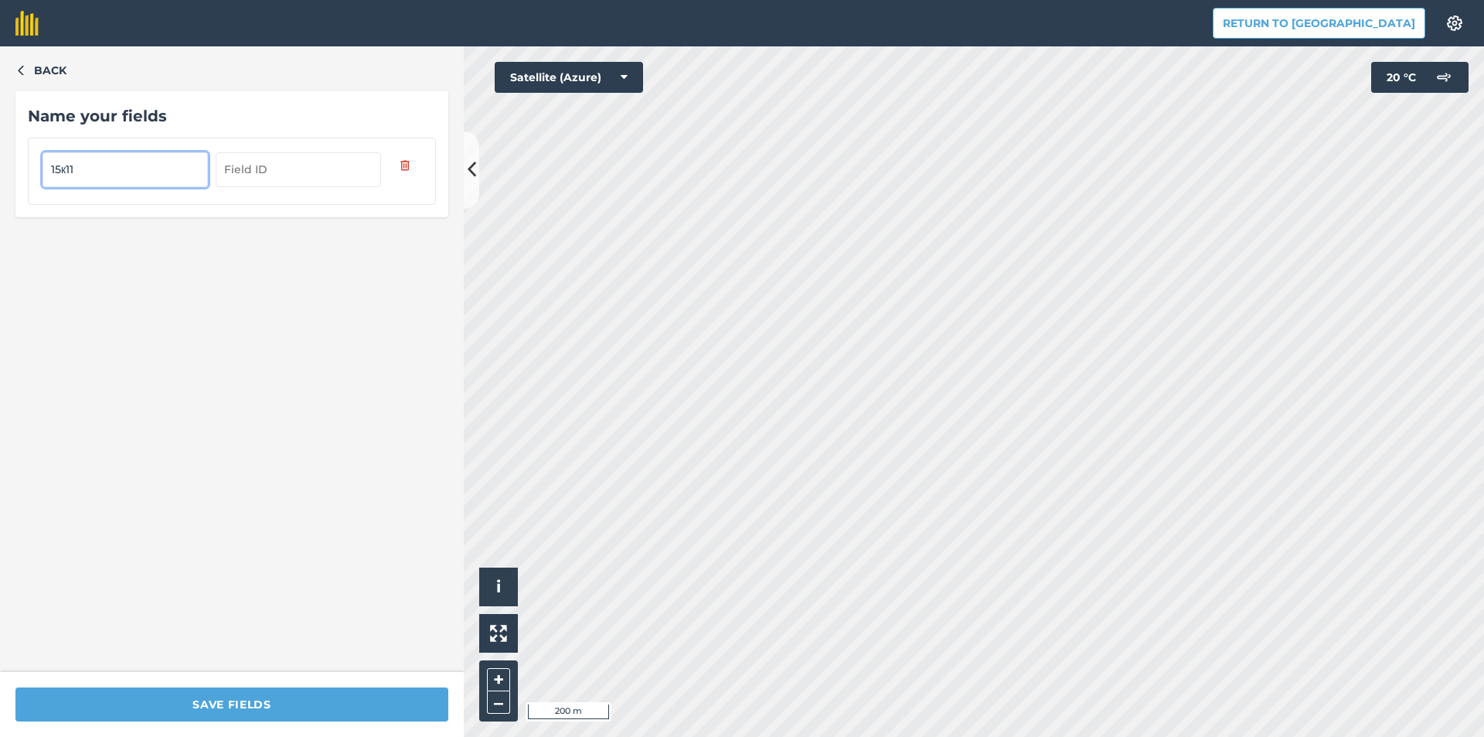
type input "15к11"
click at [22, 71] on icon "button" at bounding box center [20, 69] width 11 height 11
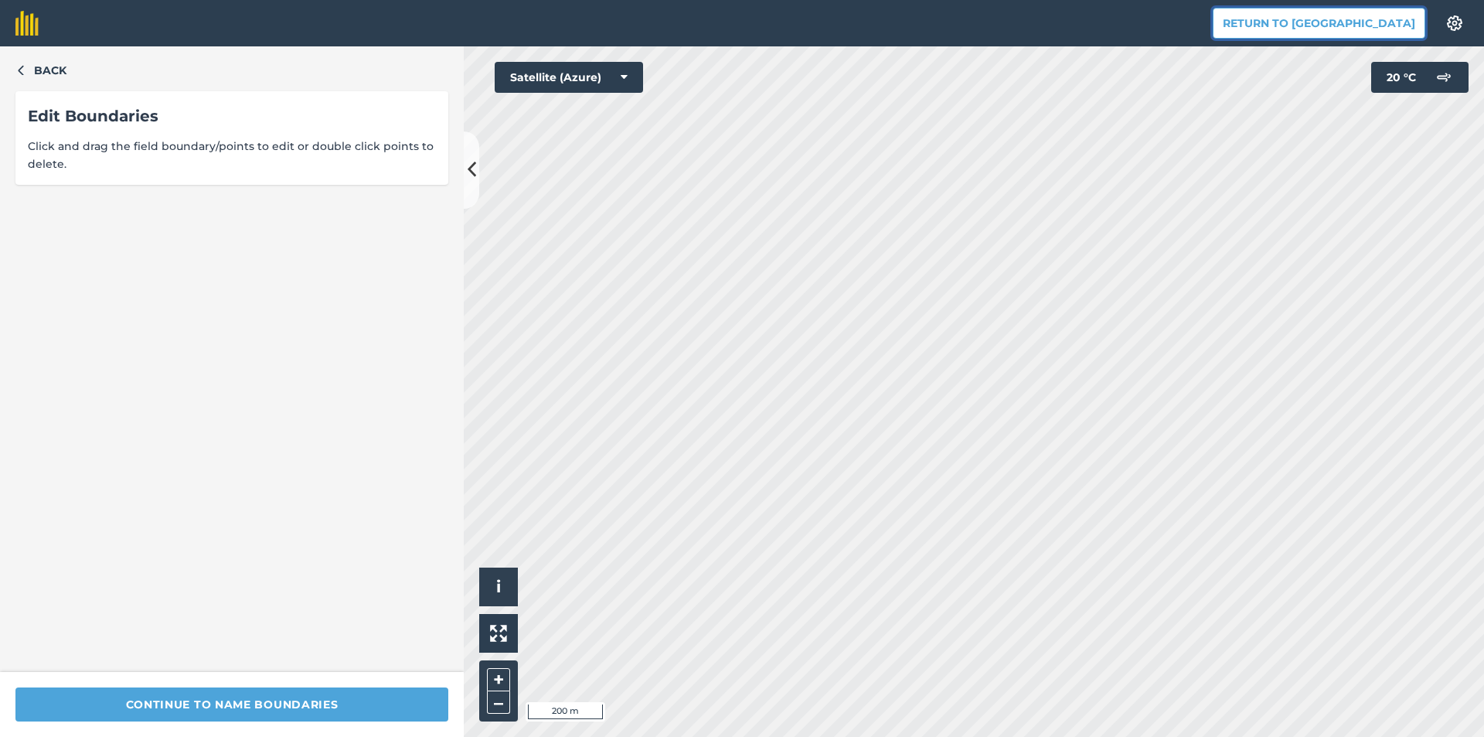
click at [1342, 22] on button "Return to [GEOGRAPHIC_DATA]" at bounding box center [1319, 23] width 213 height 31
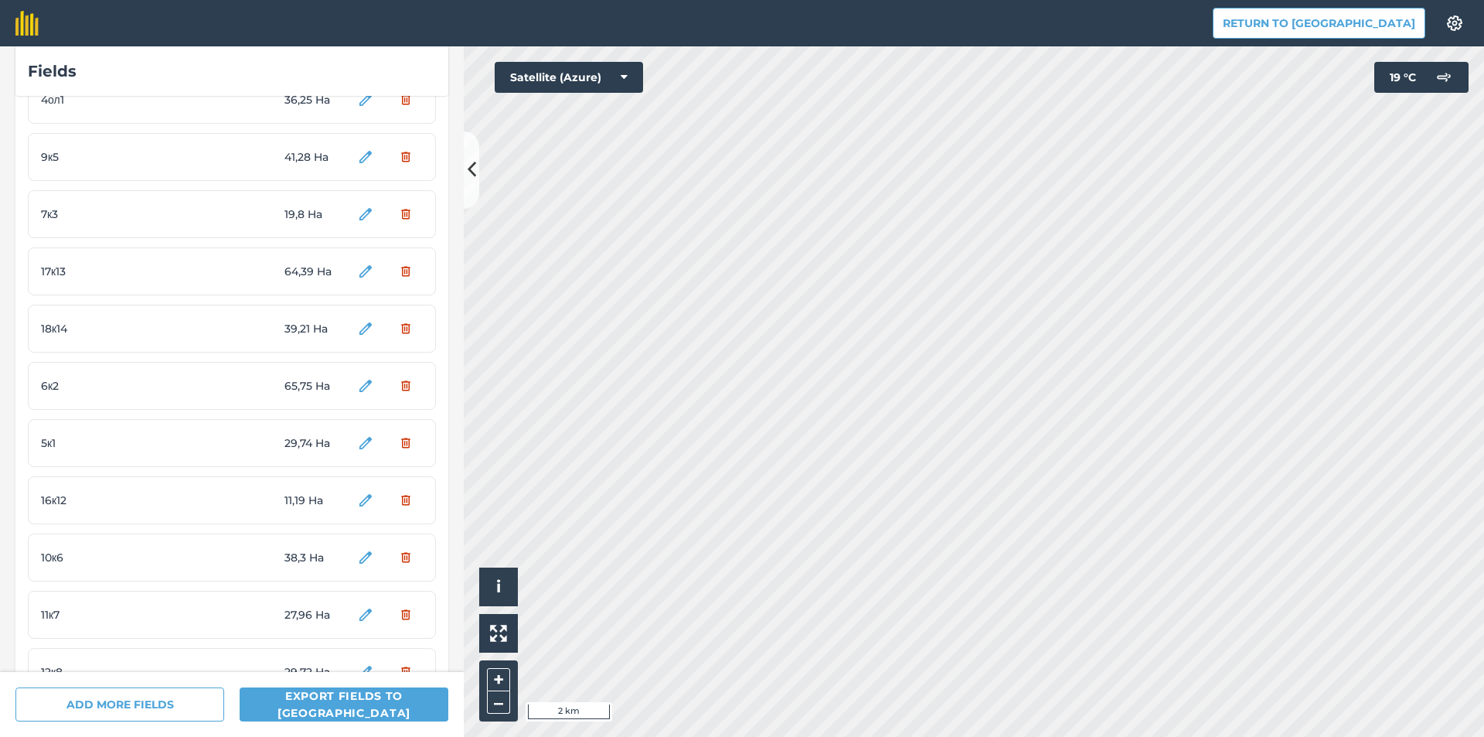
scroll to position [398, 0]
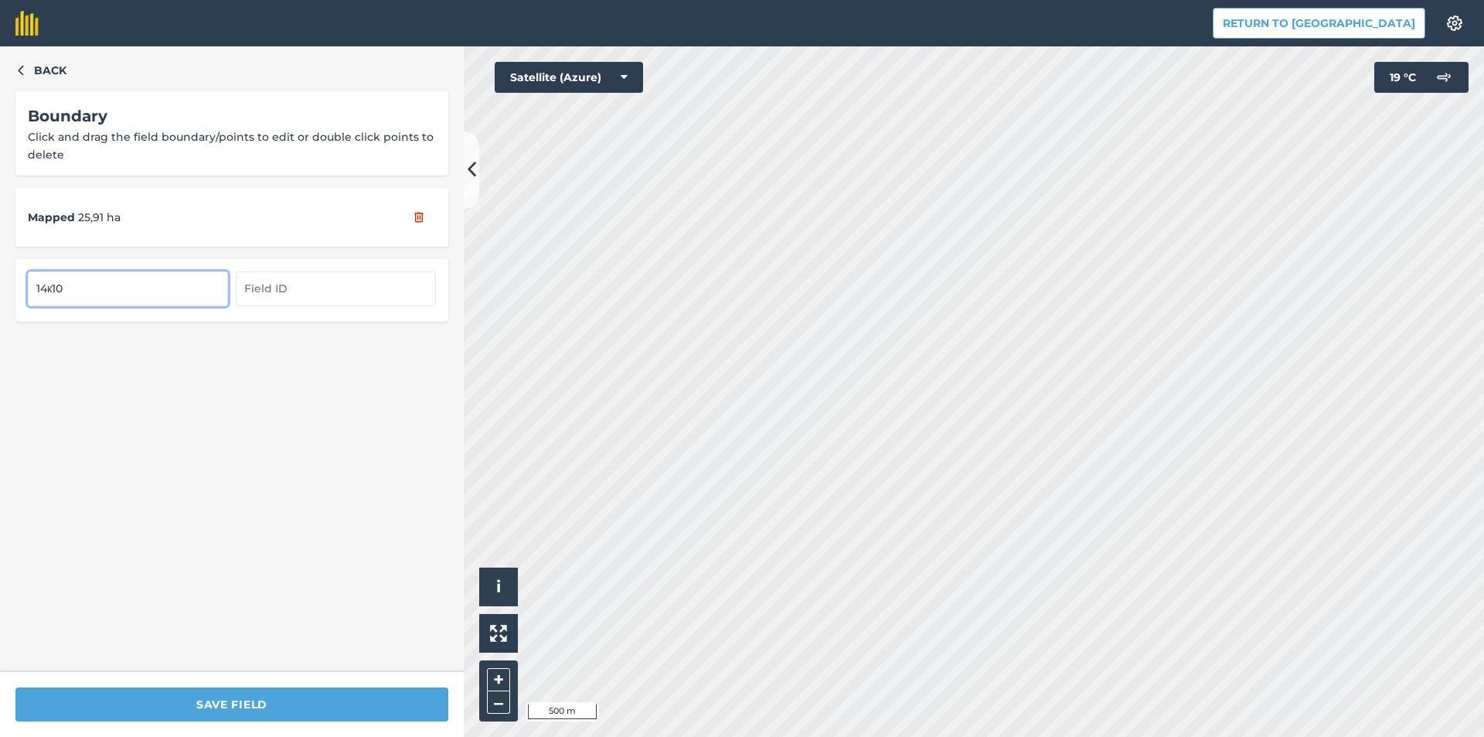
click at [361, 503] on div "Back Boundary Click and drag the field boundary/points to edit or double click …" at bounding box center [232, 358] width 464 height 625
click at [18, 71] on icon "button" at bounding box center [20, 69] width 11 height 11
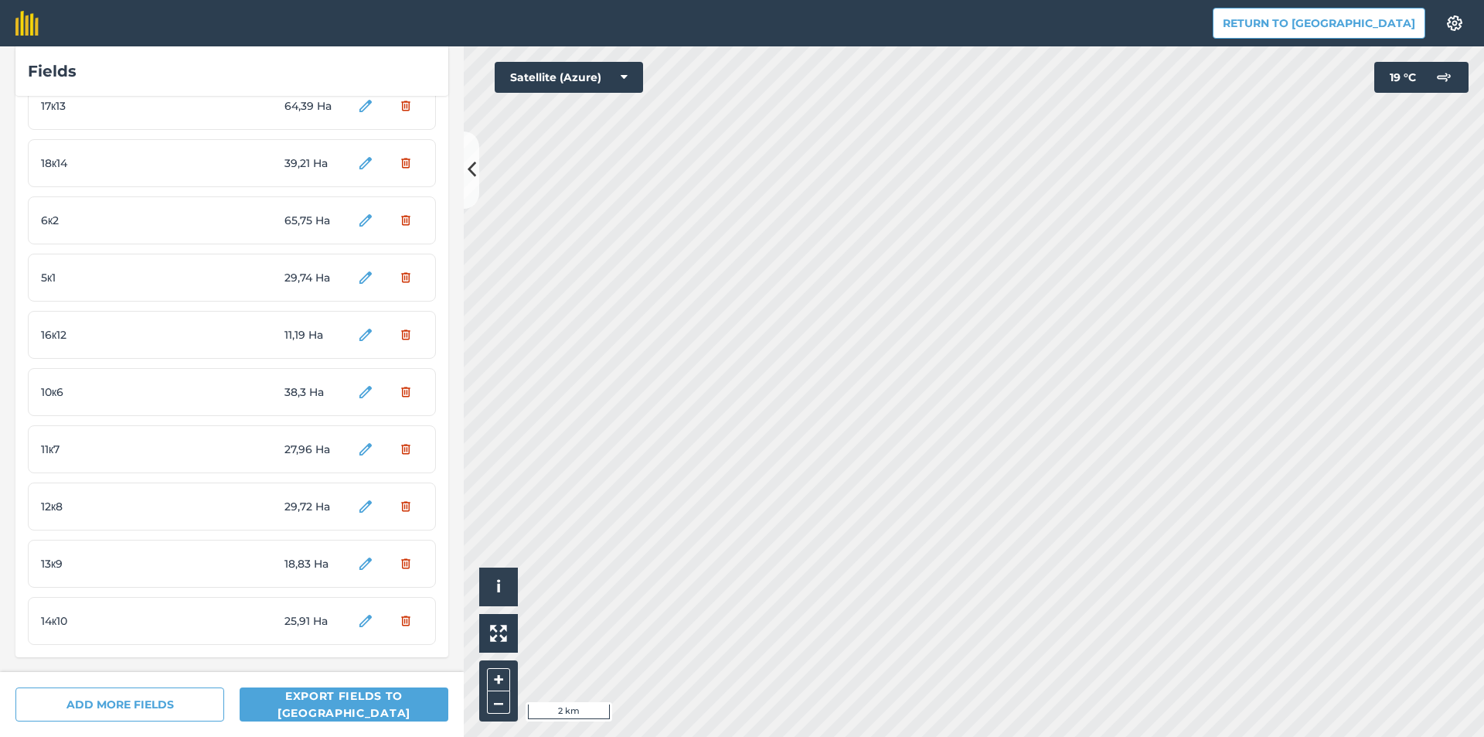
scroll to position [398, 0]
click at [141, 613] on span "14к10" at bounding box center [99, 619] width 116 height 17
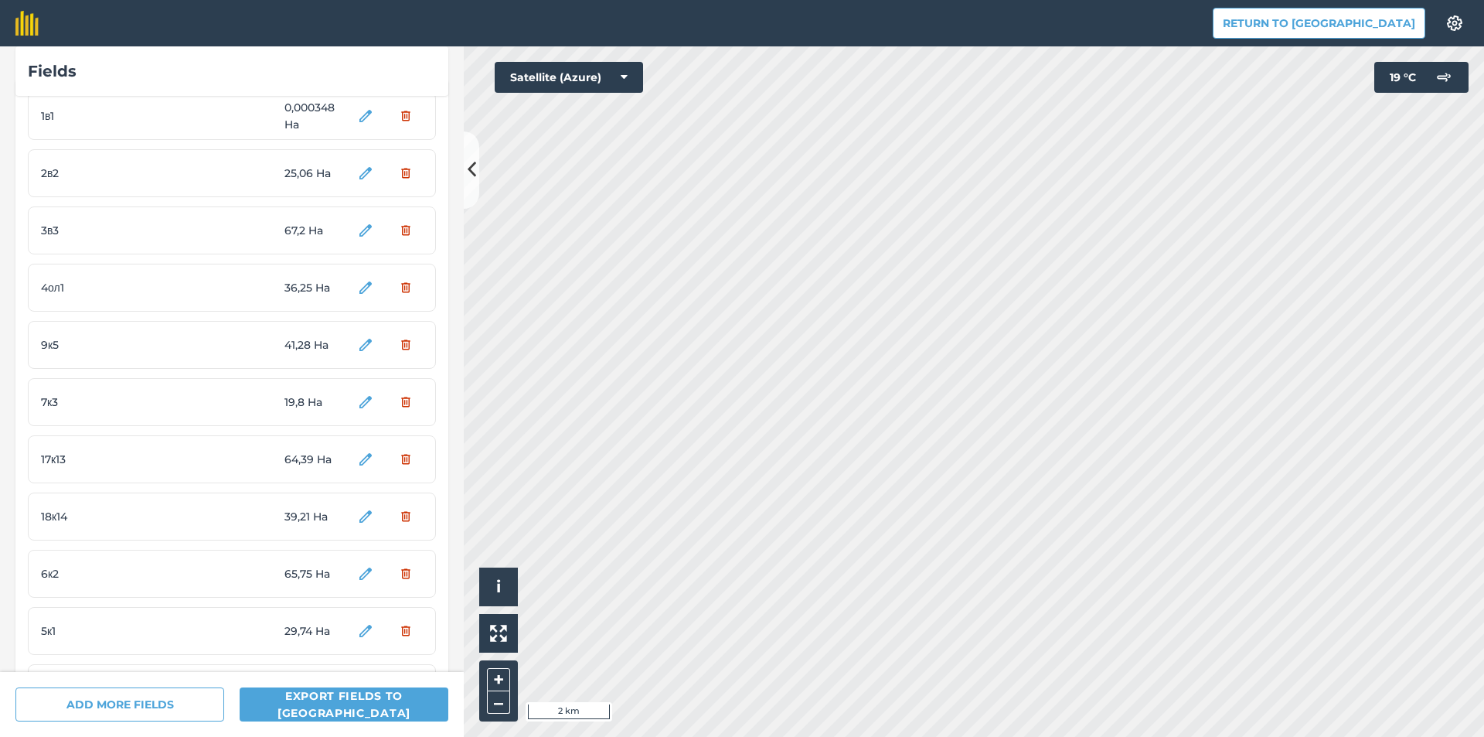
scroll to position [0, 0]
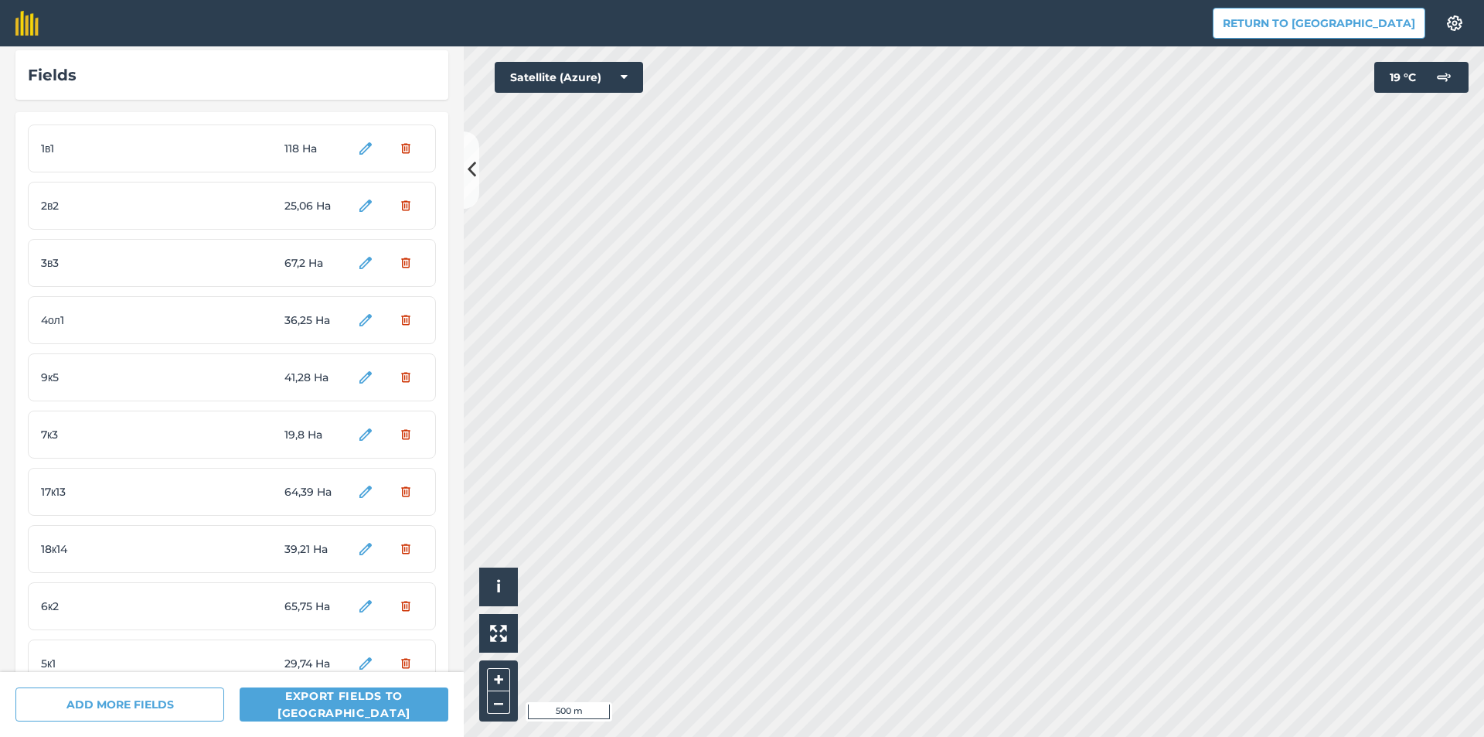
scroll to position [89, 0]
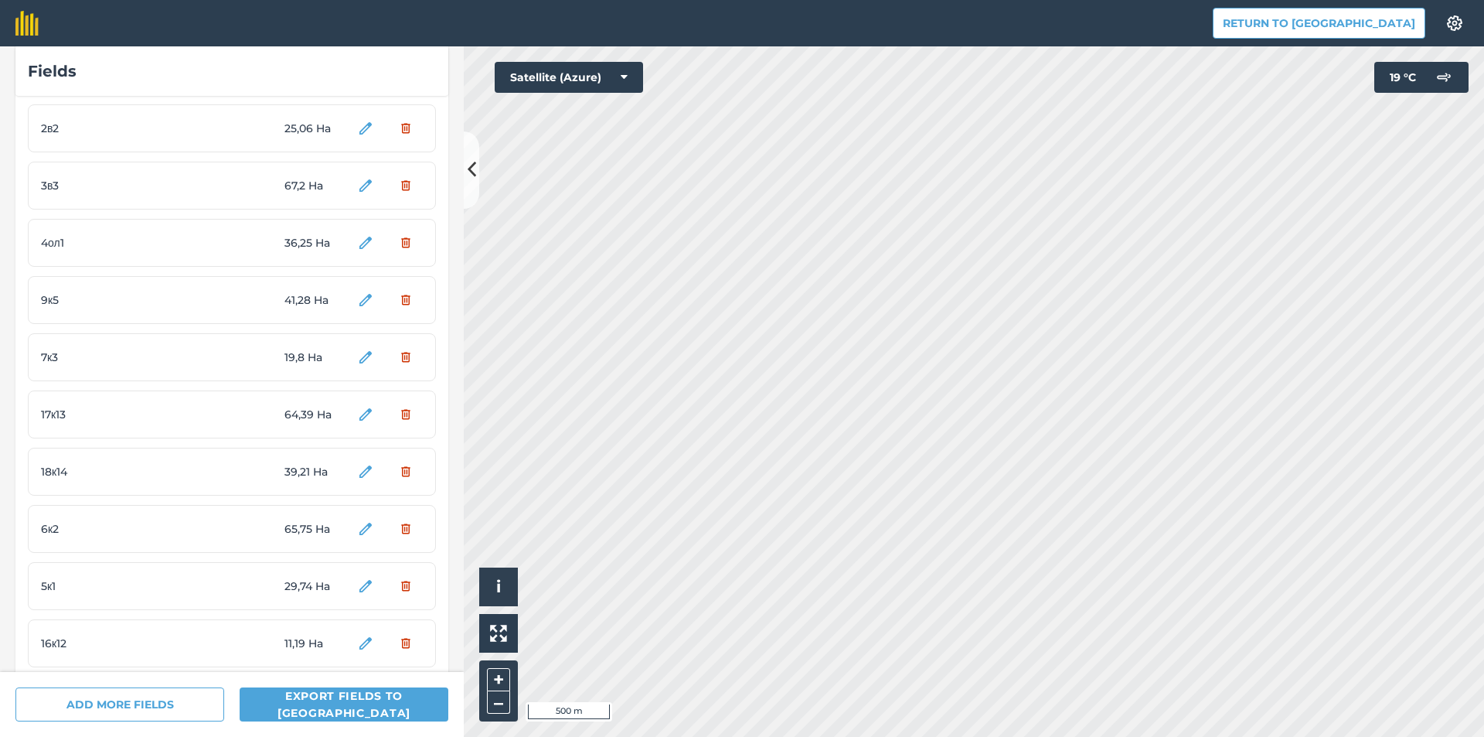
click at [686, 736] on html "Return to Agreena Settings Map printing is not available on our free plan Pleas…" at bounding box center [742, 368] width 1484 height 737
click at [784, 736] on html "Return to Agreena Settings Map printing is not available on our free plan Pleas…" at bounding box center [742, 368] width 1484 height 737
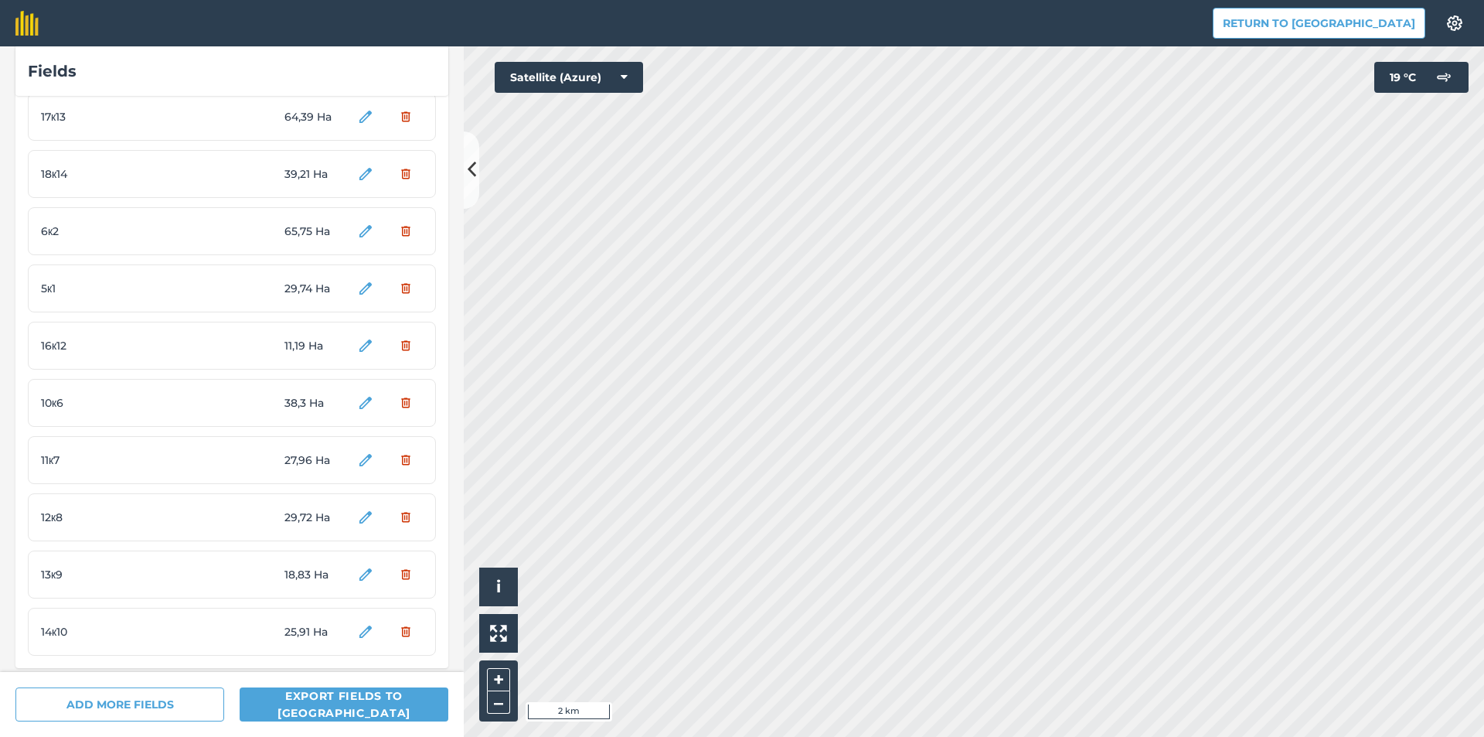
scroll to position [398, 0]
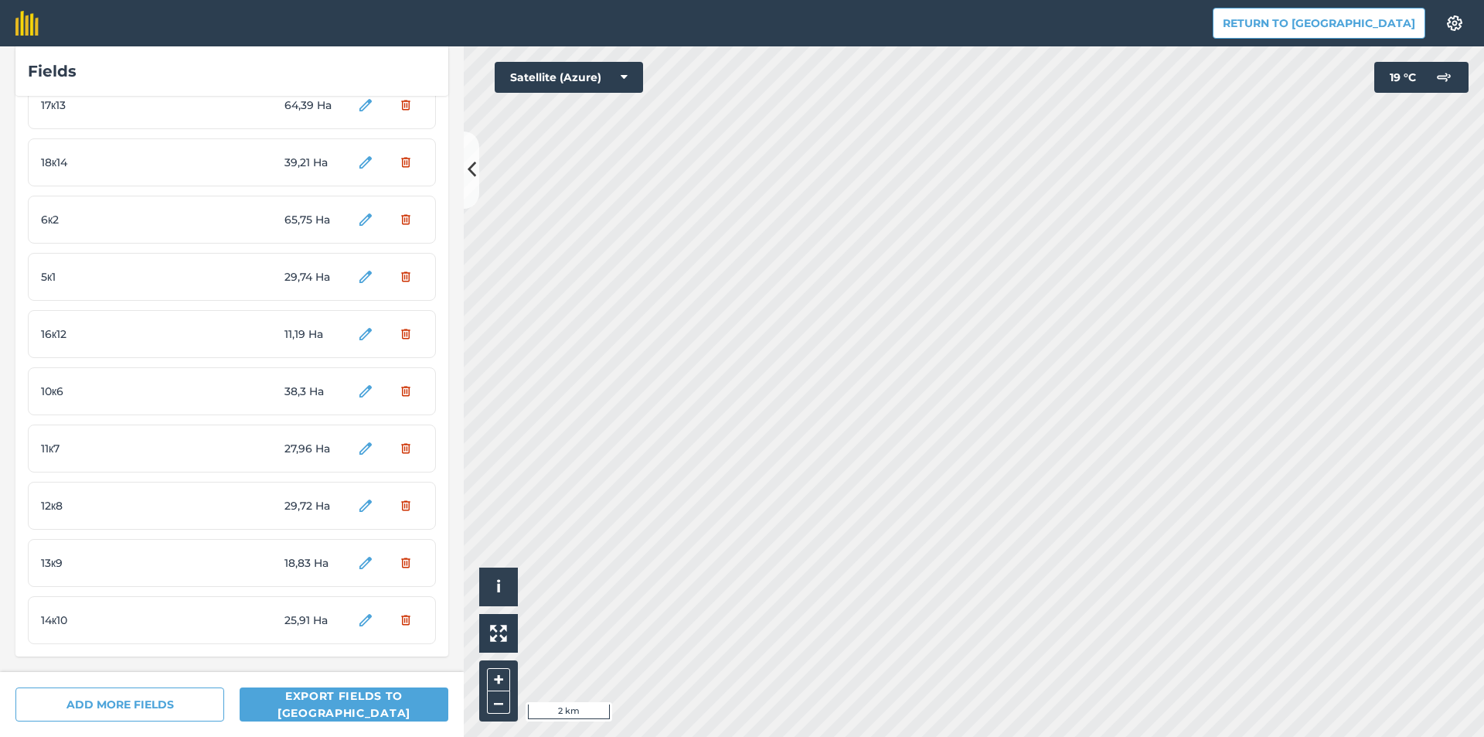
click at [95, 629] on div "14к10 25,91 Ha" at bounding box center [232, 620] width 408 height 48
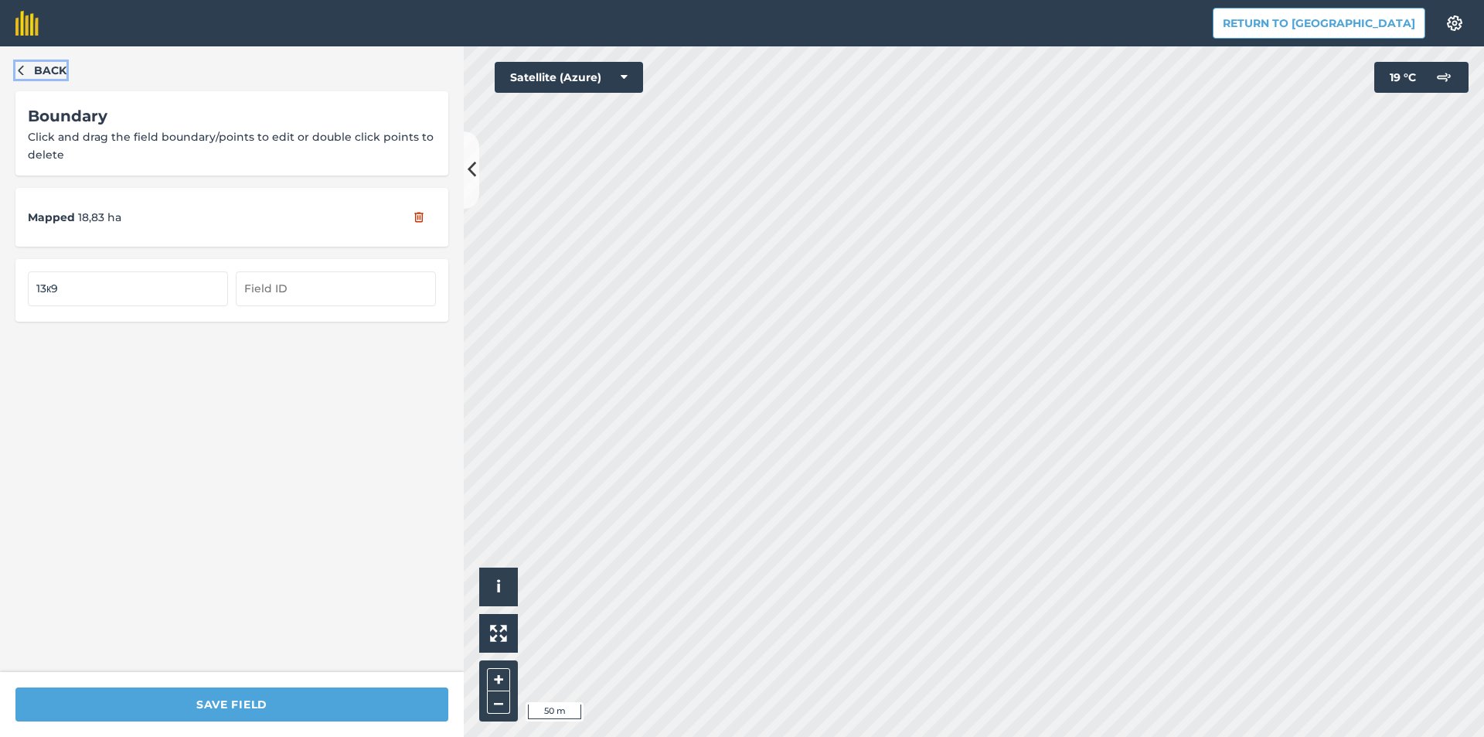
click at [16, 69] on icon "button" at bounding box center [20, 69] width 11 height 11
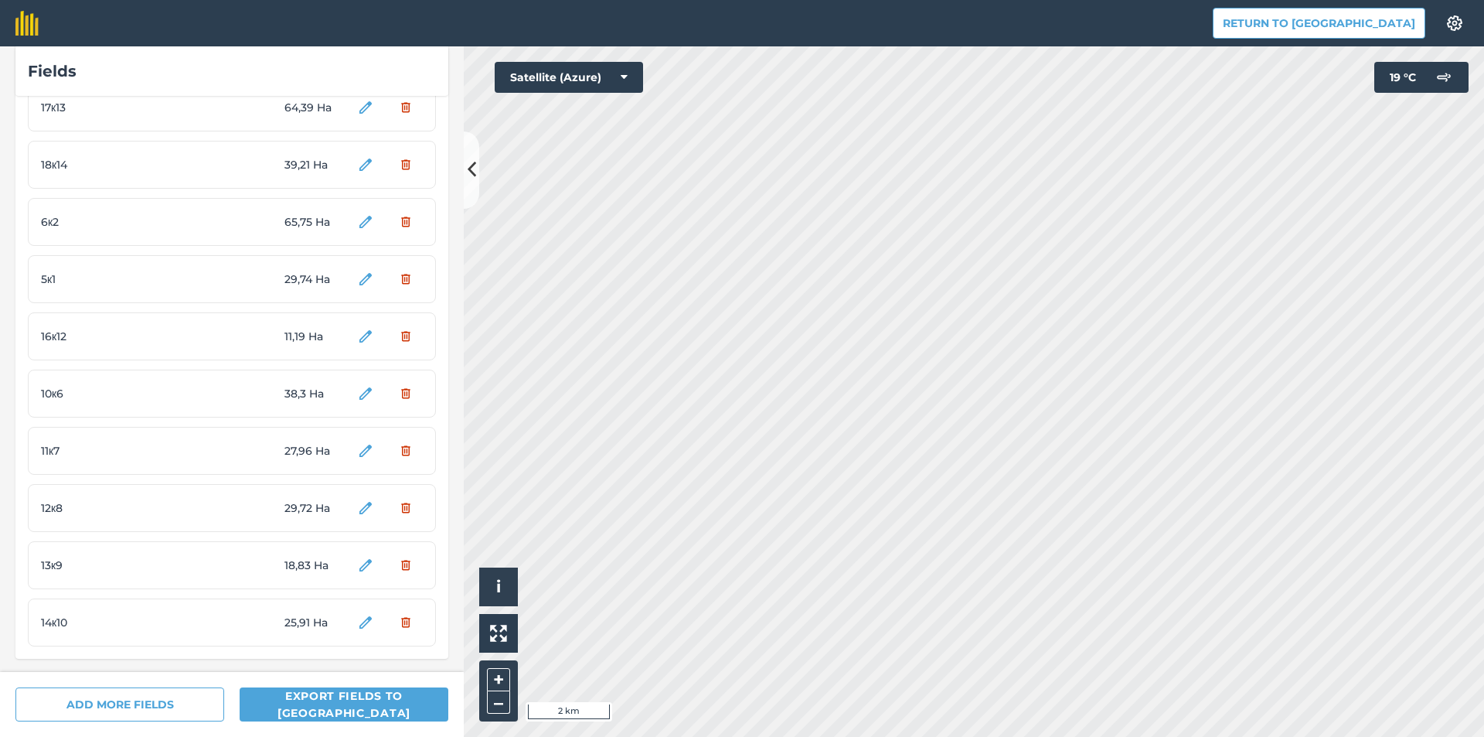
scroll to position [398, 0]
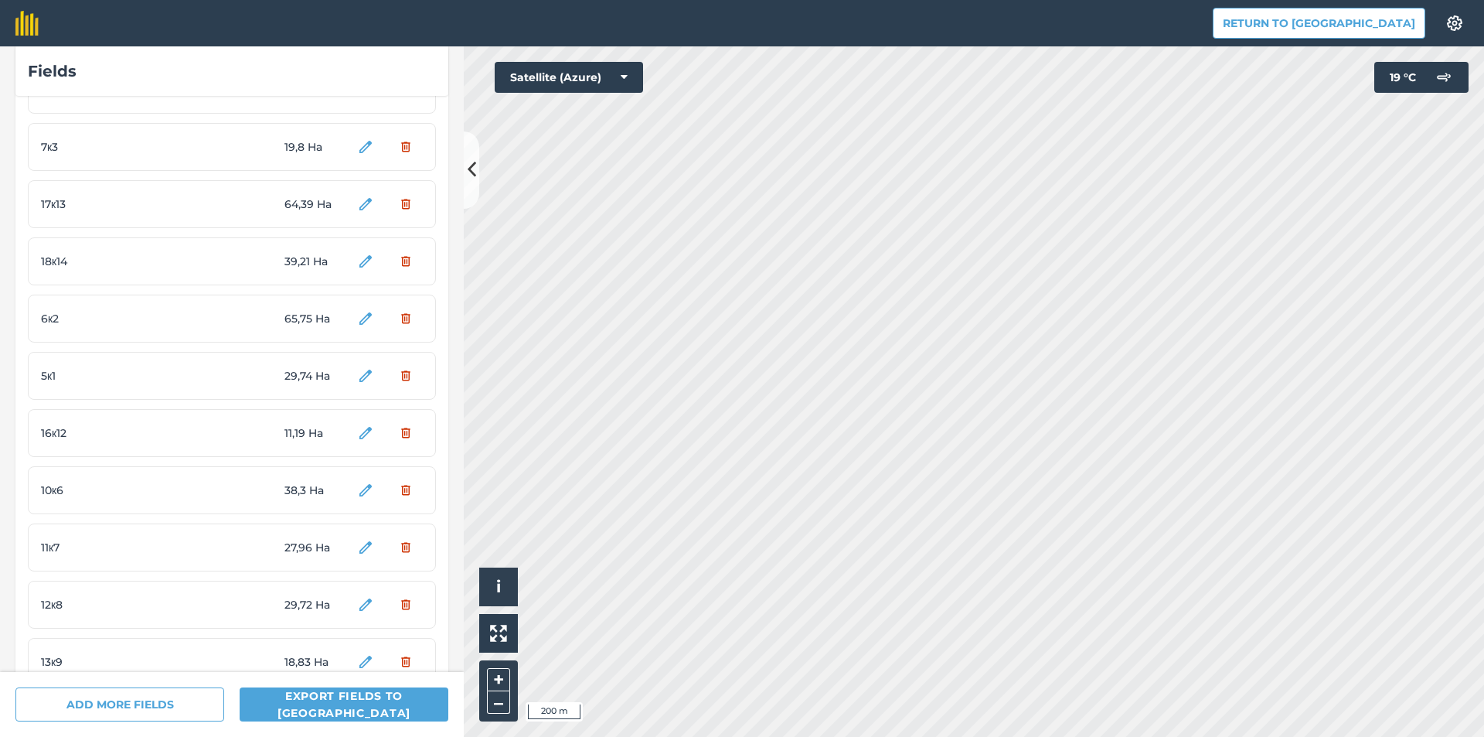
scroll to position [398, 0]
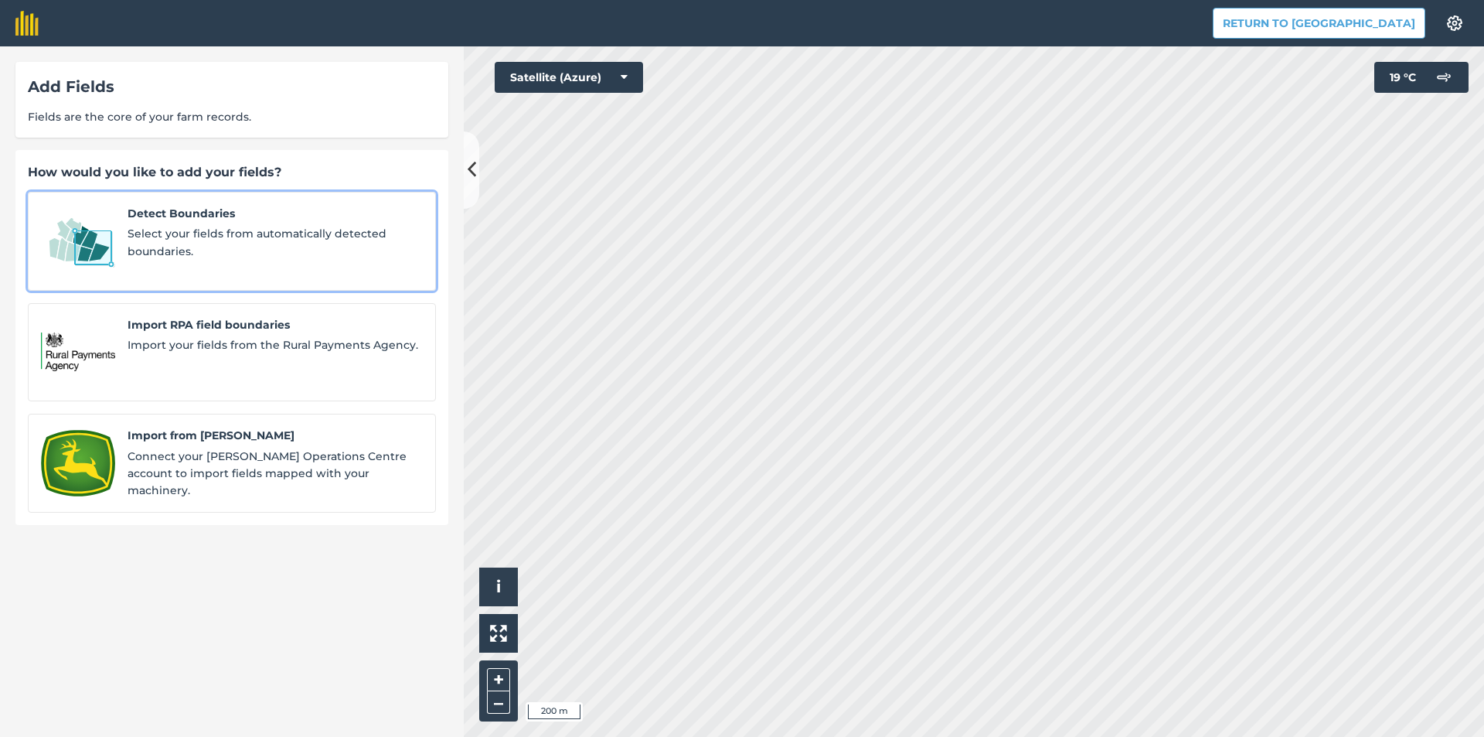
click at [187, 227] on span "Select your fields from automatically detected boundaries." at bounding box center [275, 242] width 295 height 35
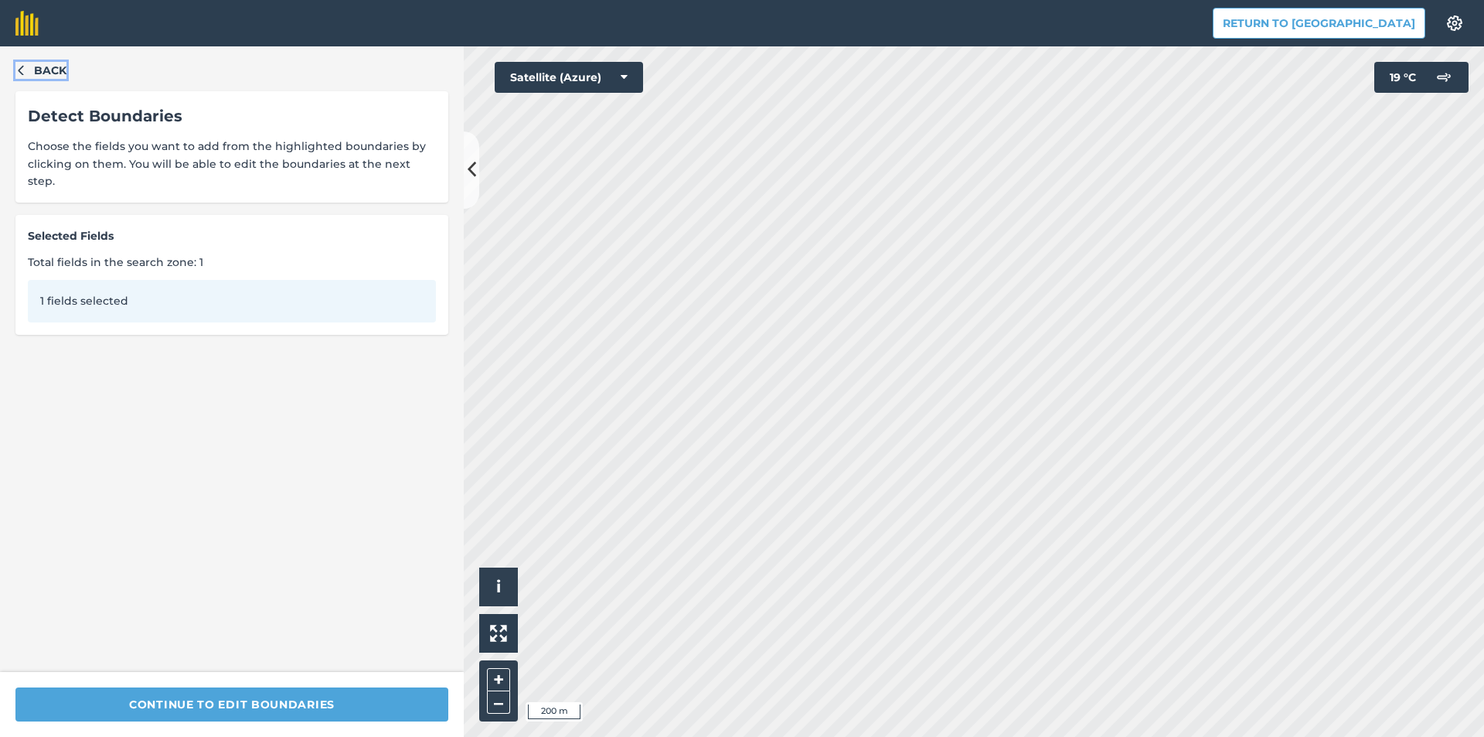
click at [22, 66] on icon "button" at bounding box center [20, 69] width 11 height 11
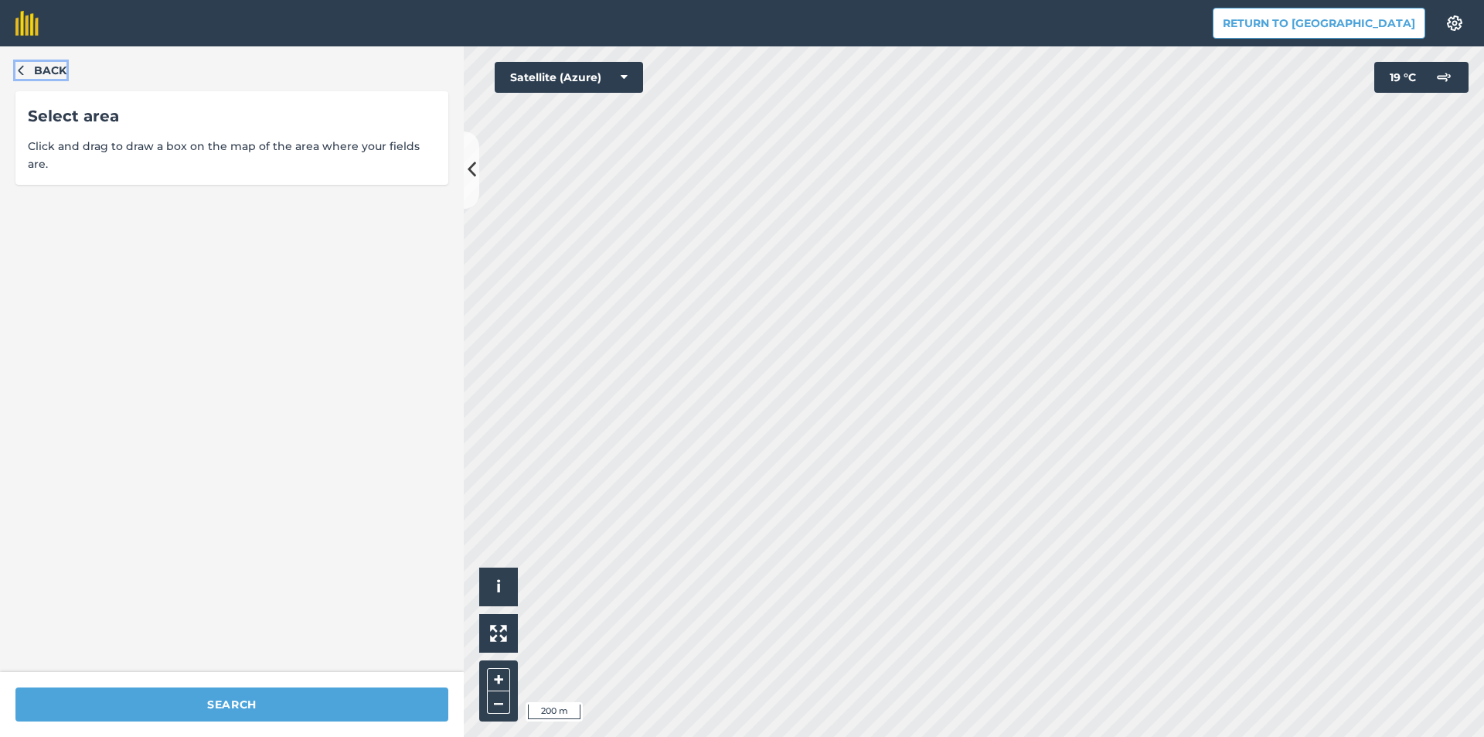
click at [22, 66] on icon "button" at bounding box center [20, 69] width 11 height 11
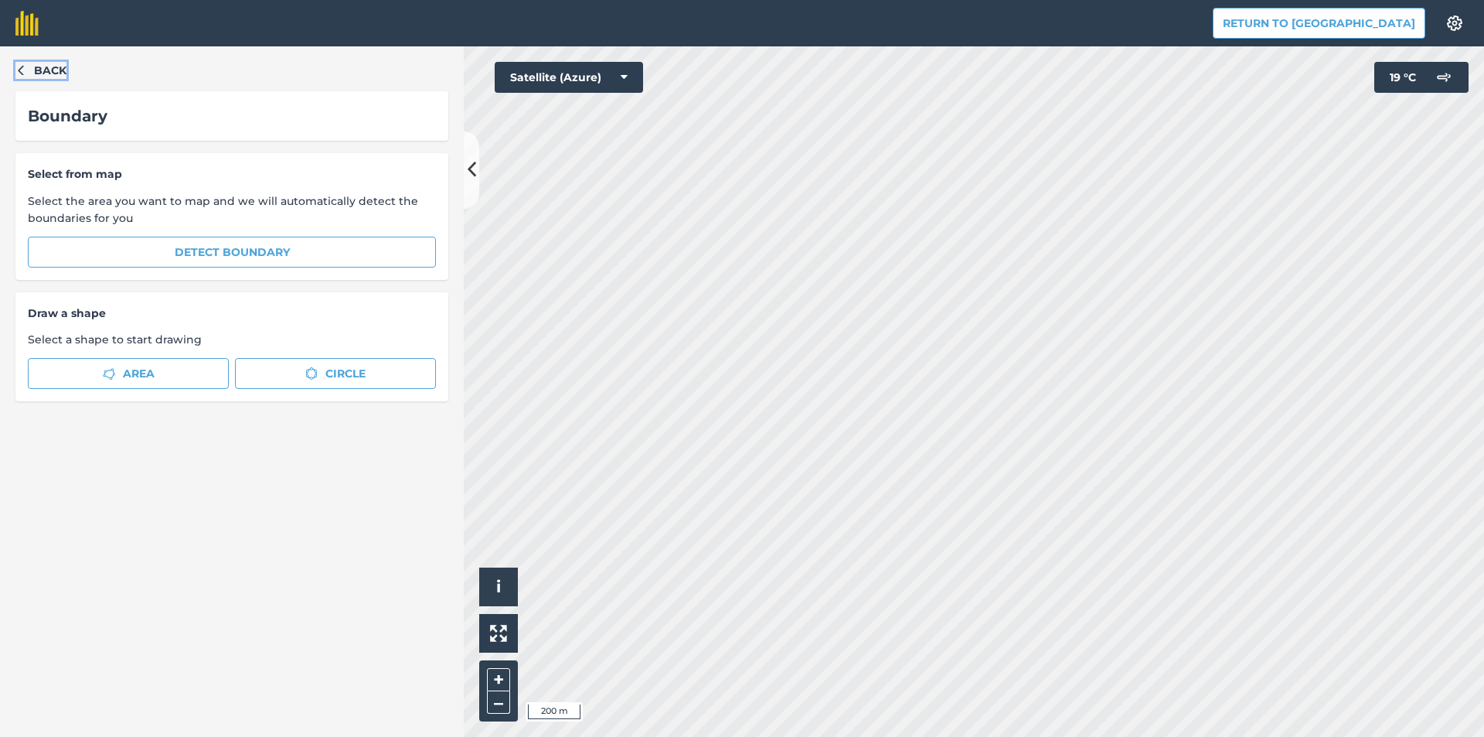
click at [22, 66] on icon "button" at bounding box center [20, 69] width 11 height 11
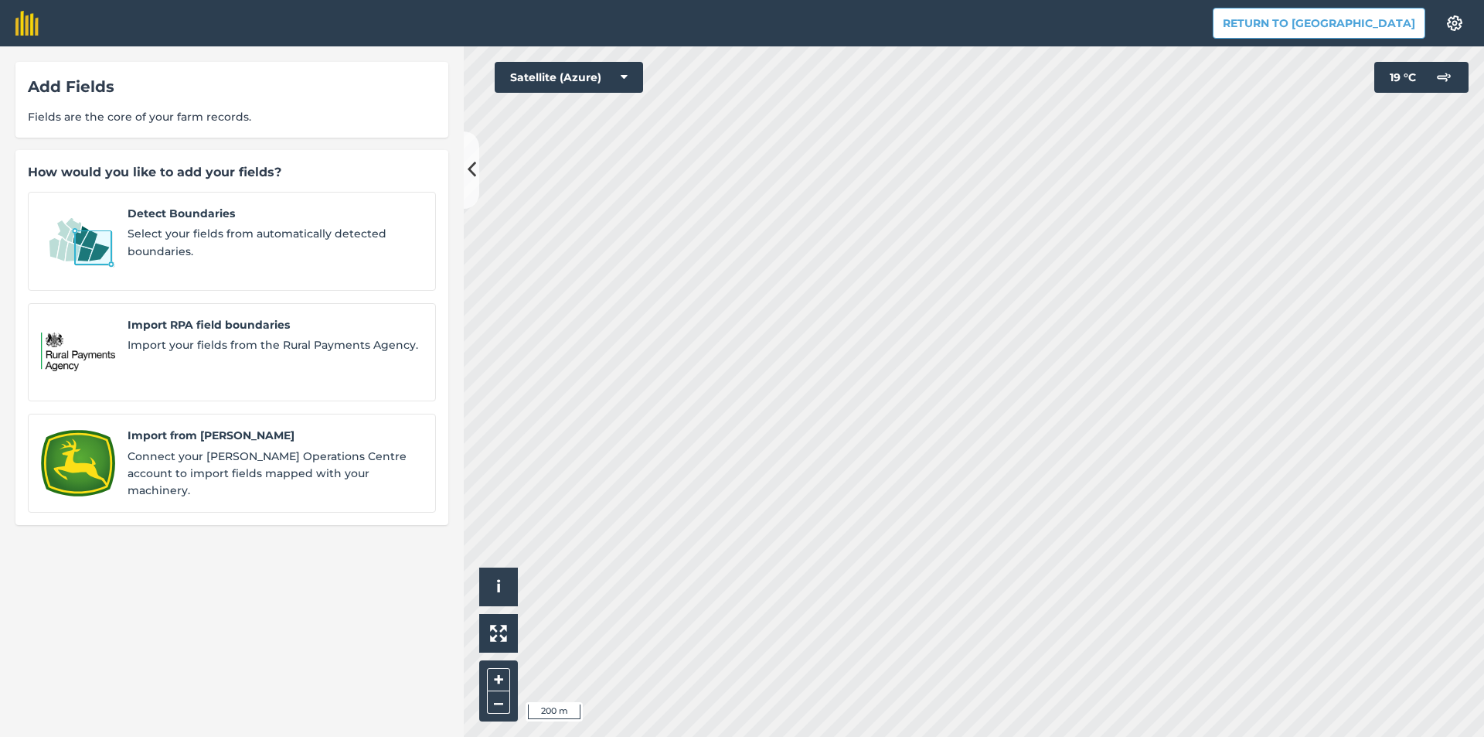
click at [22, 66] on div "Add Fields Fields are the core of your farm records." at bounding box center [231, 100] width 433 height 76
click at [233, 656] on div "Add Fields Fields are the core of your farm records. How would you like to add …" at bounding box center [232, 391] width 464 height 690
click at [196, 618] on div "Add Fields Fields are the core of your farm records. How would you like to add …" at bounding box center [232, 391] width 464 height 690
click at [1355, 29] on button "Return to [GEOGRAPHIC_DATA]" at bounding box center [1319, 23] width 213 height 31
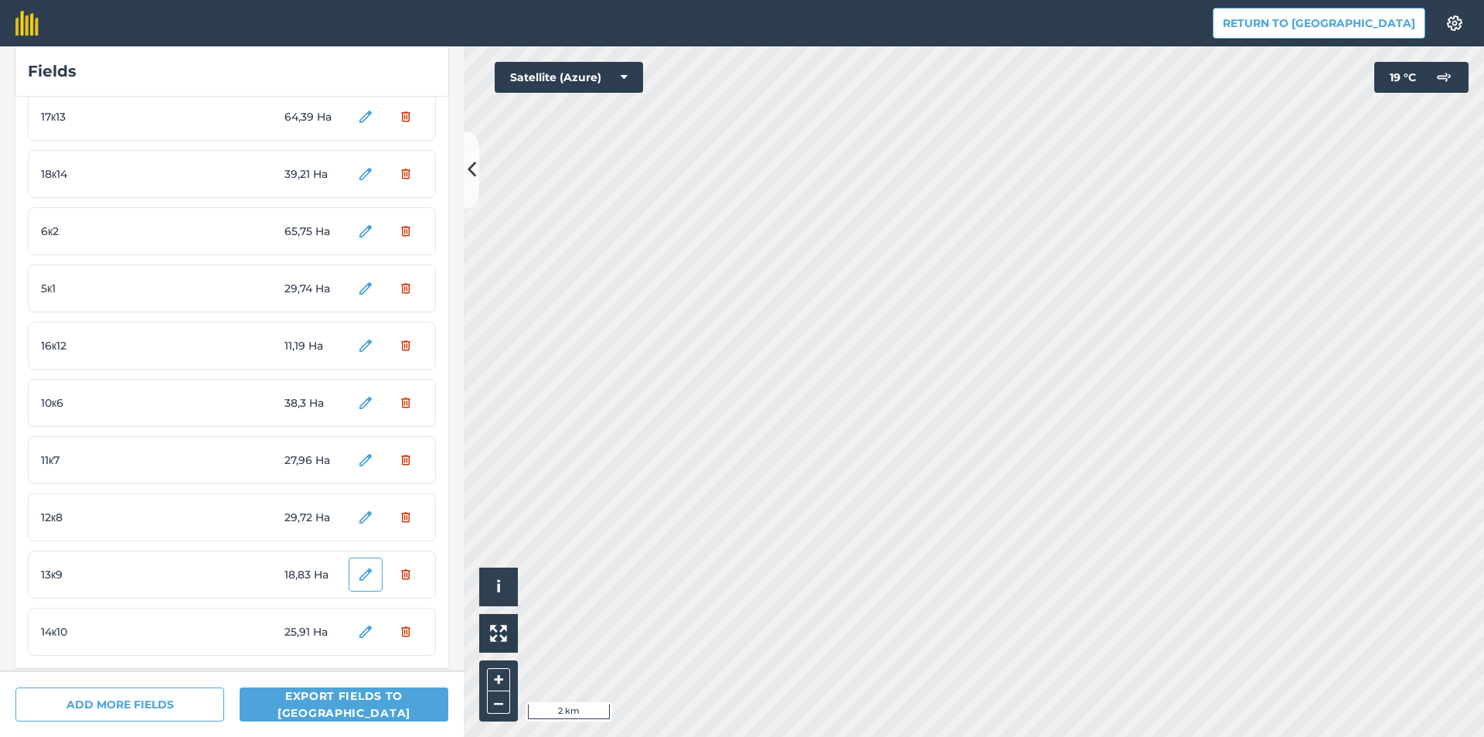
scroll to position [398, 0]
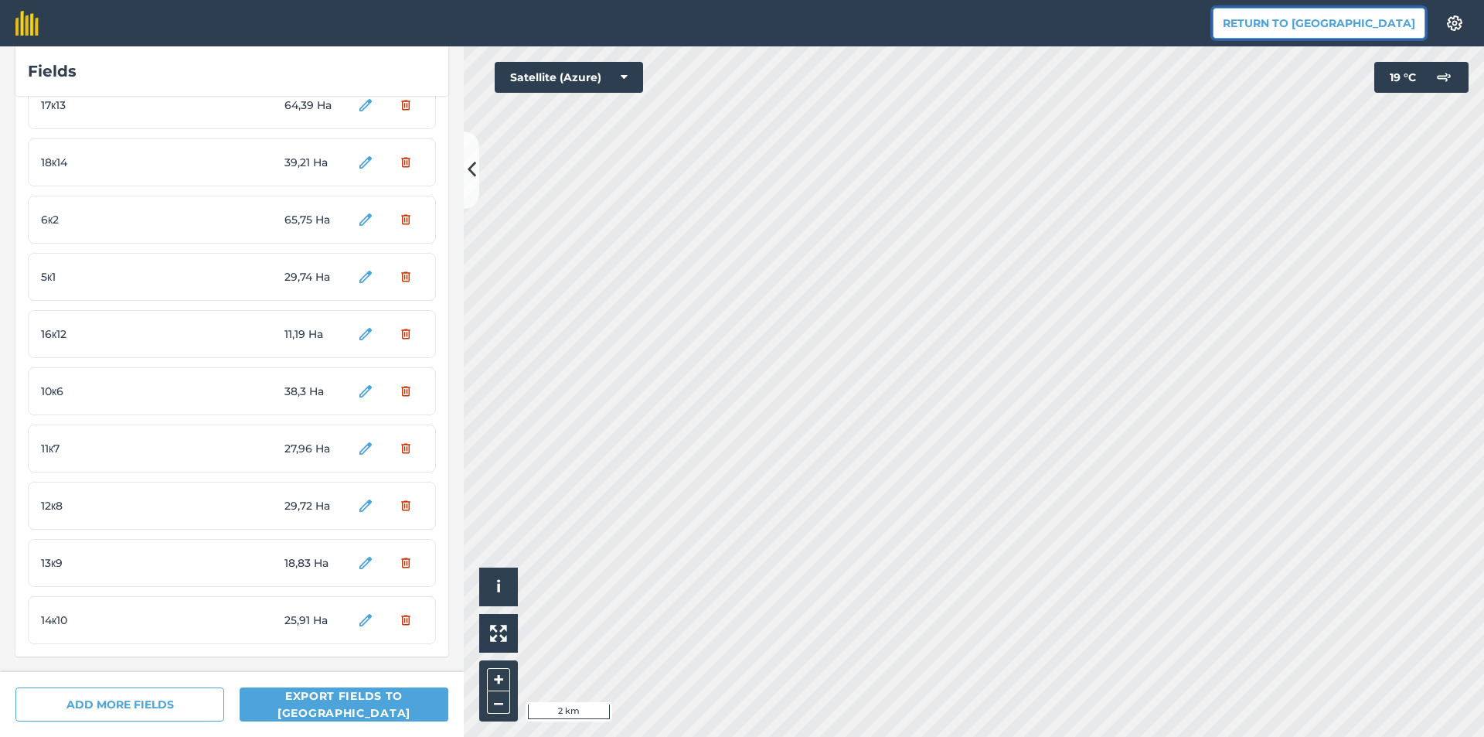
click at [1373, 26] on button "Return to [GEOGRAPHIC_DATA]" at bounding box center [1319, 23] width 213 height 31
click at [284, 162] on span "0,000348 Ha" at bounding box center [313, 160] width 58 height 35
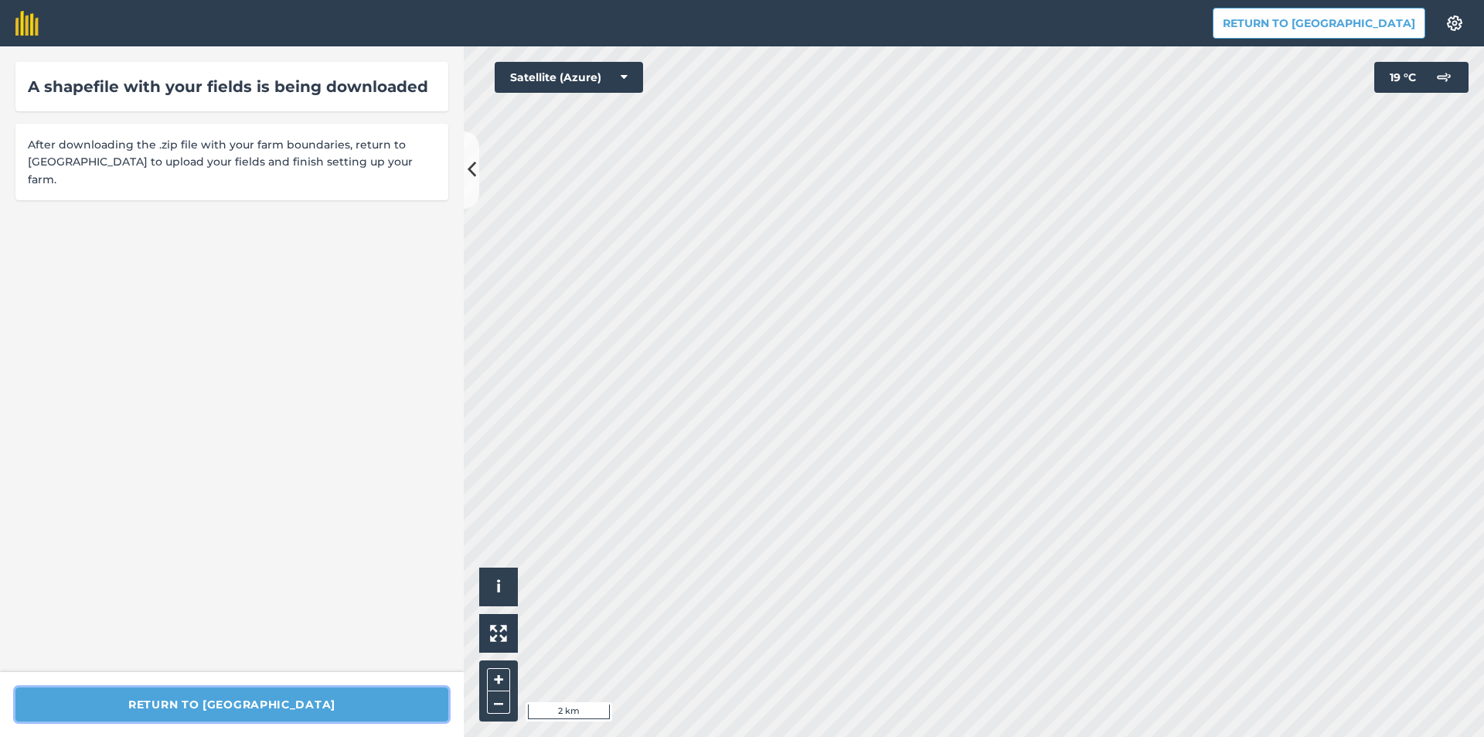
click at [303, 703] on button "Return to [GEOGRAPHIC_DATA]" at bounding box center [231, 704] width 433 height 34
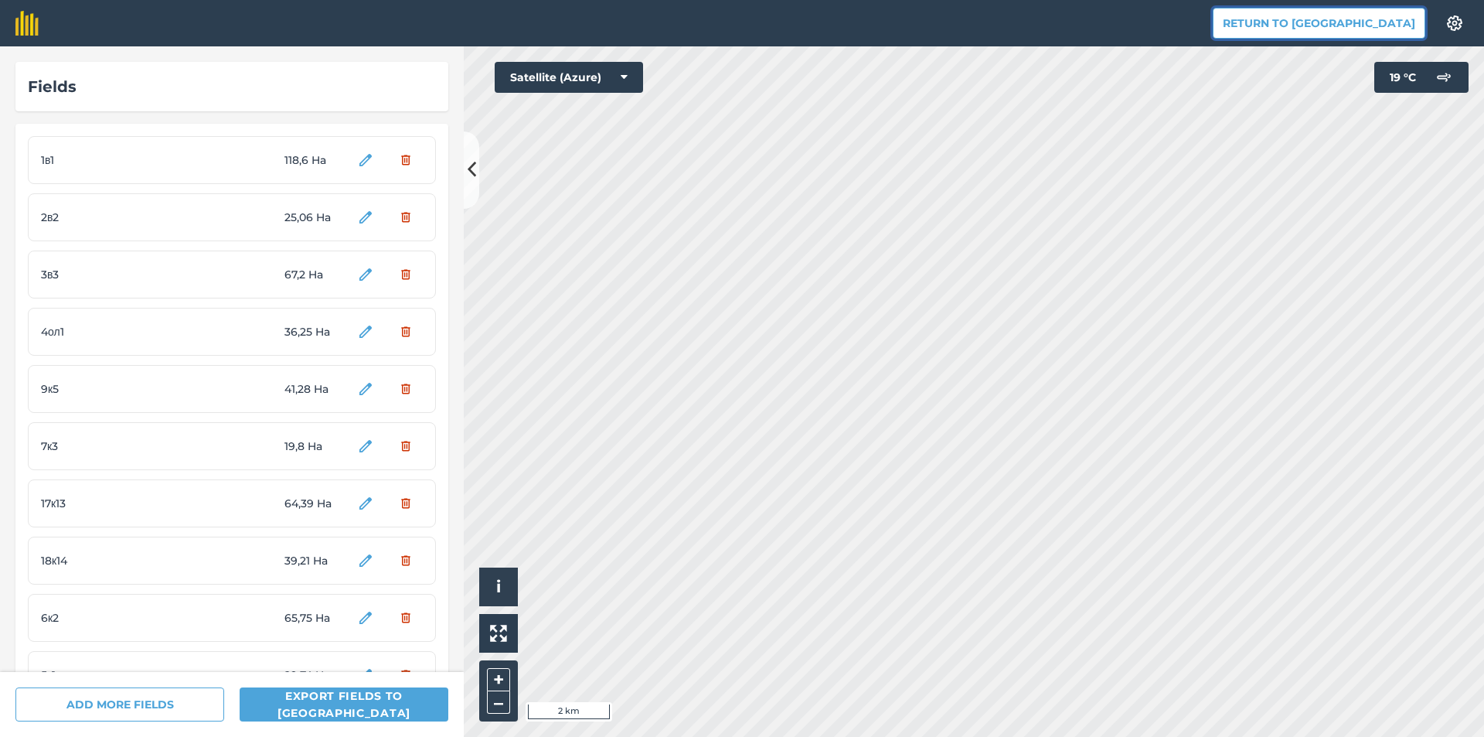
click at [1369, 23] on button "Return to [GEOGRAPHIC_DATA]" at bounding box center [1319, 23] width 213 height 31
